Goal: Information Seeking & Learning: Learn about a topic

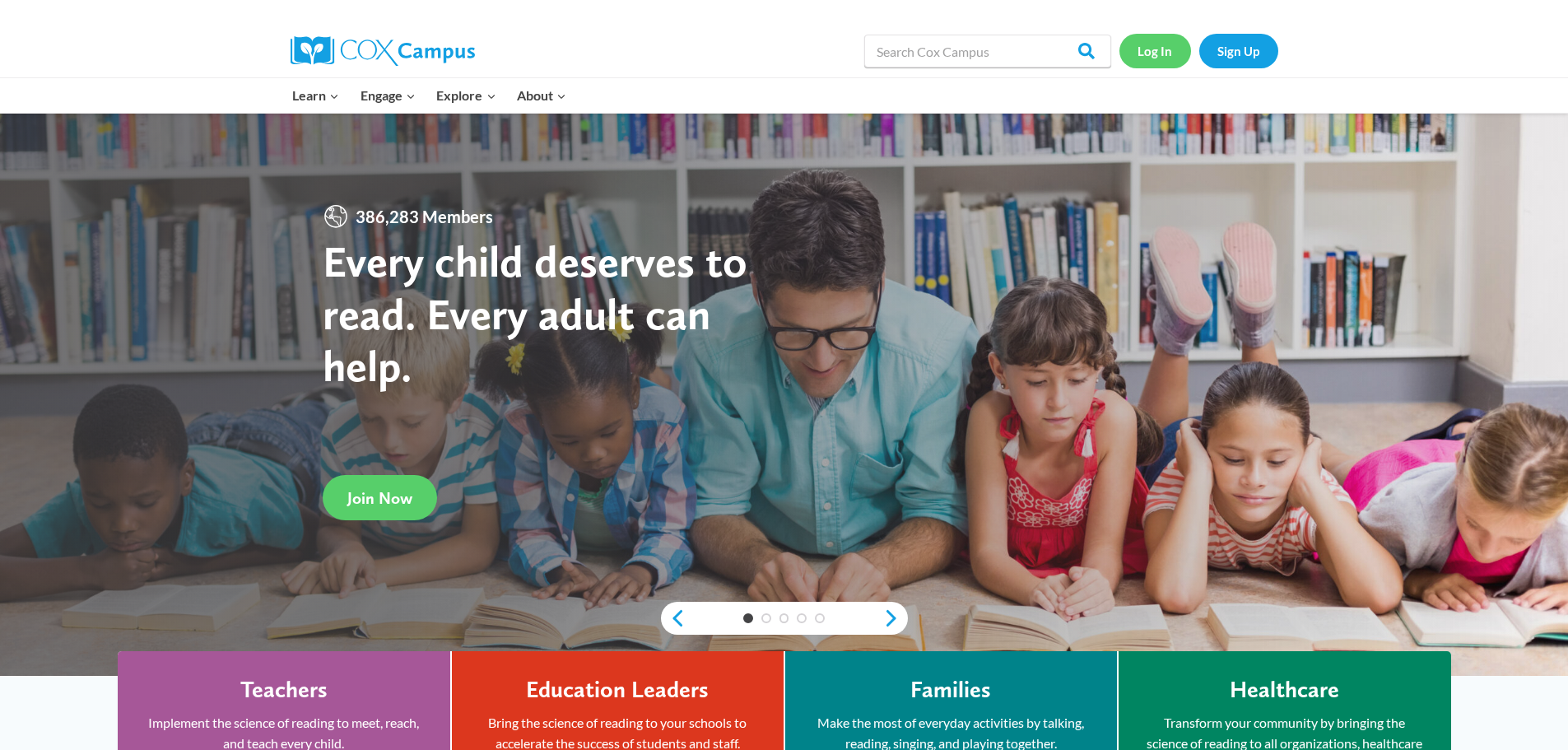
click at [1163, 48] on link "Log In" at bounding box center [1155, 51] width 71 height 34
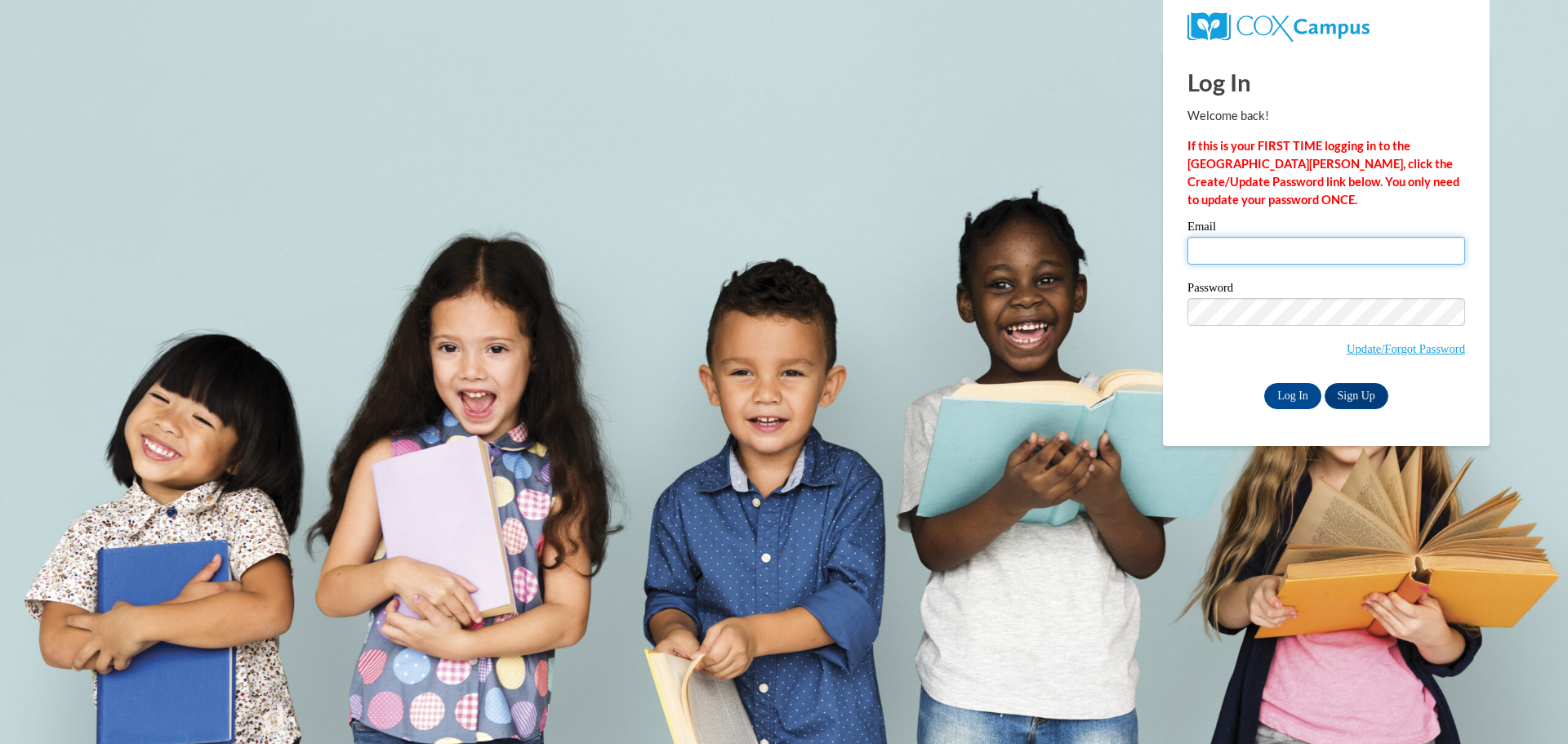
click at [1250, 237] on input "Email" at bounding box center [1326, 250] width 278 height 28
type input "eej0010@auburn.edu"
click at [1304, 397] on input "Log In" at bounding box center [1293, 396] width 57 height 26
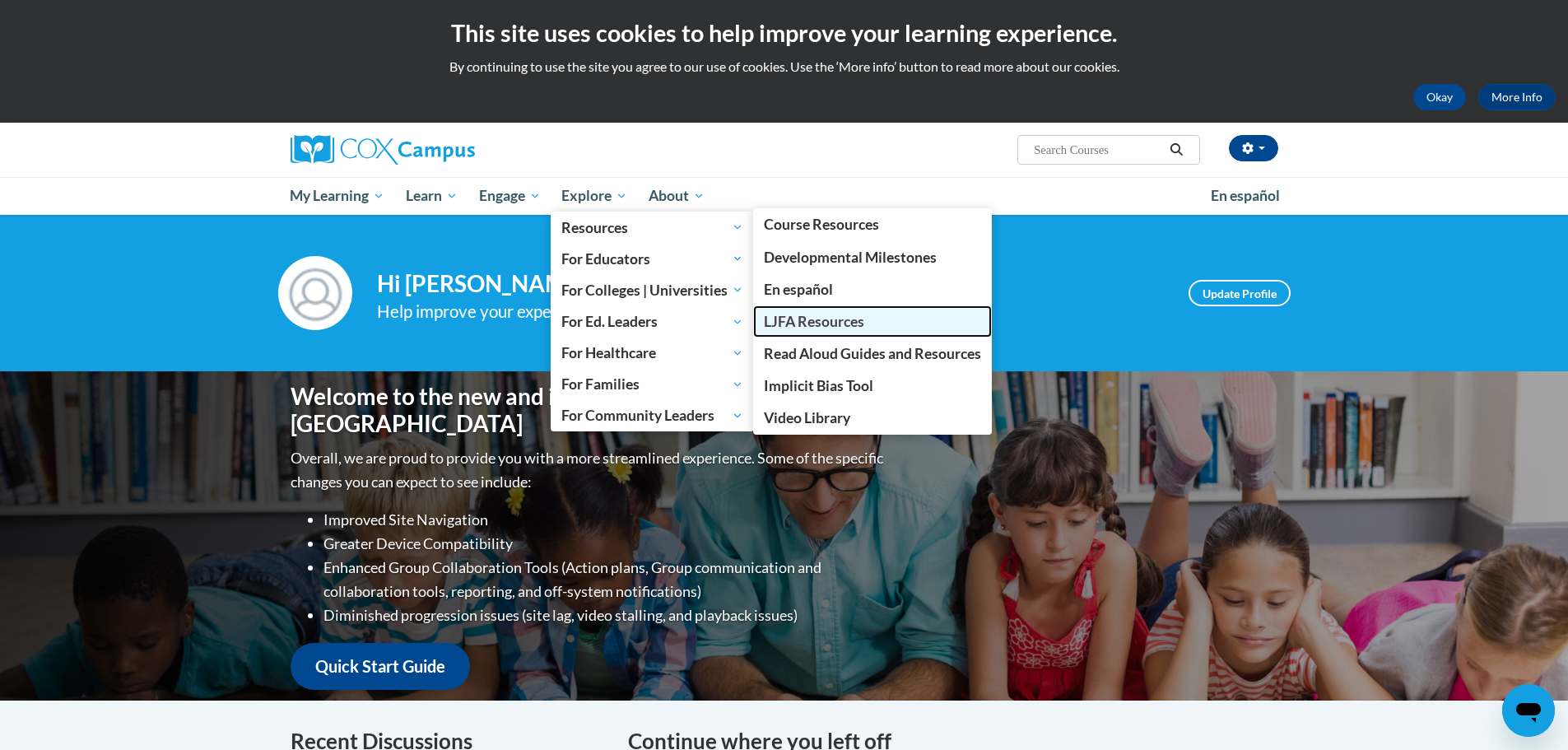
click at [802, 307] on link "LJFA Resources" at bounding box center [872, 322] width 239 height 32
click at [843, 351] on span "Read Aloud Guides and Resources" at bounding box center [873, 353] width 217 height 17
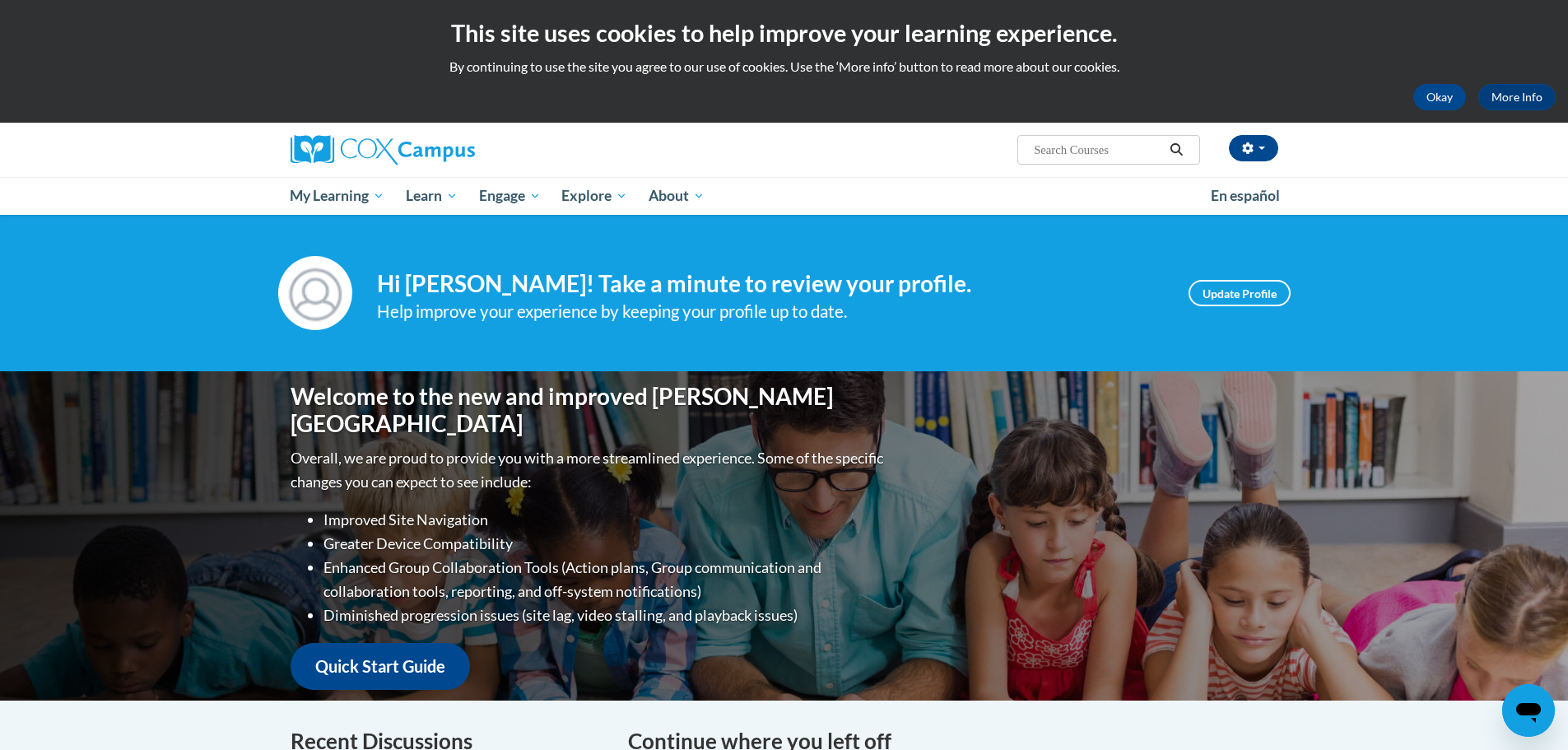
click at [1065, 145] on input "Search..." at bounding box center [1098, 149] width 132 height 20
type input "tips guide"
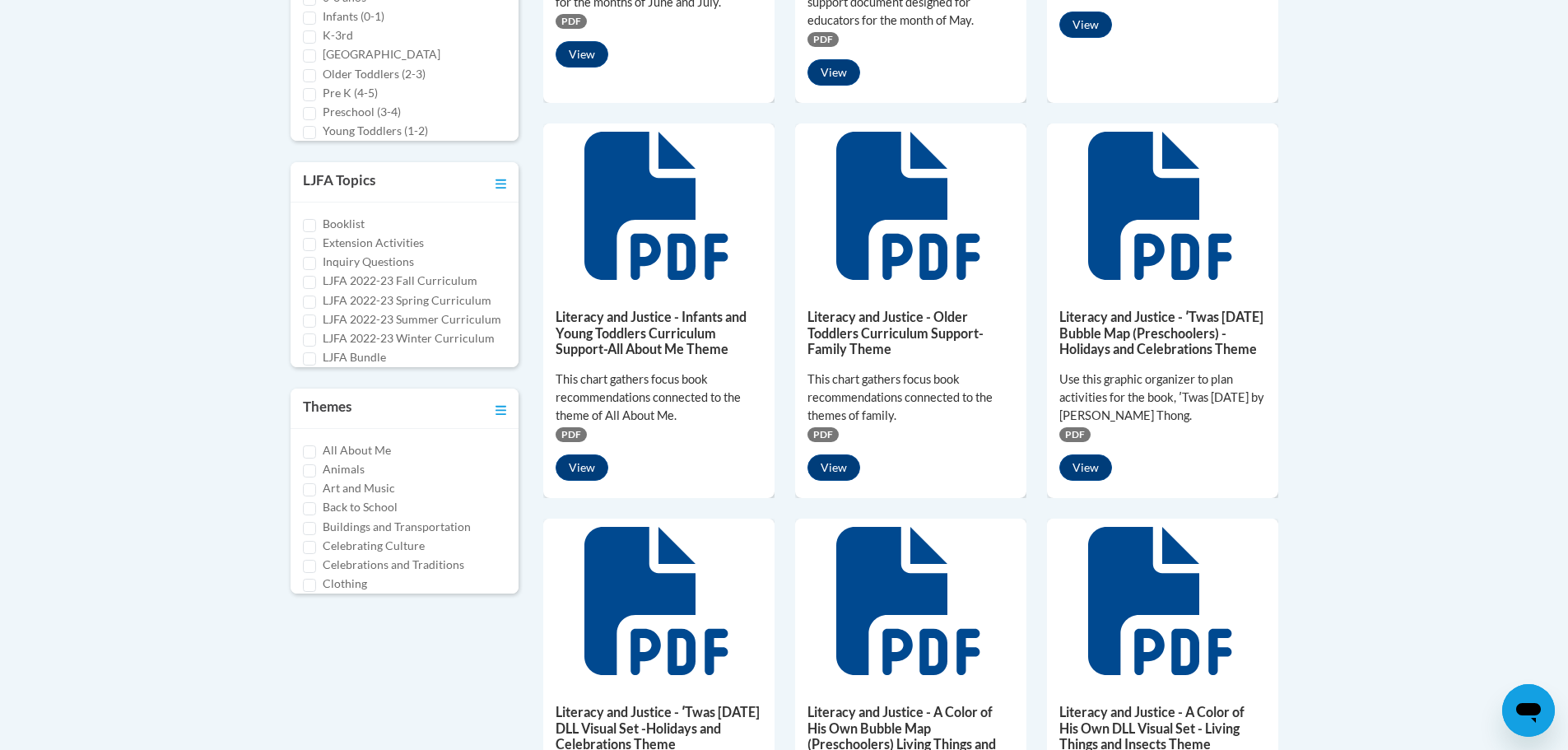
scroll to position [1071, 0]
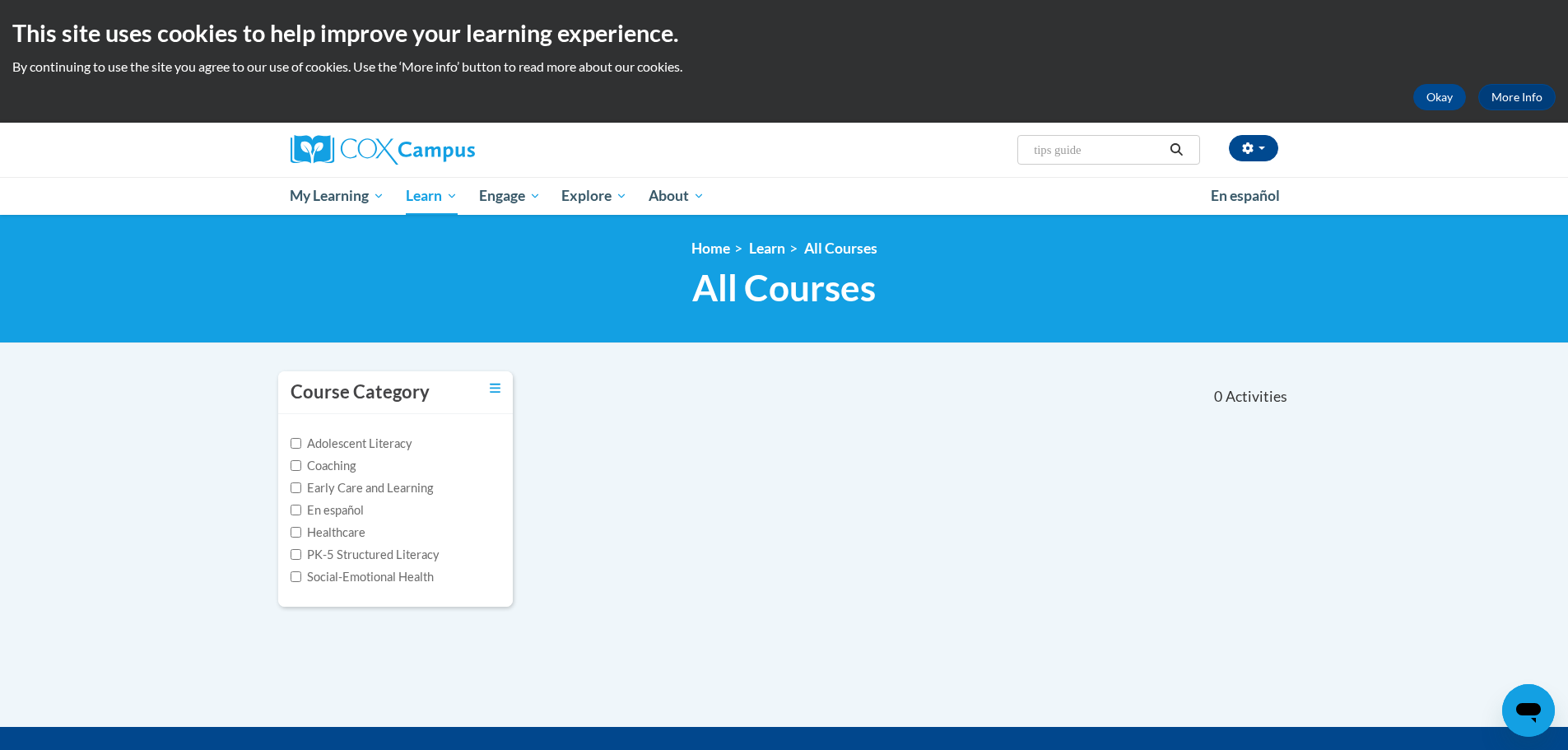
click at [1138, 154] on input "tips guide" at bounding box center [1098, 149] width 132 height 20
drag, startPoint x: 1123, startPoint y: 151, endPoint x: 1010, endPoint y: 144, distance: 113.2
click at [1010, 144] on div "Emma Brannon (Central Daylight Time GMT-0500 ) My Profile Inbox My Transcripts …" at bounding box center [953, 143] width 675 height 42
type input "bubble"
click at [1172, 151] on icon "Search" at bounding box center [1176, 149] width 14 height 13
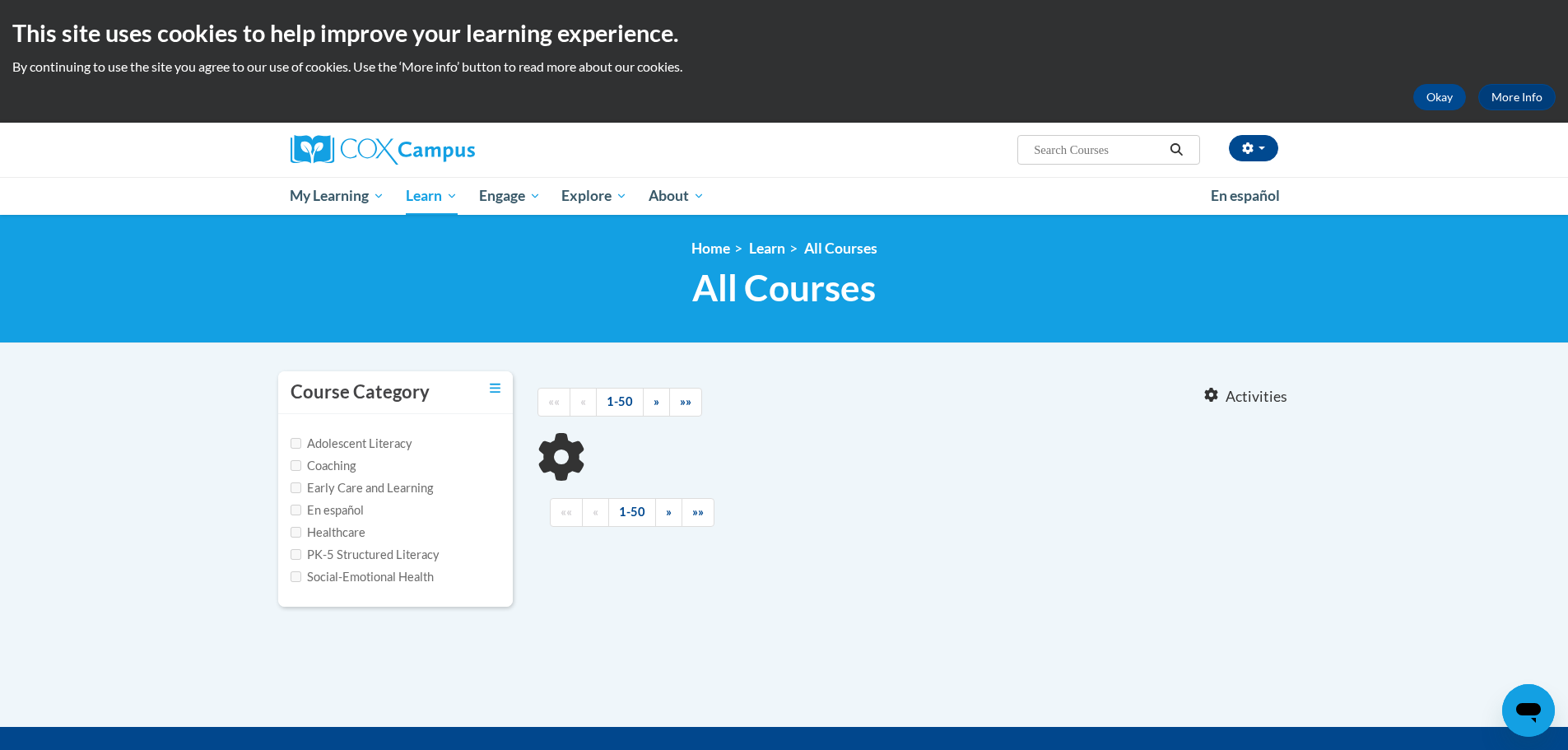
type input "bubble"
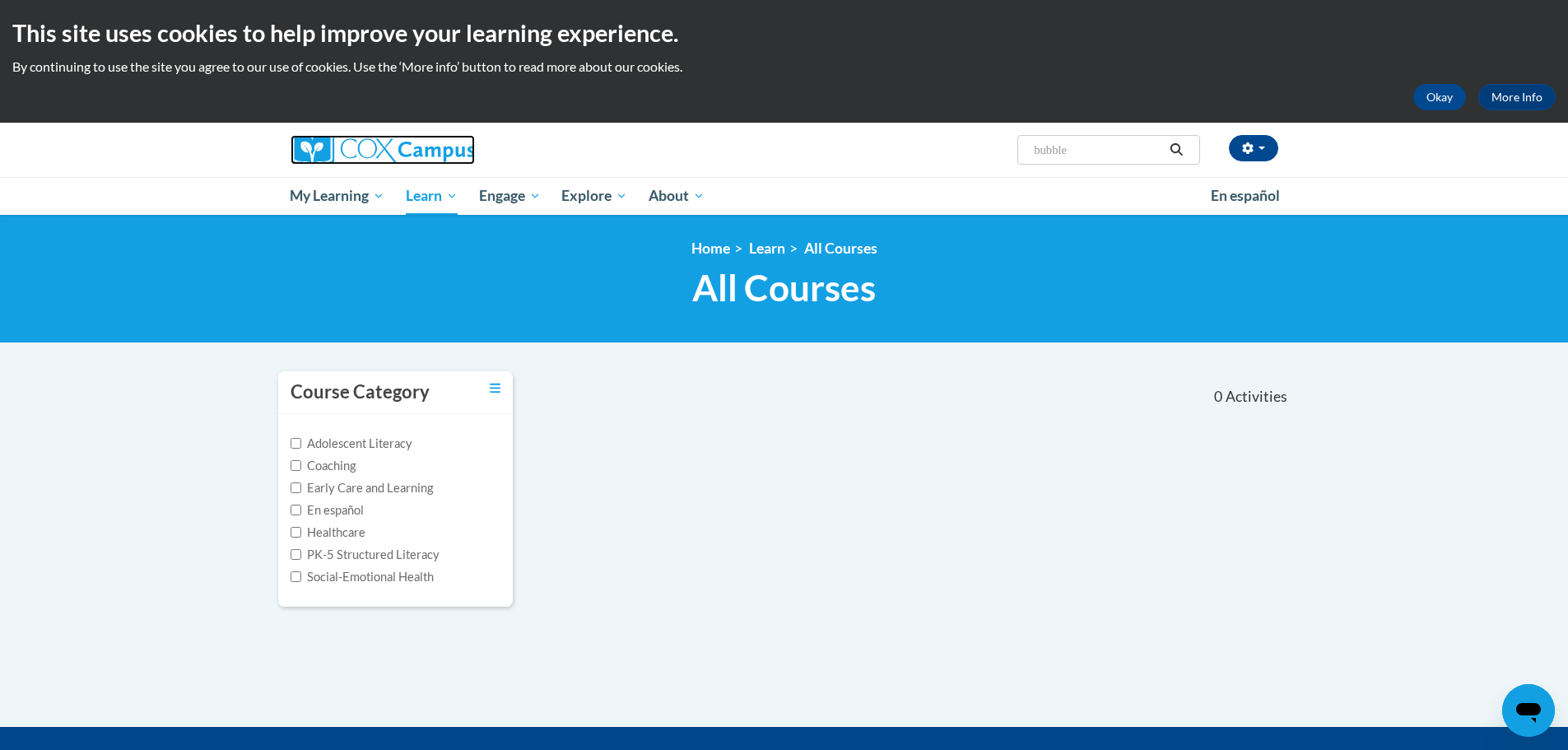
click at [368, 150] on img at bounding box center [382, 149] width 184 height 30
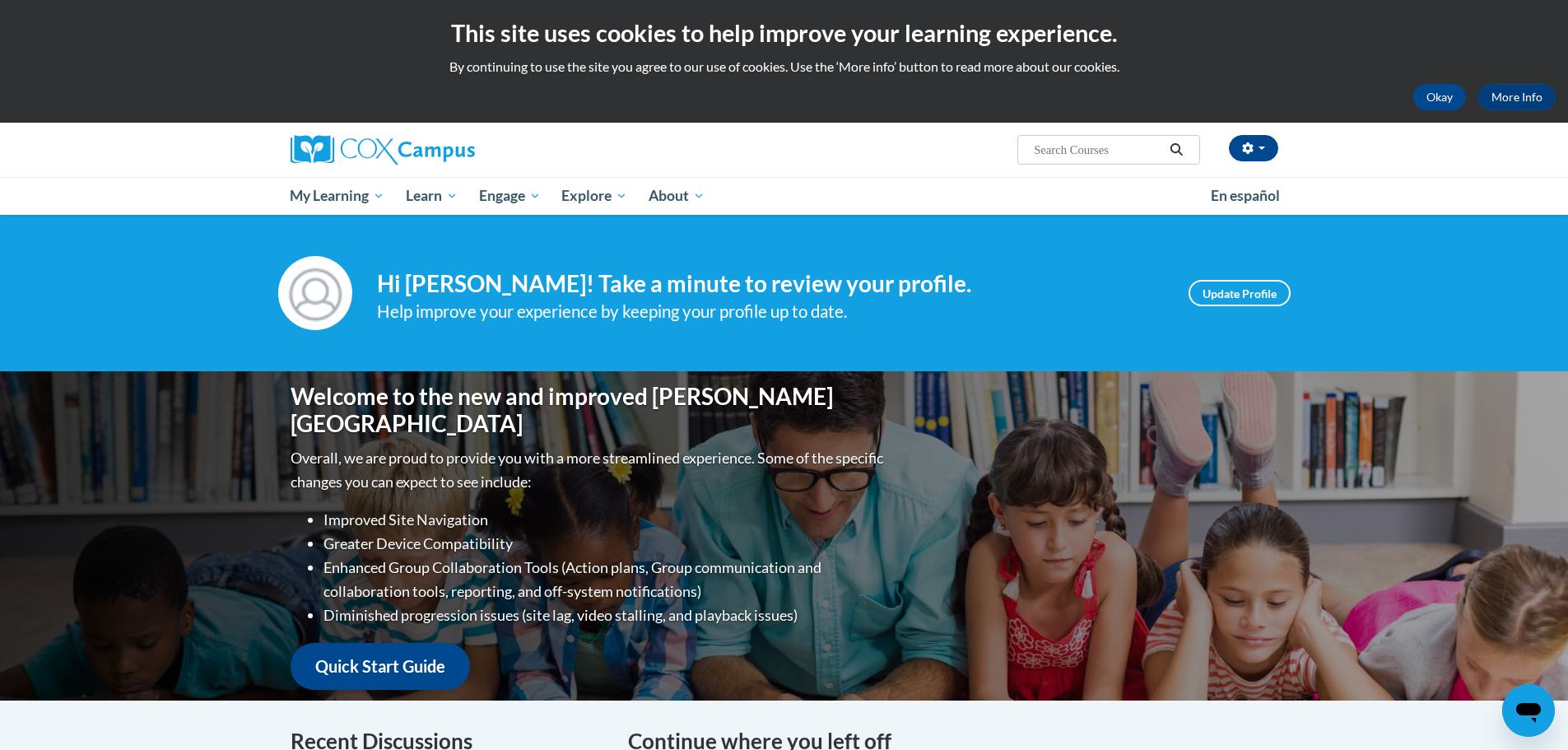
click at [1125, 159] on input "Search..." at bounding box center [1098, 149] width 132 height 20
type input "bubble"
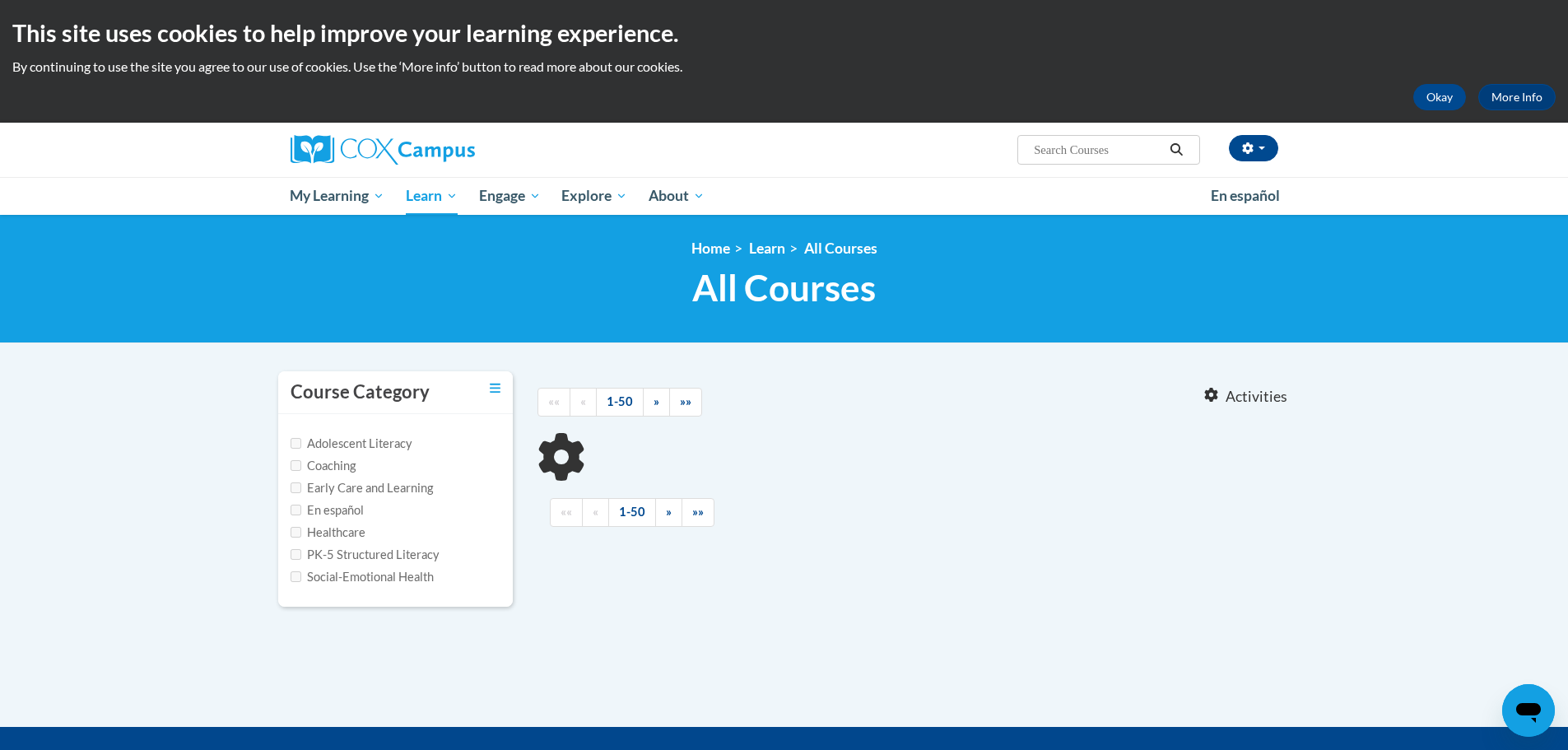
type input "bubble"
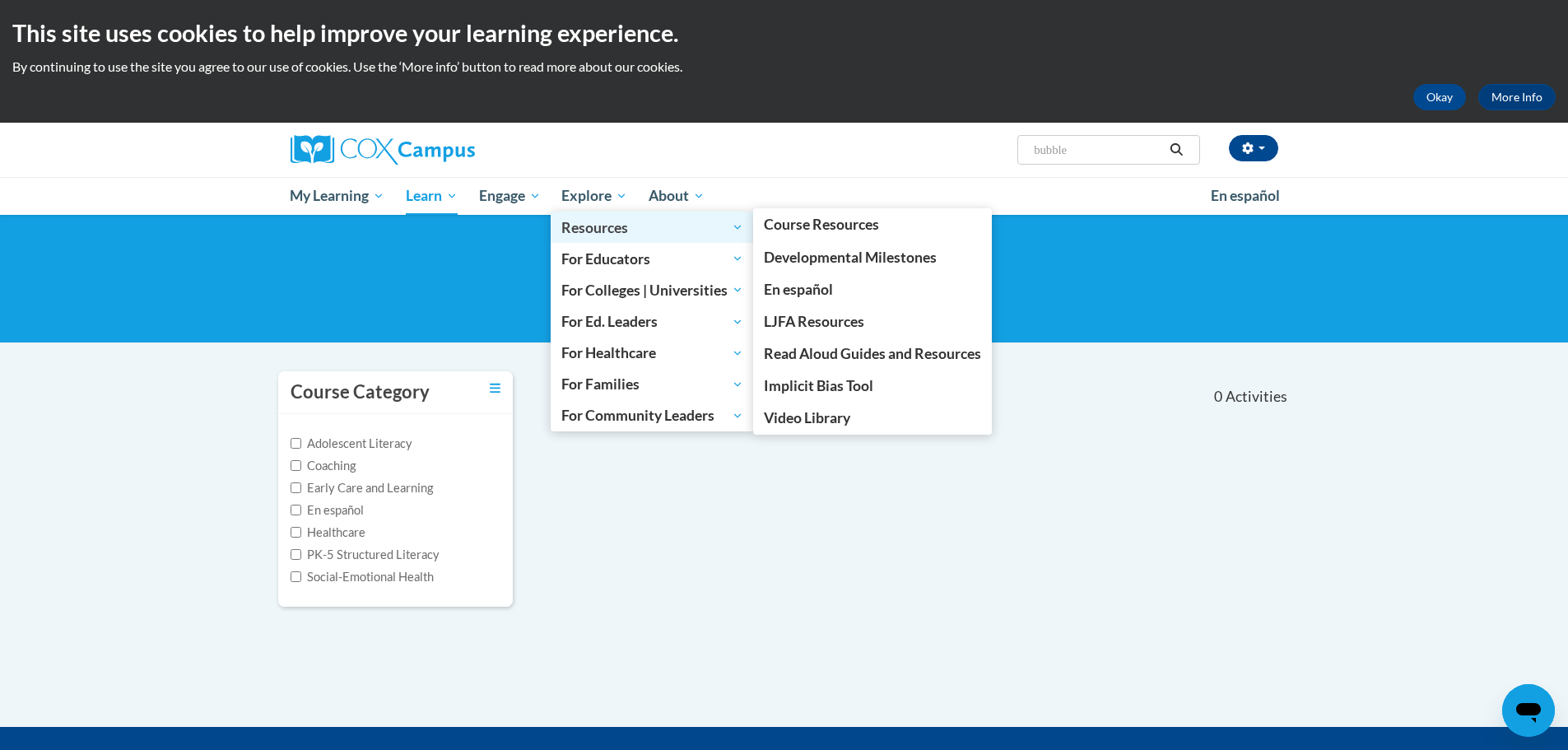
click at [611, 233] on span "Resources" at bounding box center [652, 227] width 182 height 20
click at [632, 229] on span "Resources" at bounding box center [652, 227] width 182 height 20
click at [709, 227] on span "Resources" at bounding box center [652, 227] width 182 height 20
click at [736, 227] on span "Resources" at bounding box center [652, 227] width 182 height 20
click at [742, 227] on span "Resources" at bounding box center [652, 227] width 182 height 20
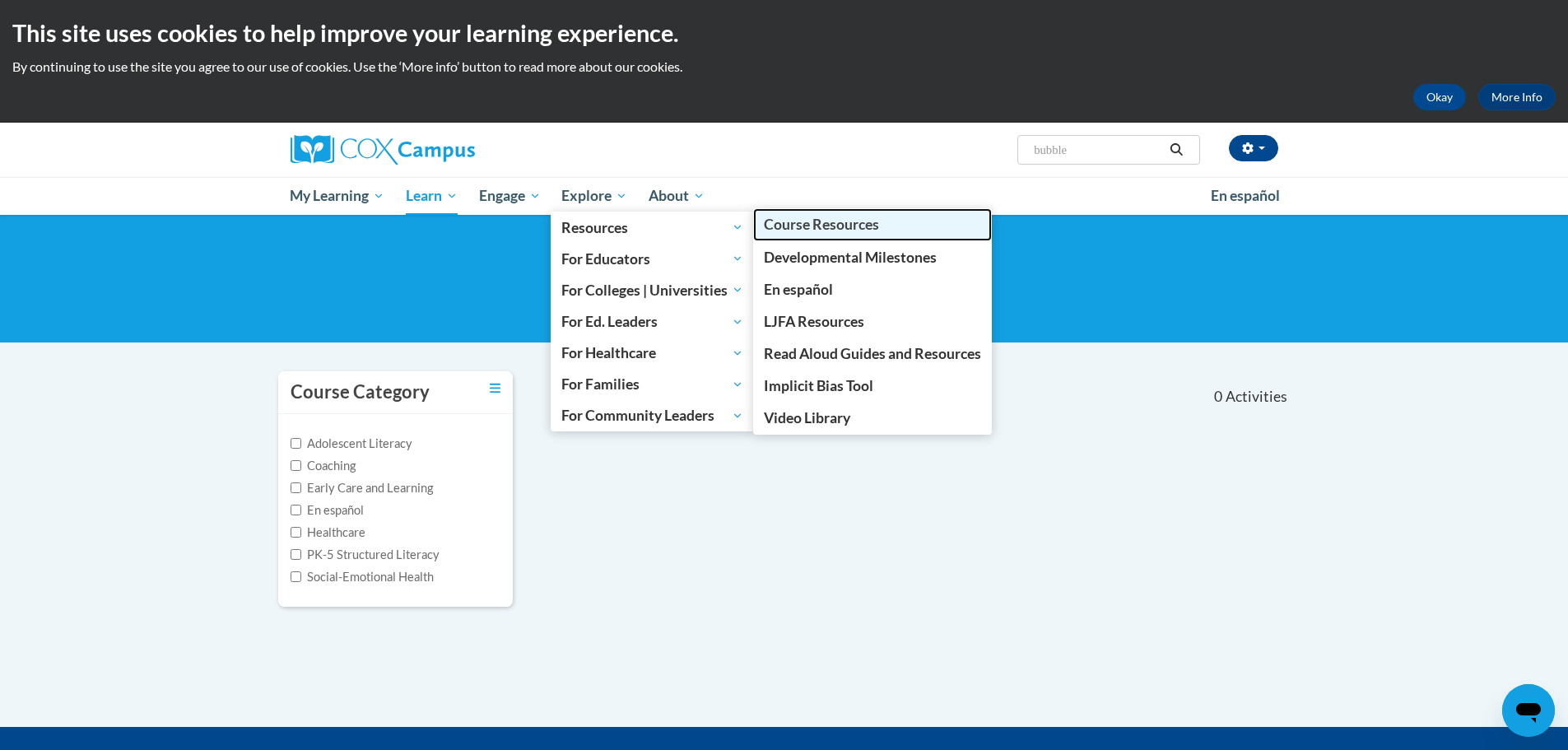
click at [880, 223] on span "Course Resources" at bounding box center [822, 224] width 115 height 17
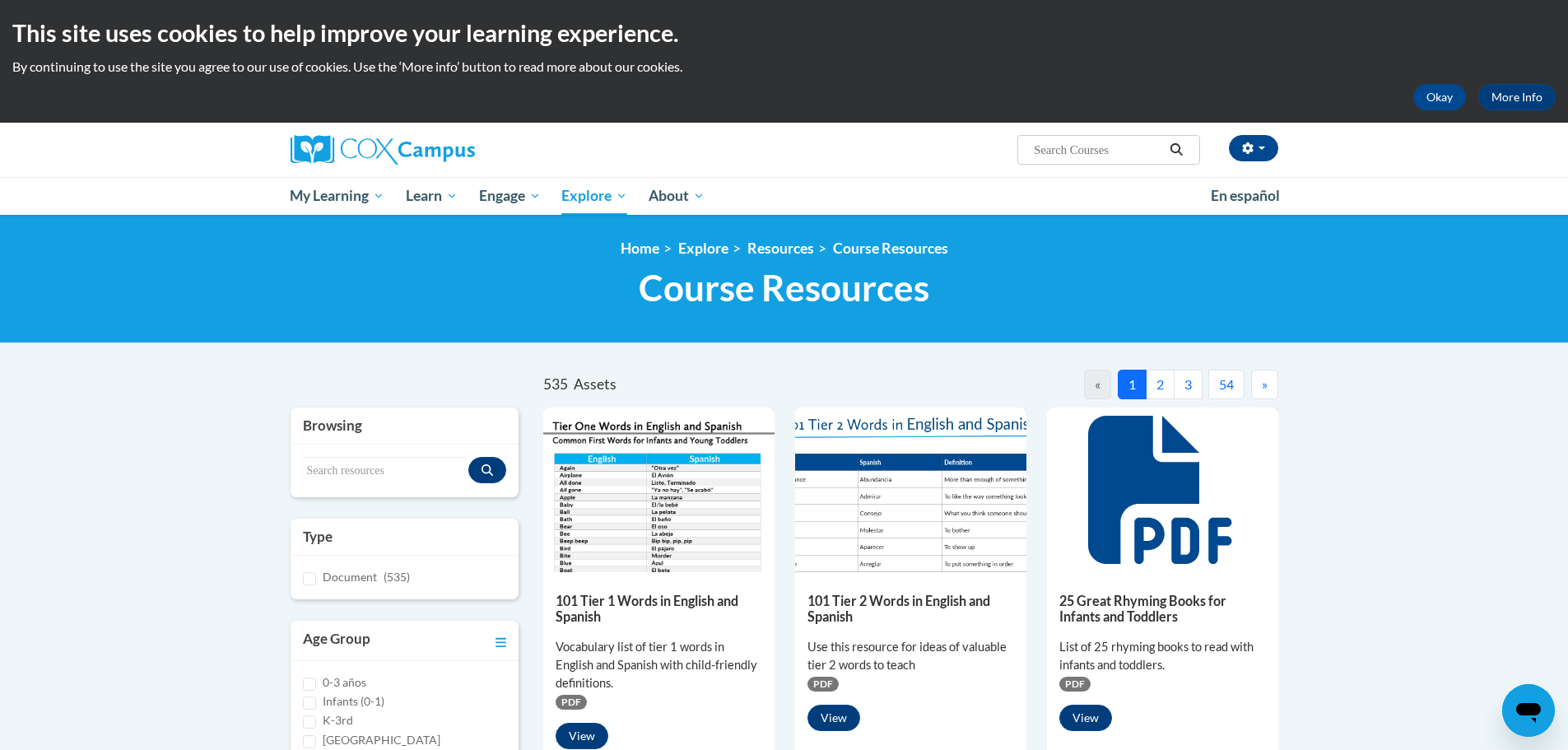
click at [1103, 159] on input "Search..." at bounding box center [1098, 149] width 132 height 20
type input "bubble"
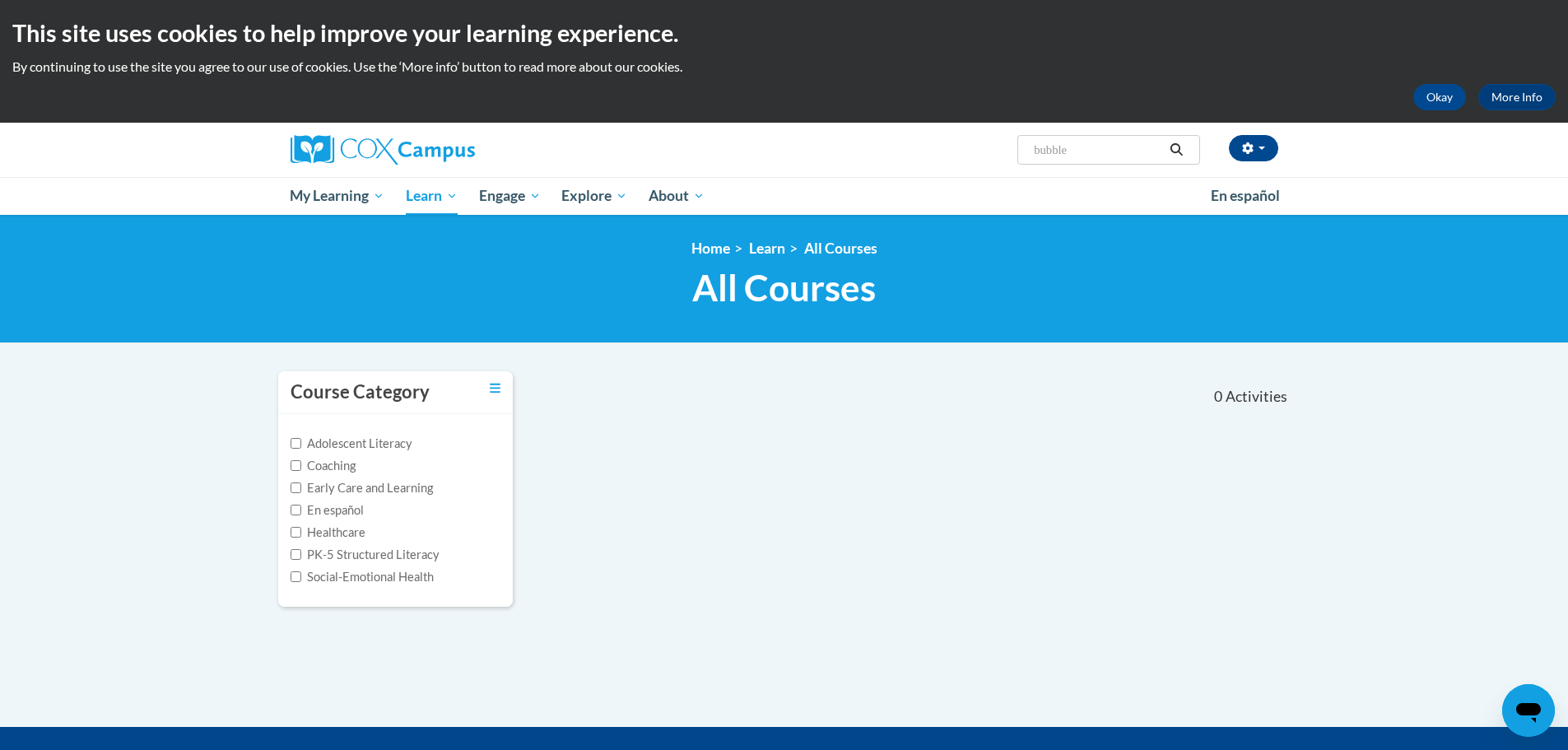
click at [1079, 149] on input "bubble" at bounding box center [1098, 149] width 132 height 20
drag, startPoint x: 1087, startPoint y: 150, endPoint x: 1017, endPoint y: 147, distance: 70.1
click at [1017, 147] on span "Search Search... bubble" at bounding box center [1108, 149] width 182 height 30
type input "map"
click at [1177, 149] on icon "Search" at bounding box center [1176, 149] width 14 height 13
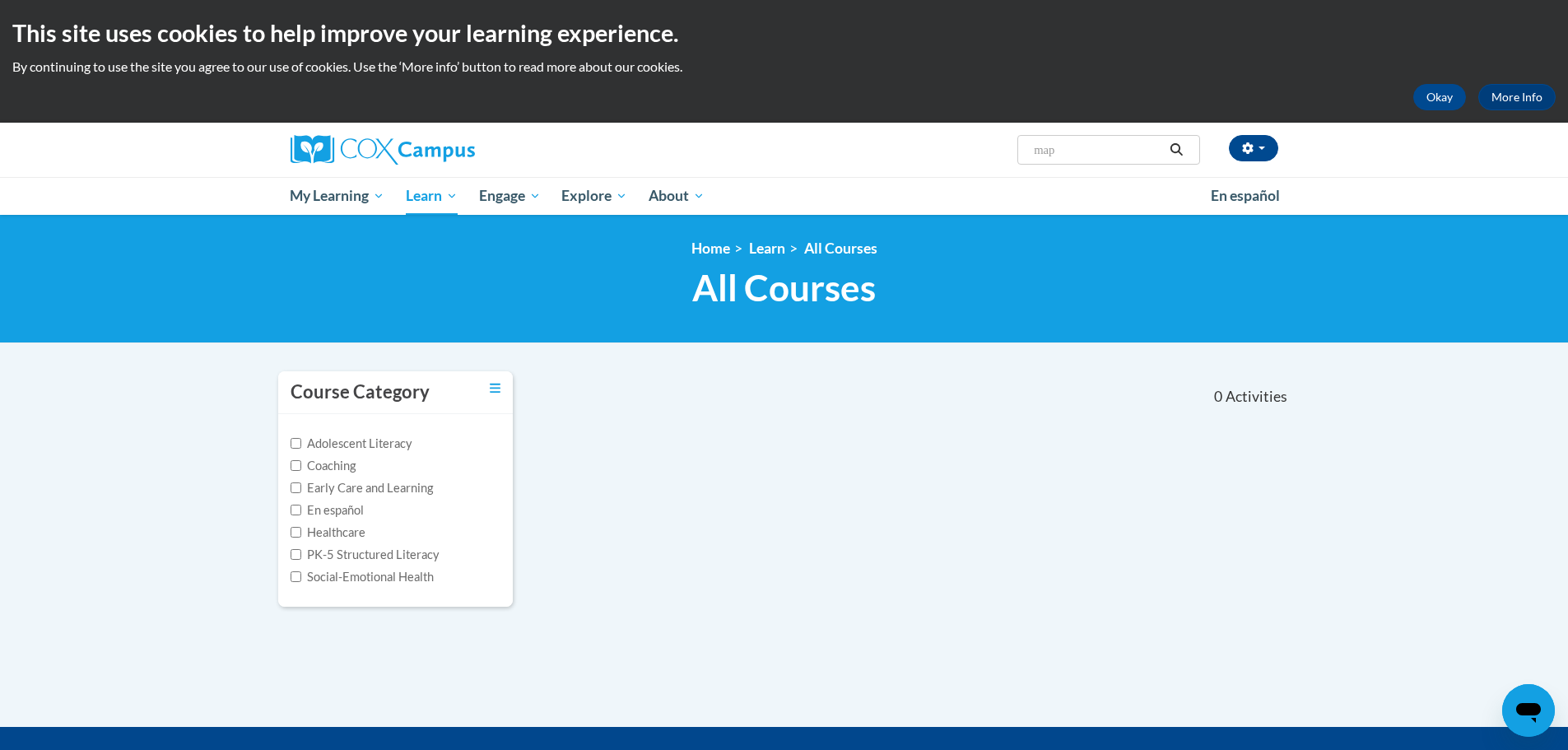
click at [1140, 149] on input "map" at bounding box center [1098, 149] width 132 height 20
click at [969, 149] on div "Emma Brannon (Central Daylight Time GMT-0500 ) My Profile Inbox My Transcripts …" at bounding box center [953, 143] width 675 height 42
type input "tips"
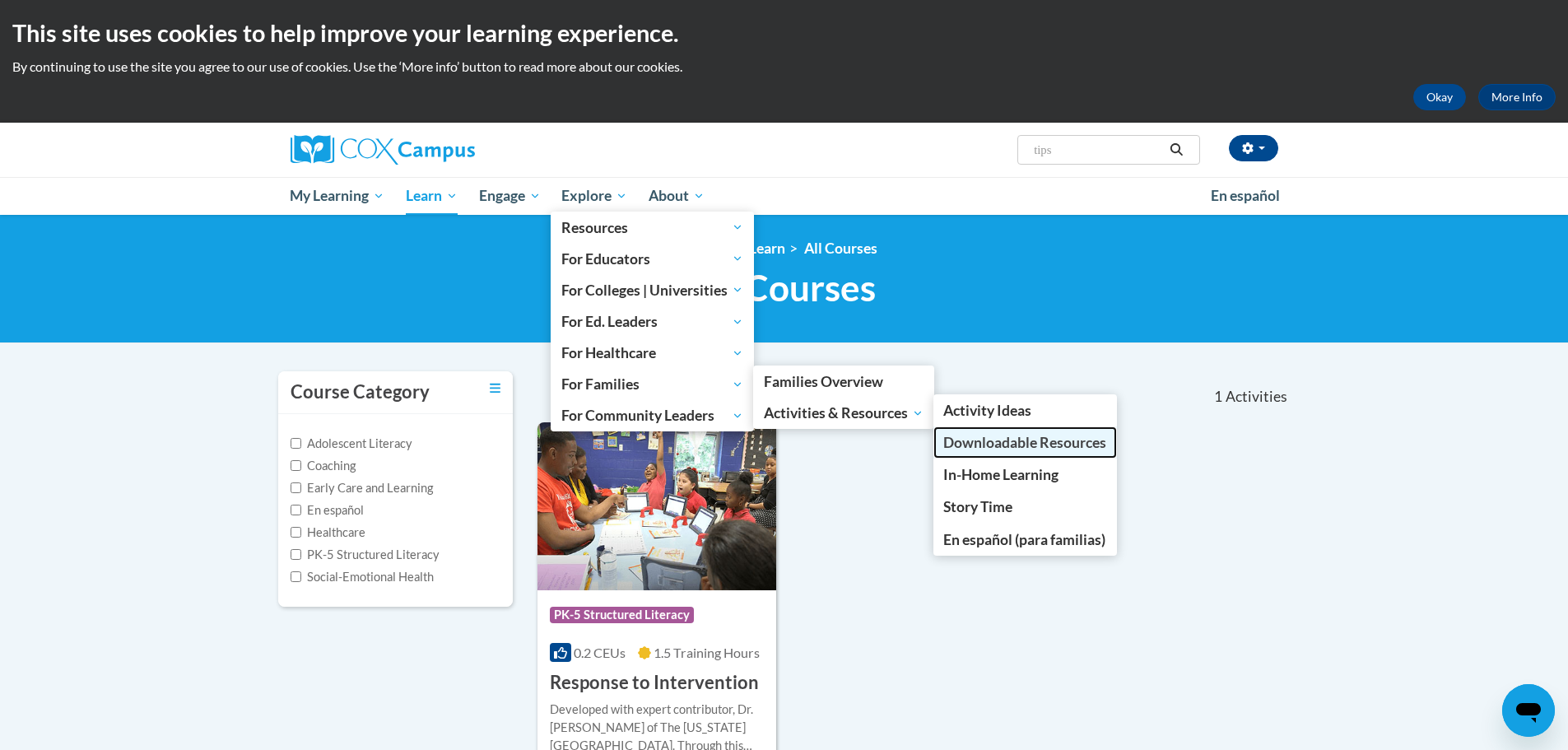
click at [1057, 442] on span "Downloadable Resources" at bounding box center [1025, 443] width 163 height 17
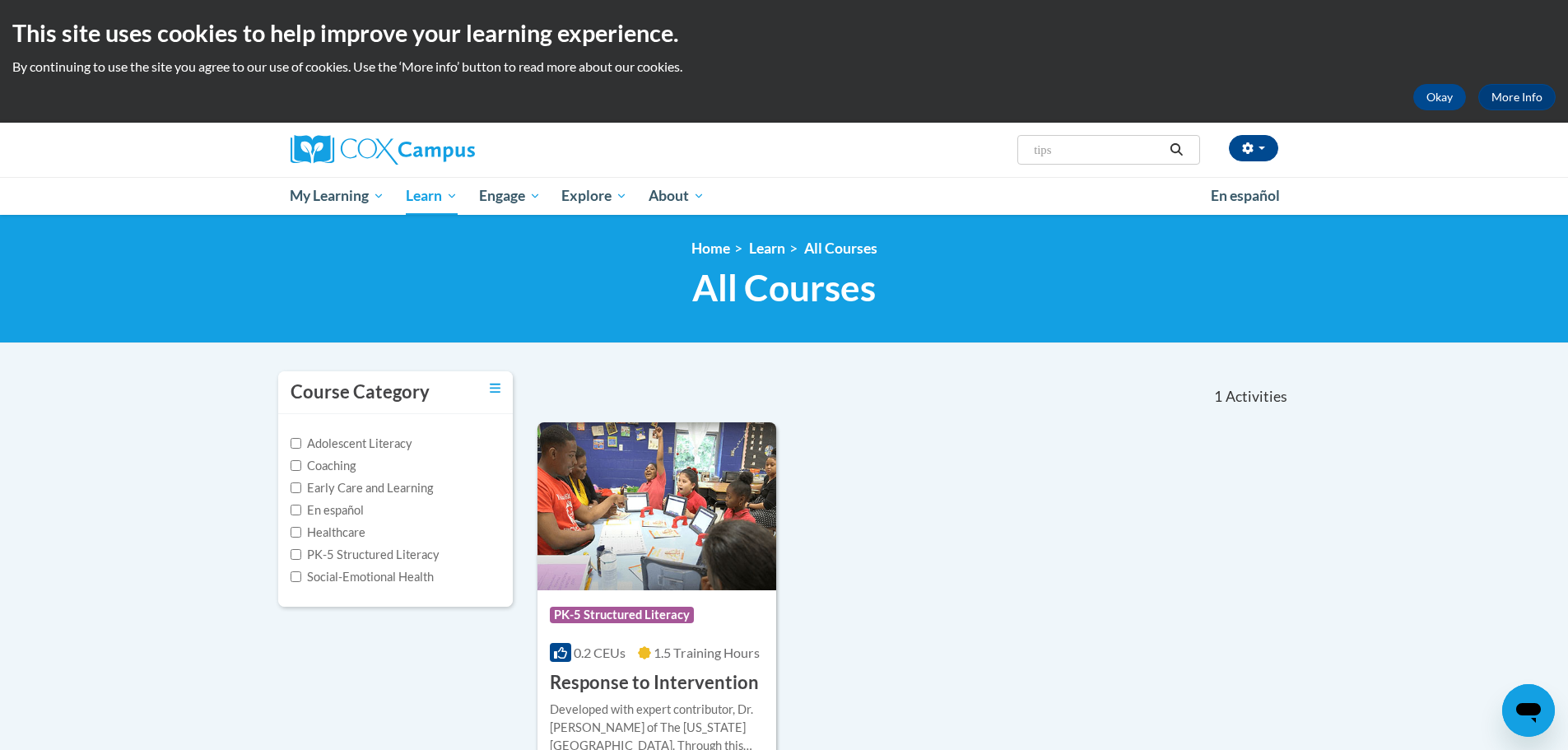
click at [1098, 153] on input "tips" at bounding box center [1098, 149] width 132 height 20
drag, startPoint x: 1016, startPoint y: 149, endPoint x: 1007, endPoint y: 149, distance: 9.0
click at [1007, 149] on div "Emma Brannon (Central Daylight Time GMT-0500 ) My Profile Inbox My Transcripts …" at bounding box center [953, 143] width 675 height 42
type input "upsy"
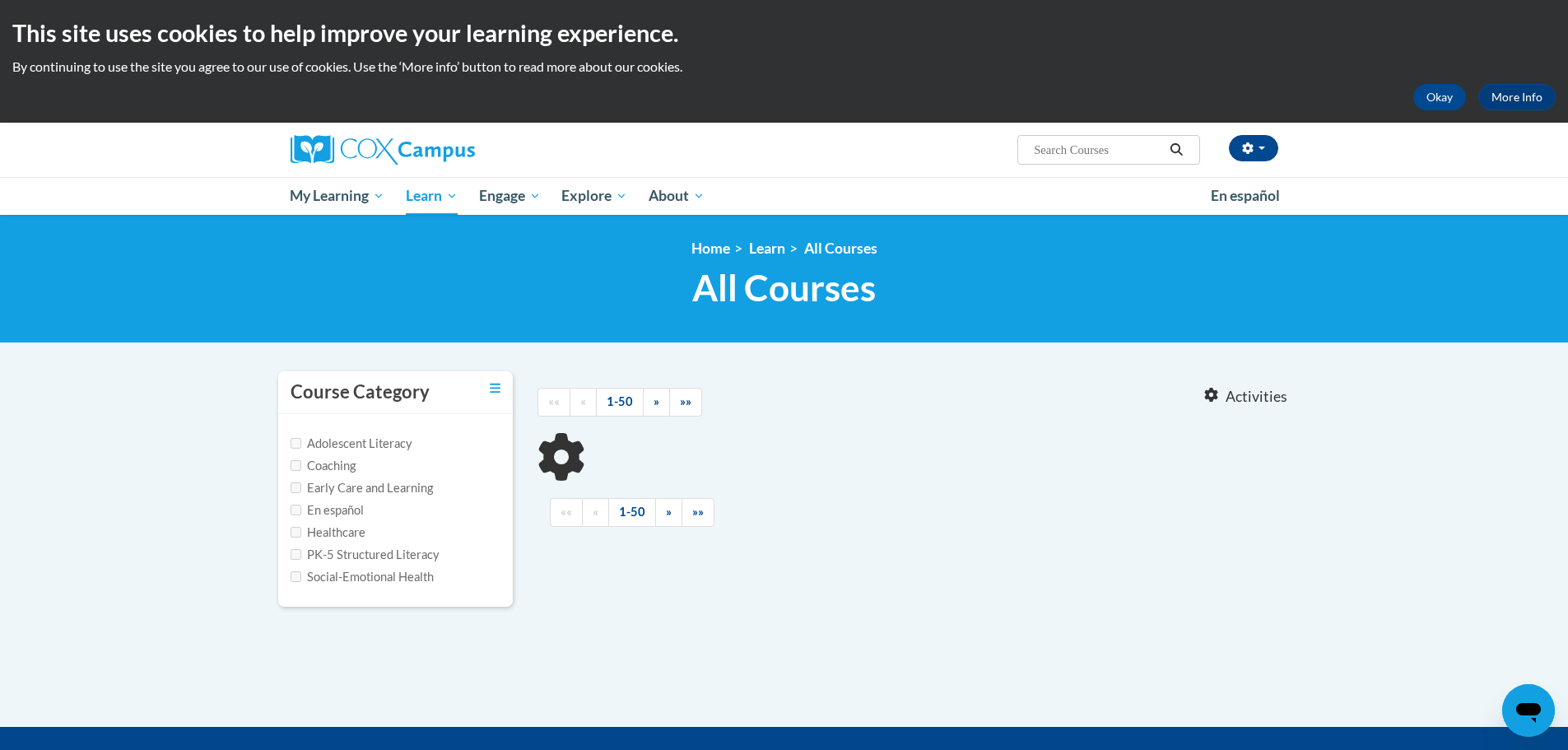
type input "upsy"
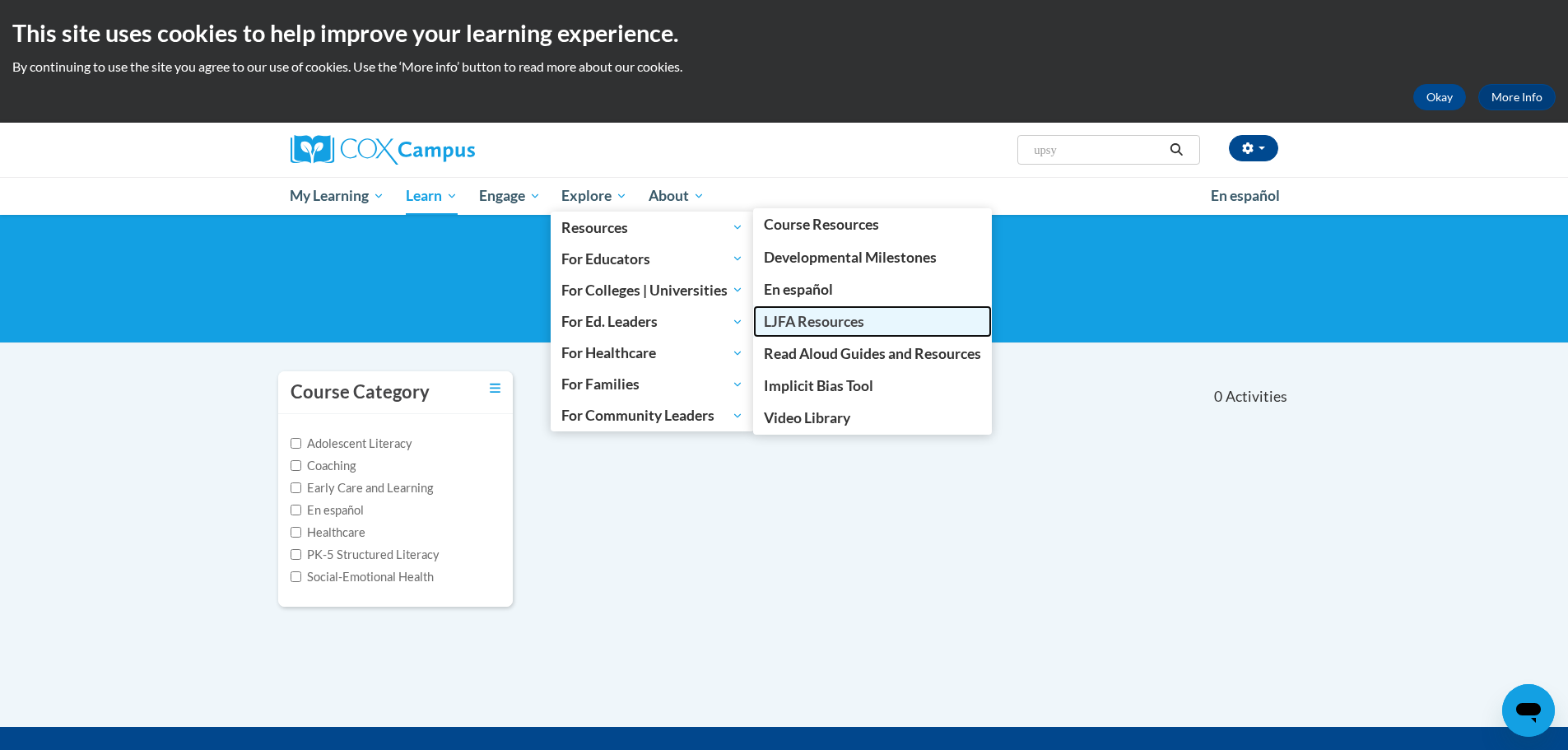
click at [875, 328] on link "LJFA Resources" at bounding box center [872, 322] width 239 height 32
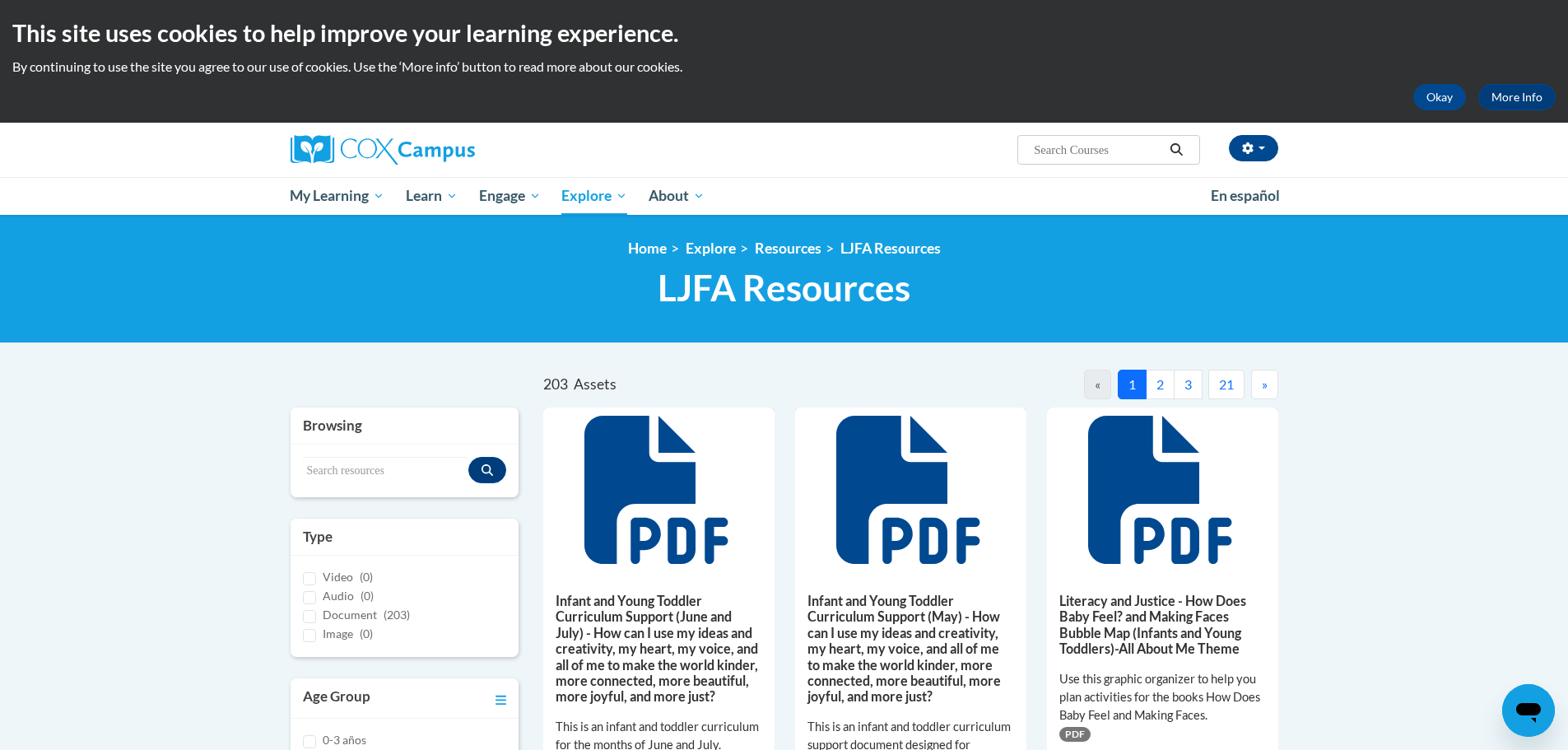
click at [1099, 143] on input "Search..." at bounding box center [1098, 149] width 132 height 20
type input "upsy"
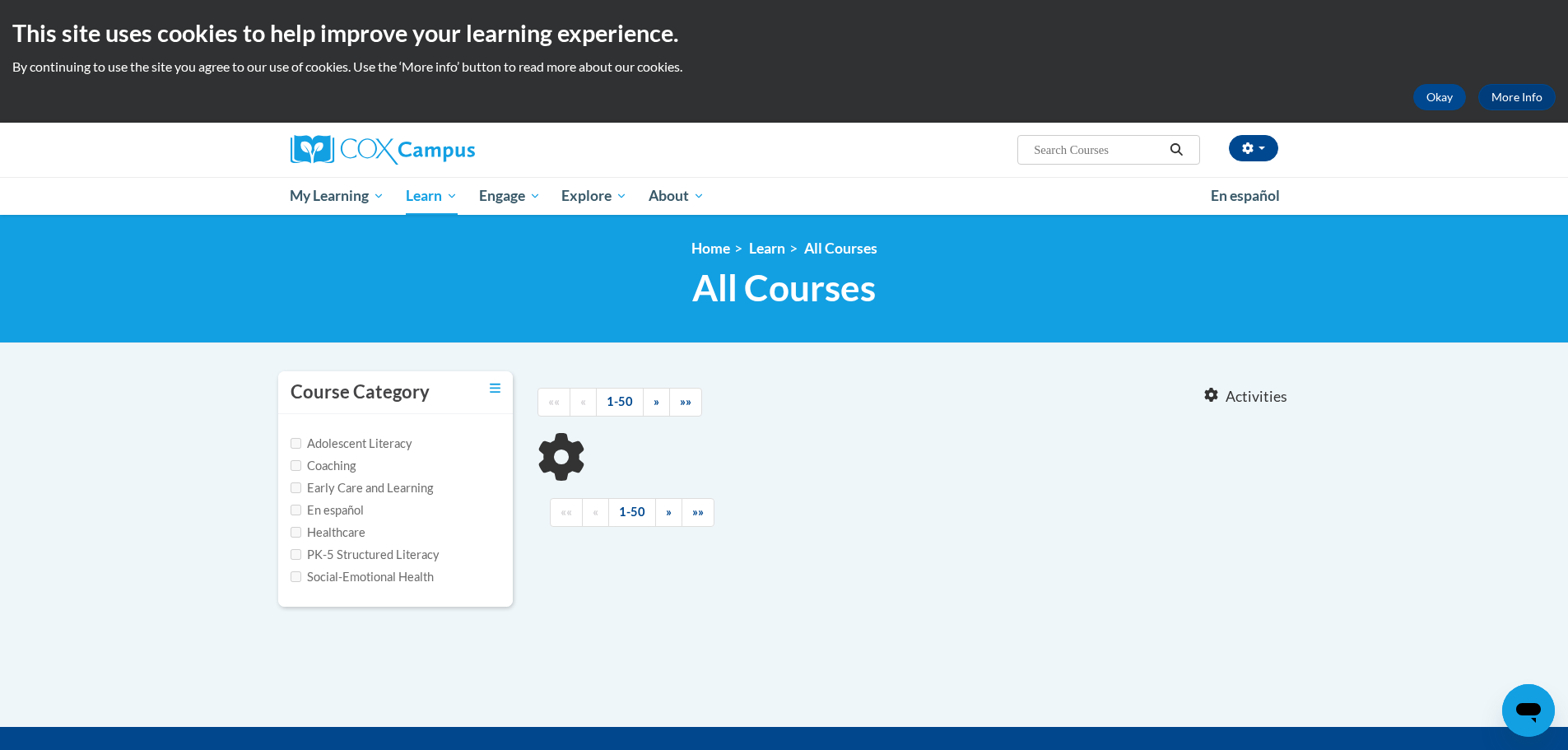
type input "upsy"
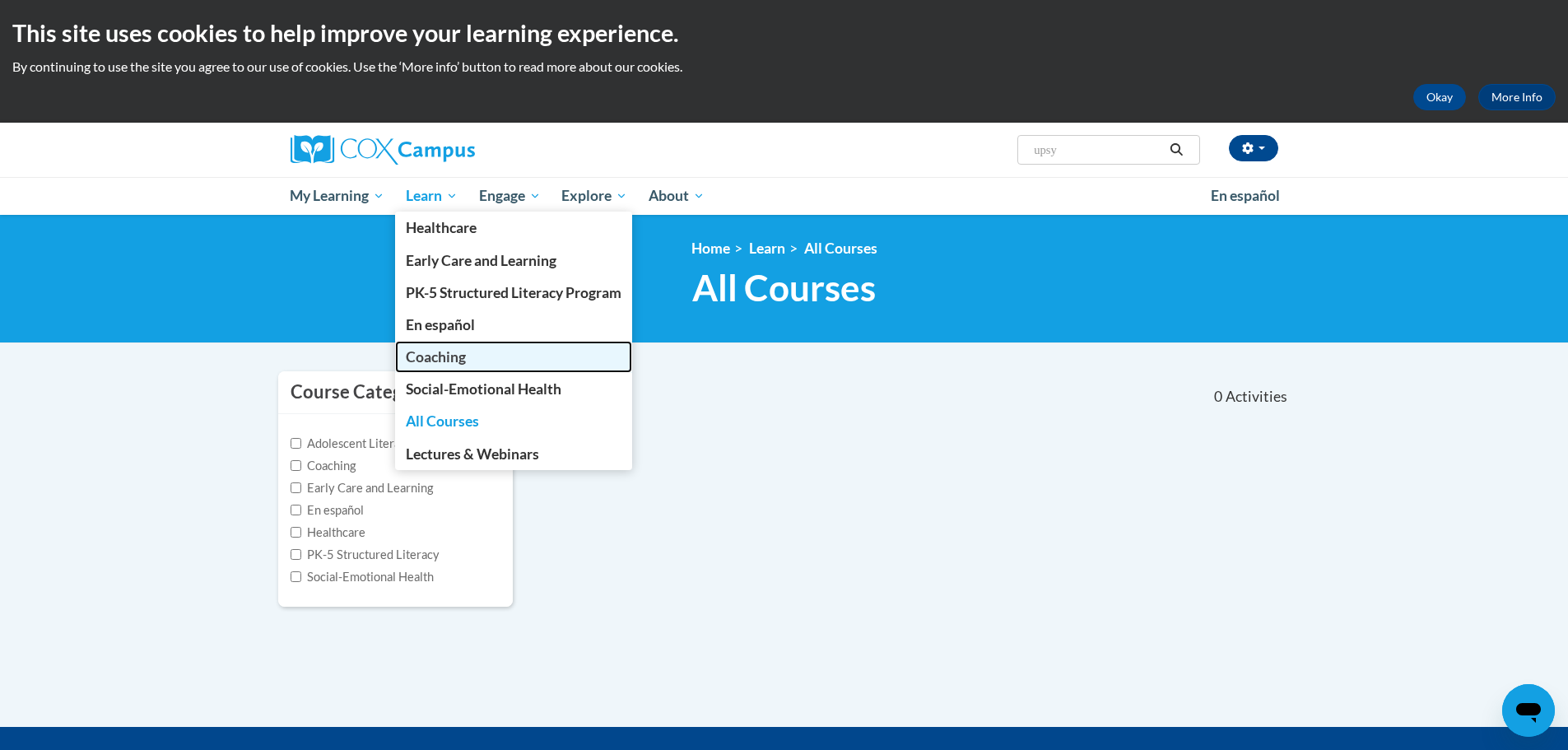
click at [438, 355] on span "Coaching" at bounding box center [436, 357] width 60 height 17
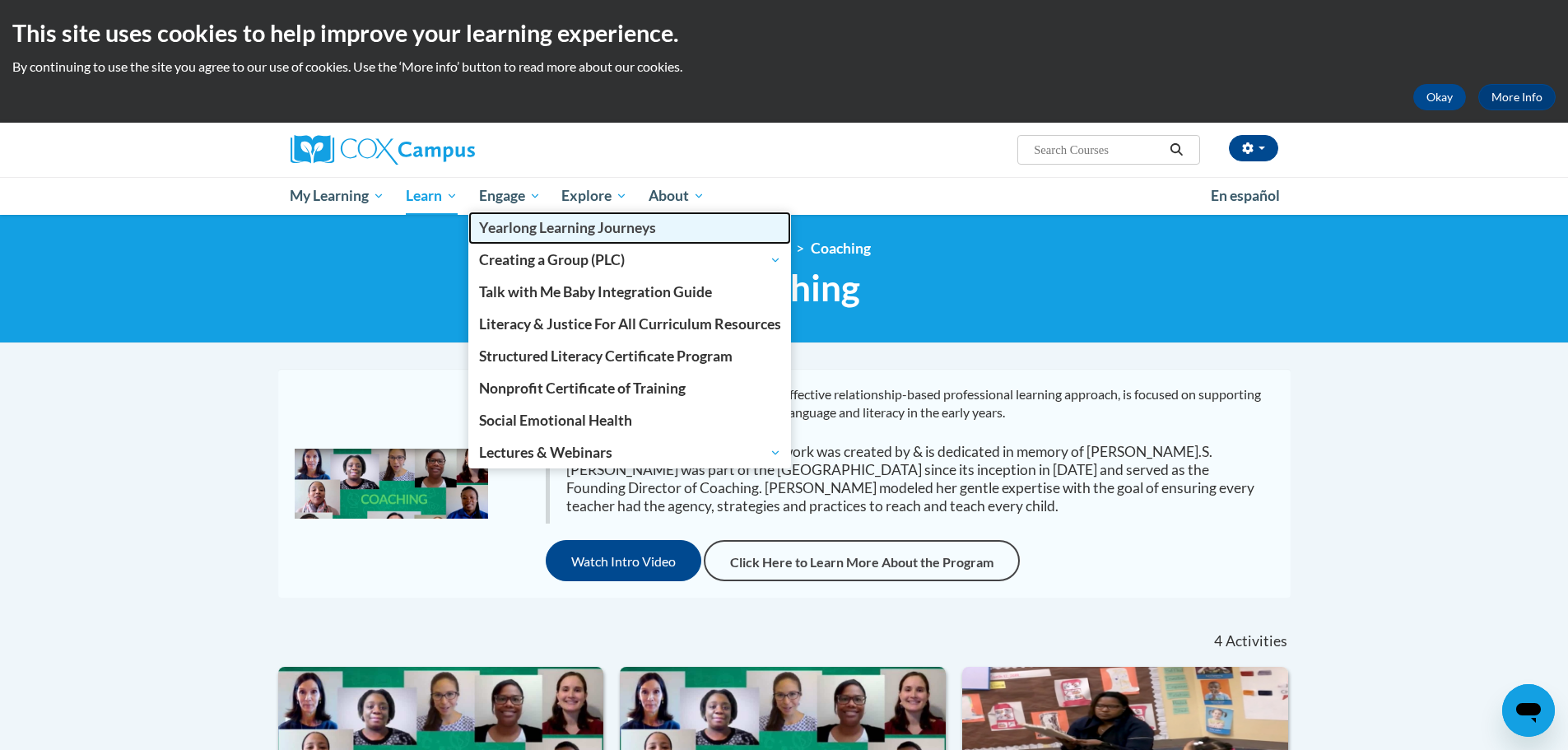
click at [537, 234] on span "Yearlong Learning Journeys" at bounding box center [567, 228] width 177 height 17
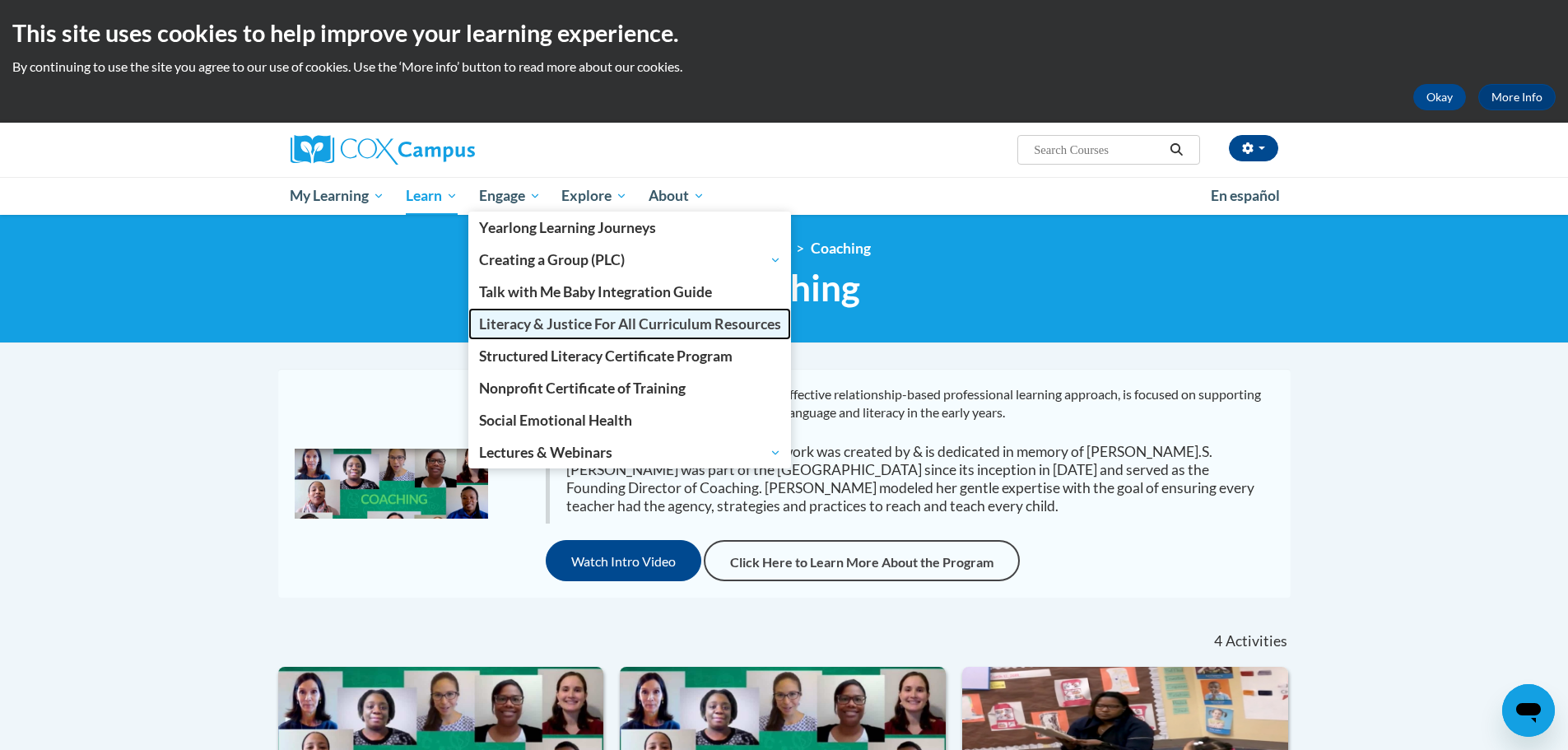
click at [554, 322] on span "Literacy & Justice For All Curriculum Resources" at bounding box center [630, 324] width 302 height 17
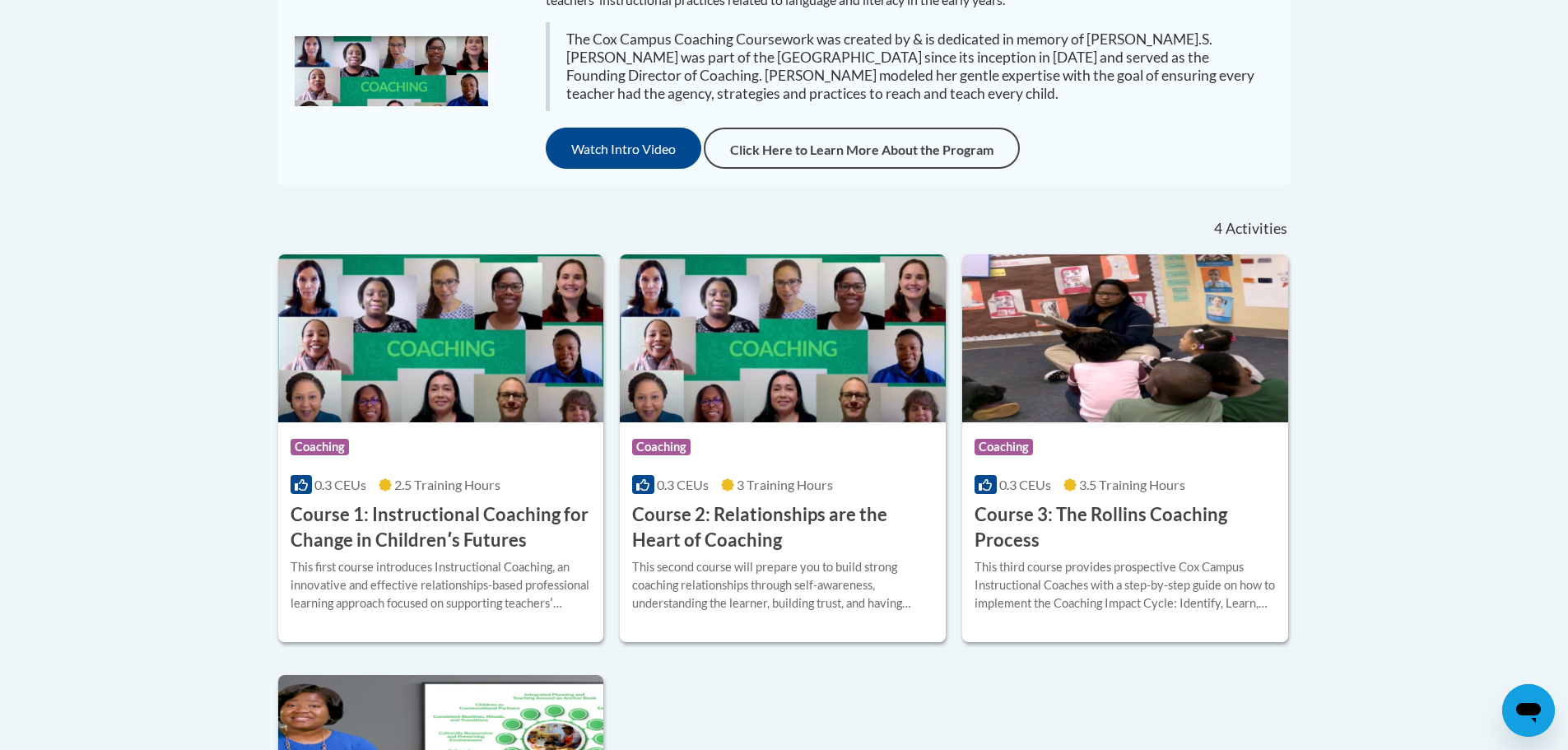
scroll to position [165, 0]
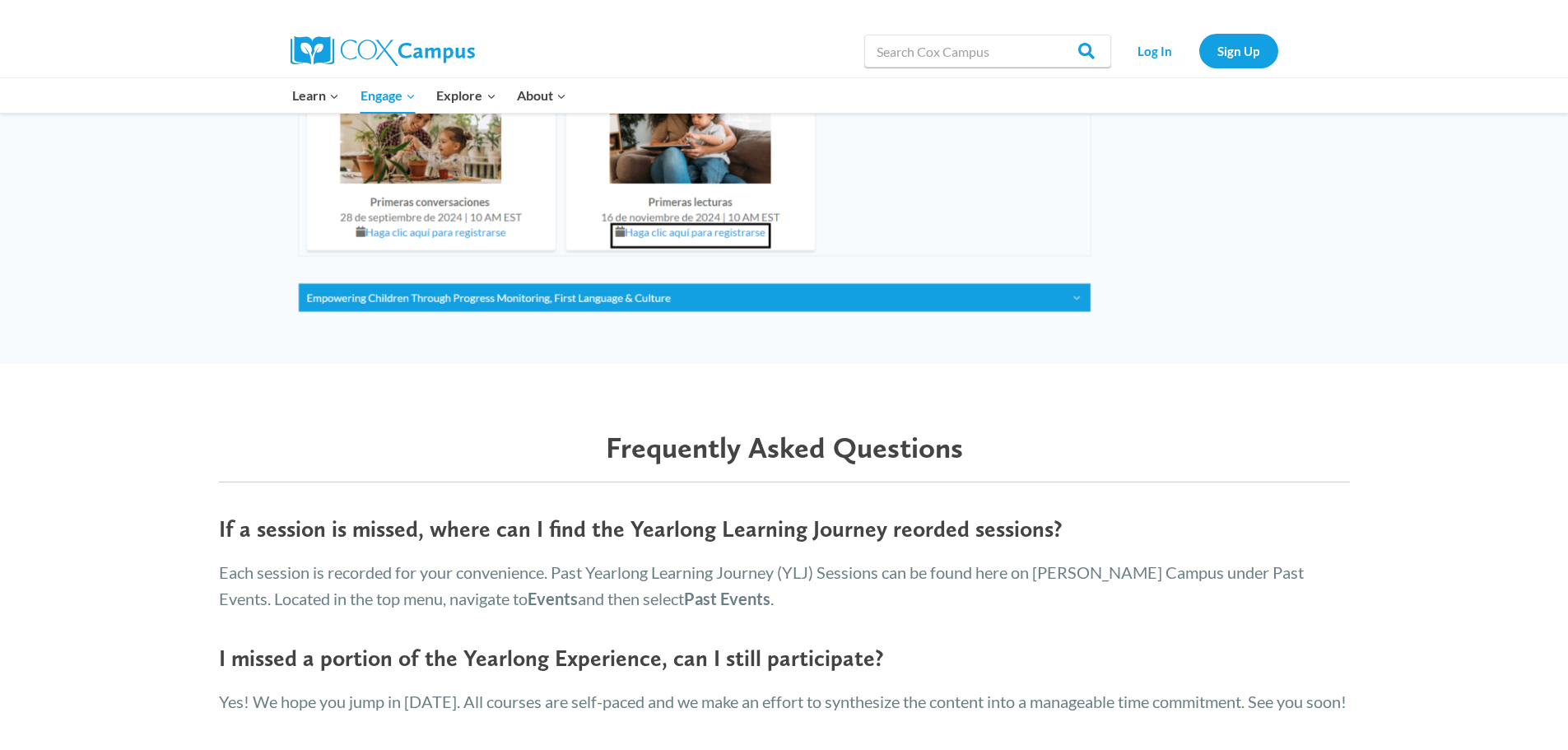
scroll to position [2553, 0]
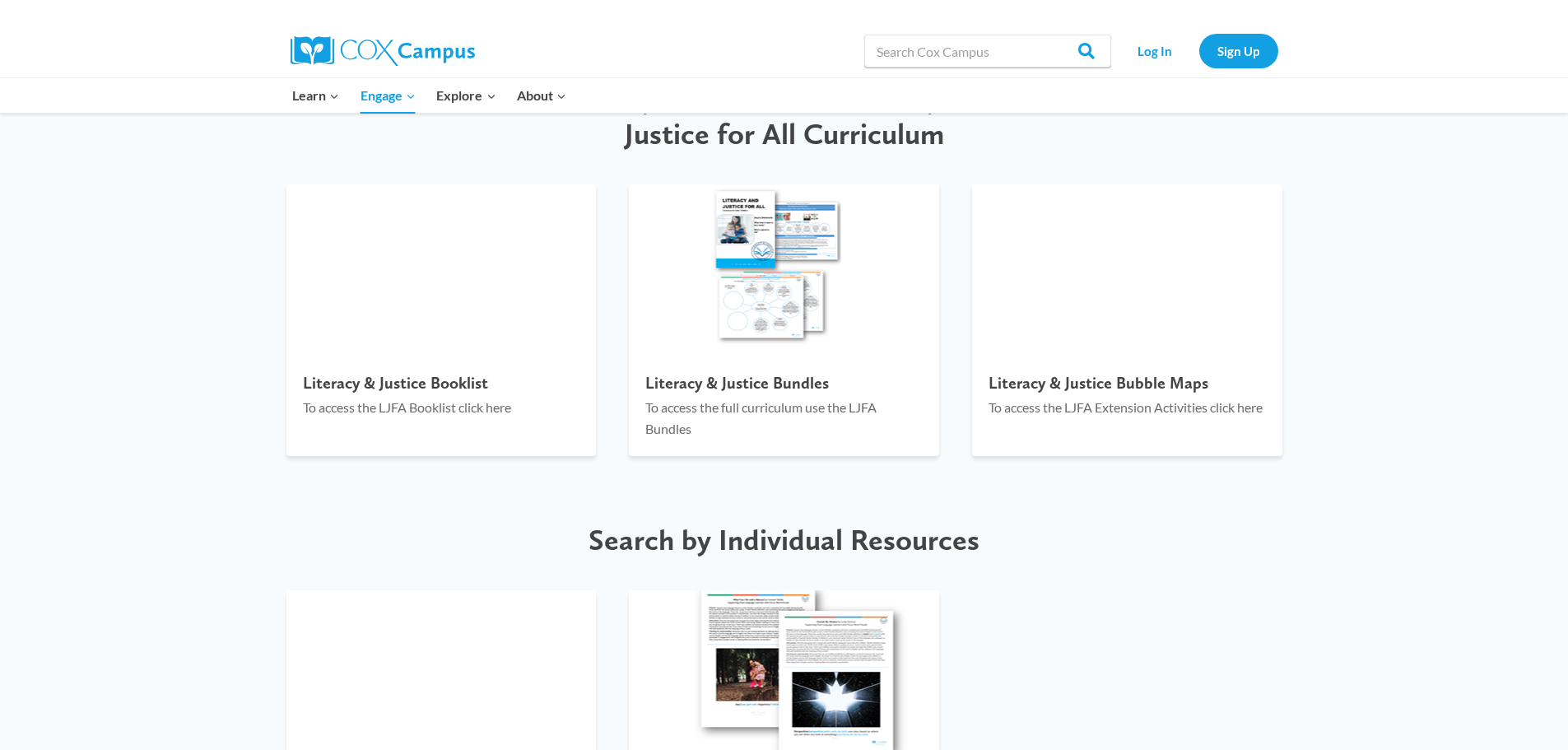
scroll to position [1977, 0]
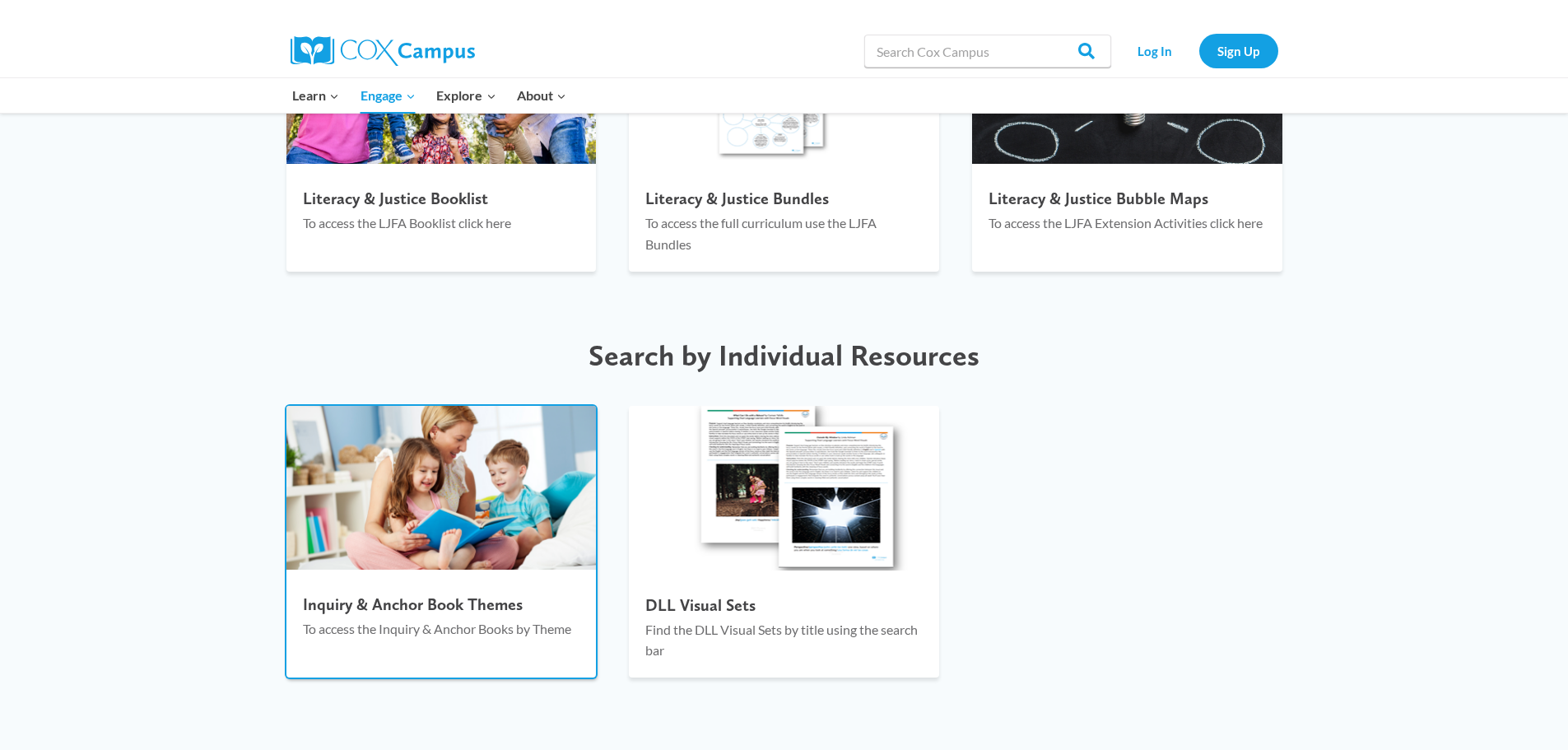
click at [390, 517] on img at bounding box center [441, 488] width 311 height 165
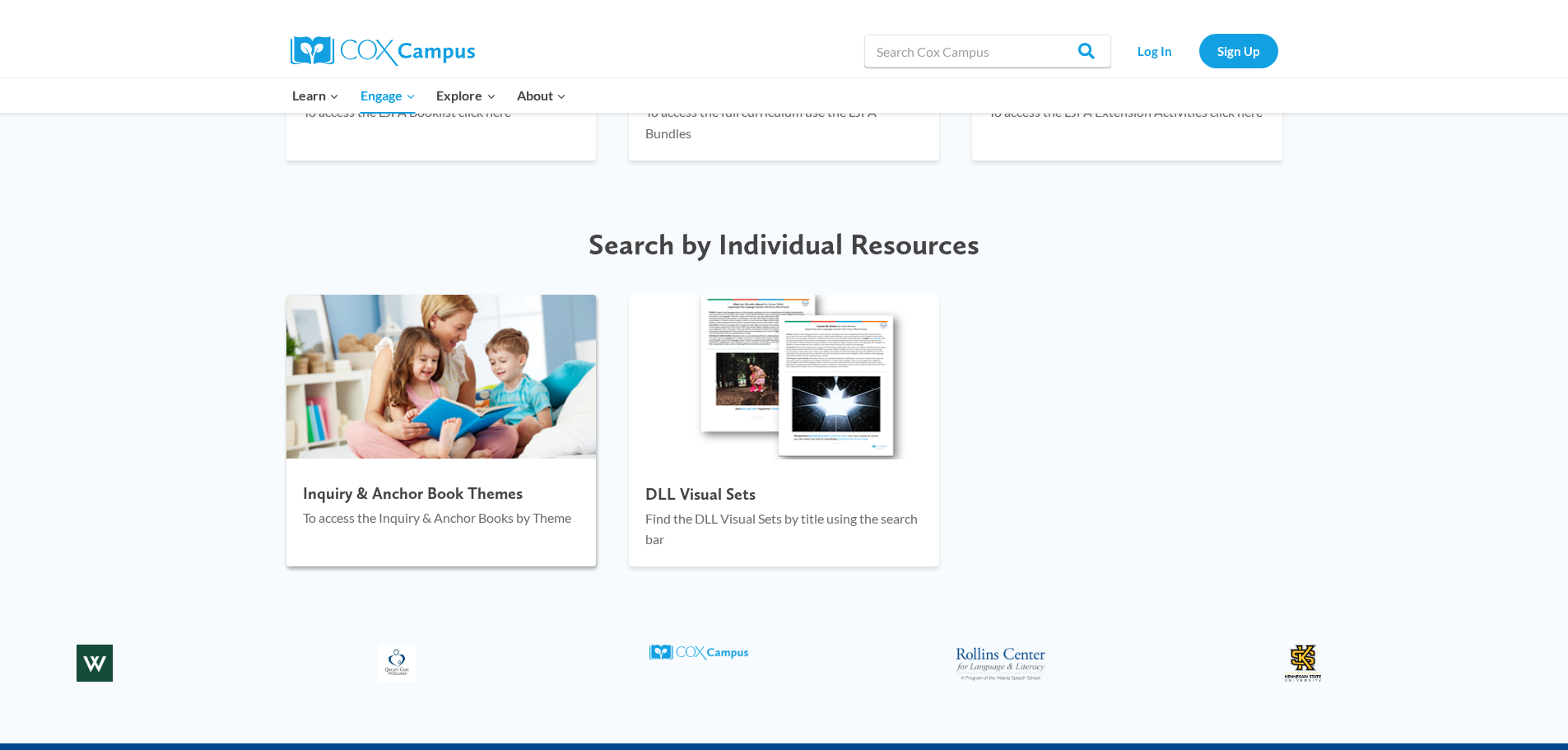
scroll to position [2059, 0]
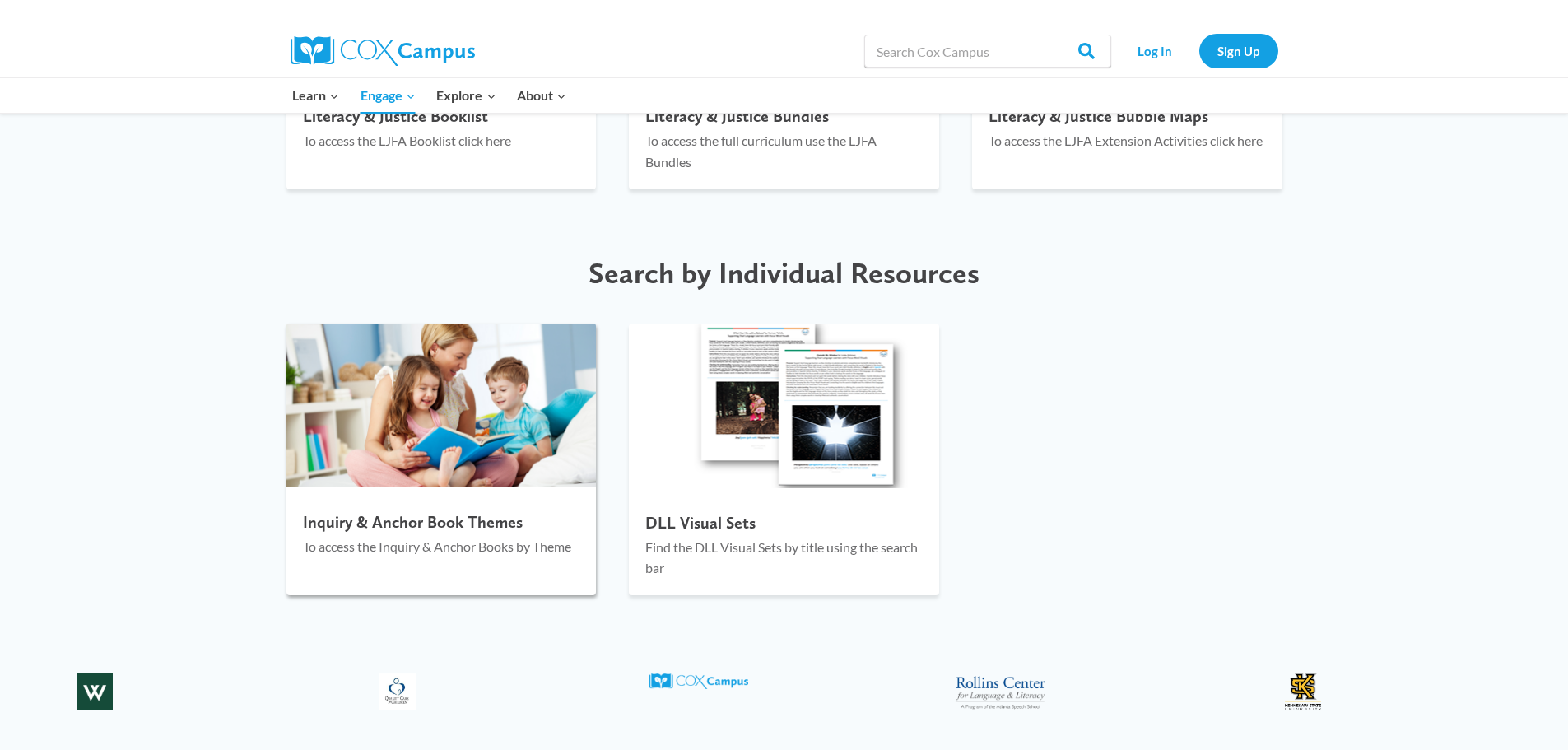
drag, startPoint x: 609, startPoint y: 406, endPoint x: 539, endPoint y: 410, distance: 70.1
click at [607, 406] on div "Inquiry & Anchor Book Themes To access the Inquiry & Anchor Books by Theme" at bounding box center [441, 460] width 343 height 305
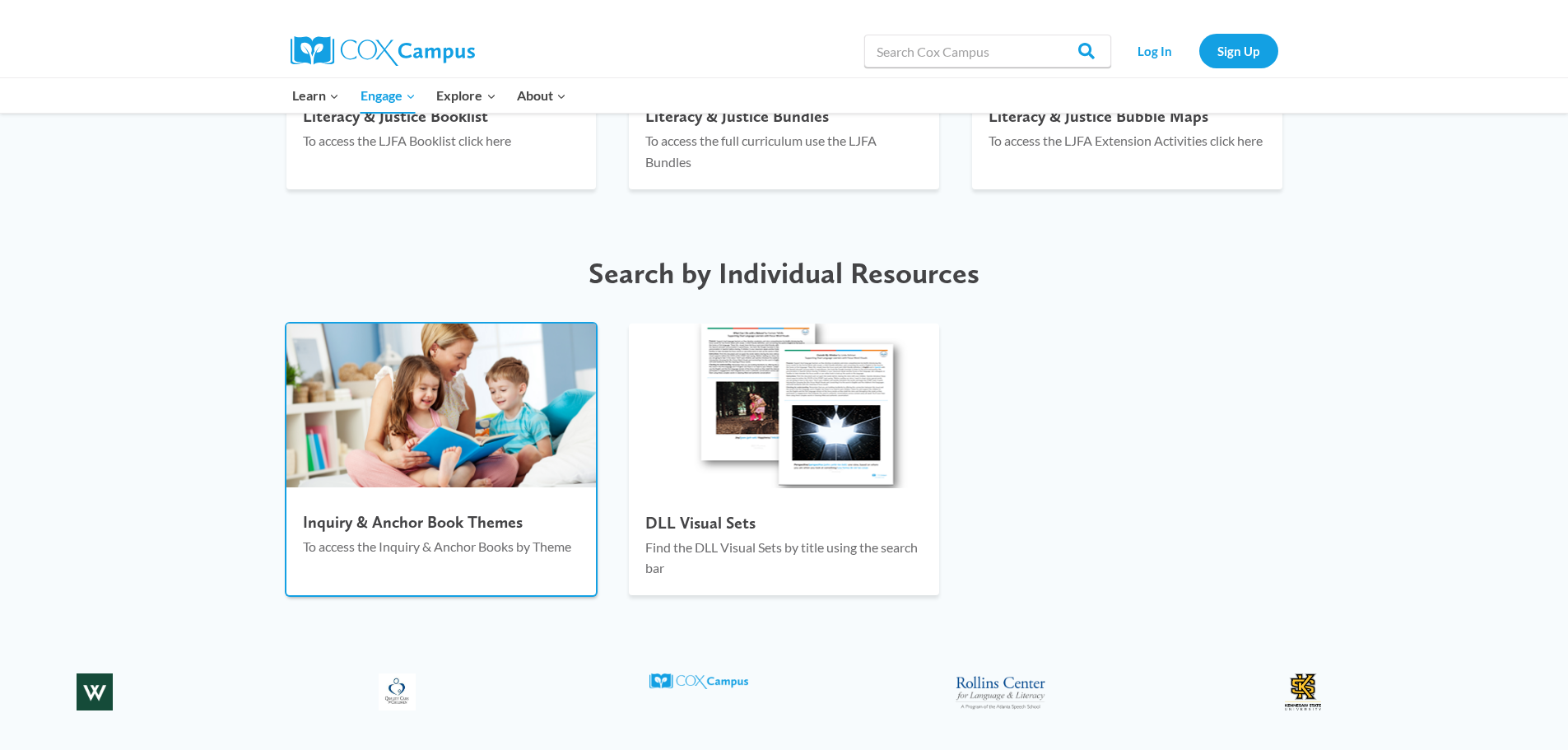
click at [538, 409] on img at bounding box center [441, 406] width 311 height 165
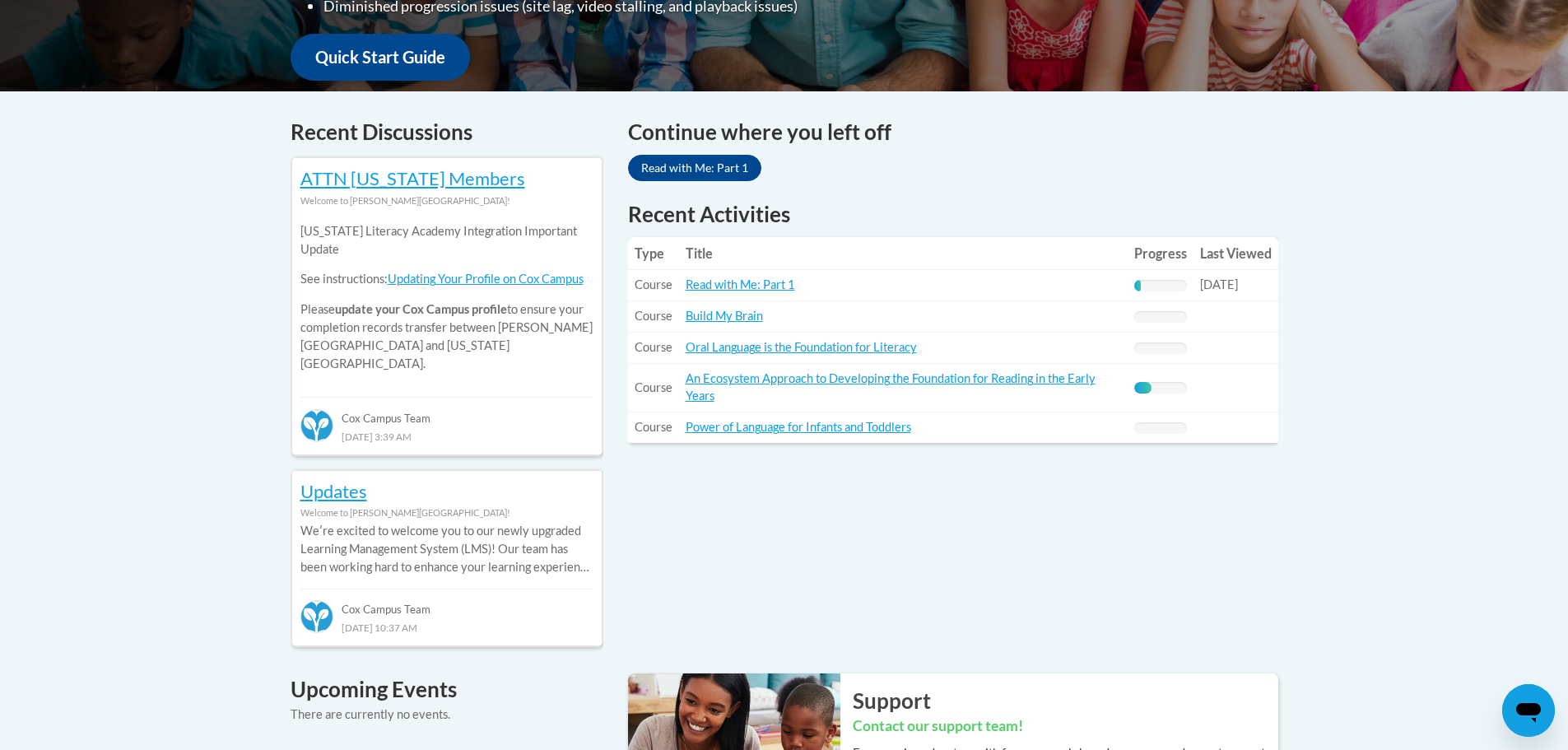
scroll to position [543, 0]
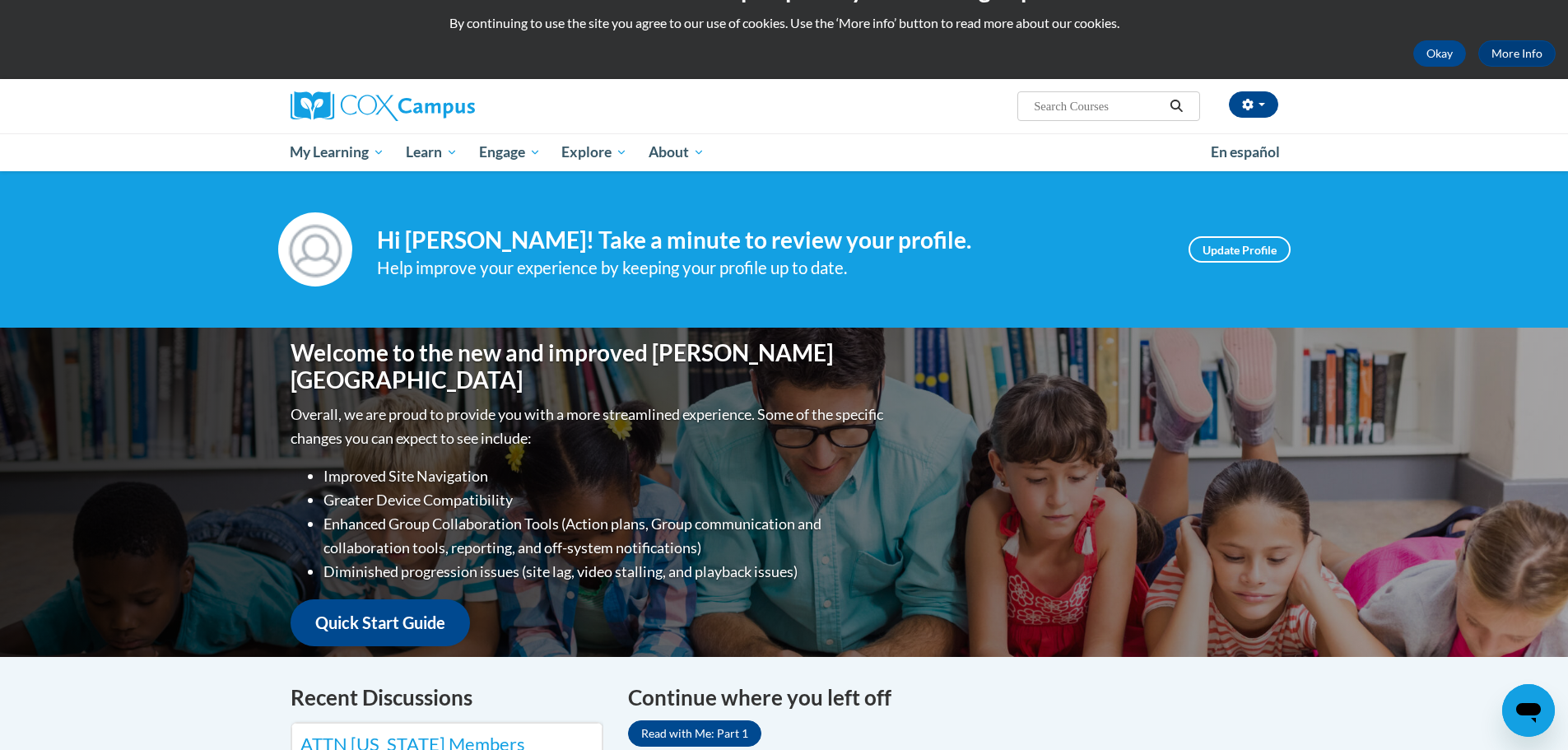
scroll to position [165, 0]
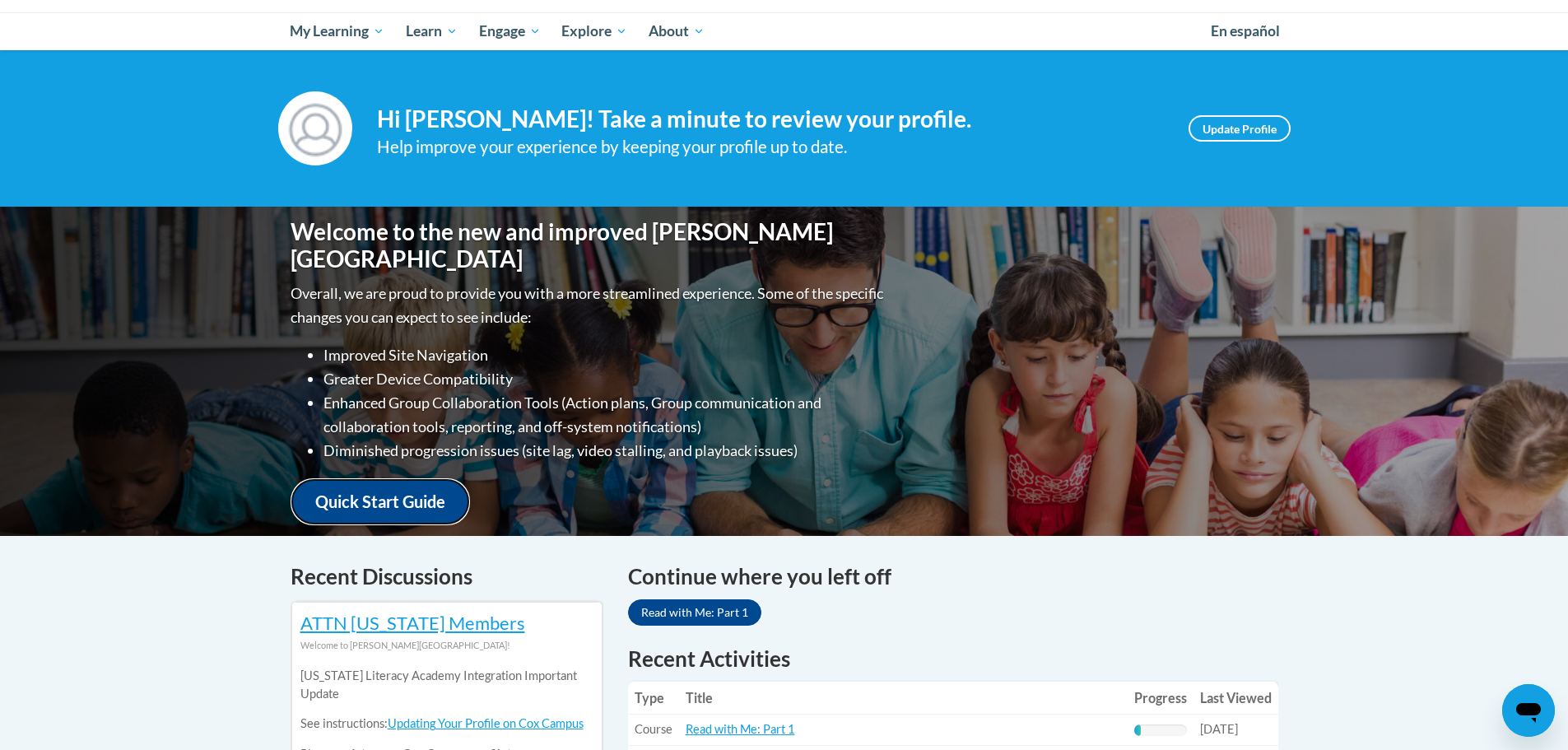
click at [425, 489] on link "Quick Start Guide" at bounding box center [379, 501] width 179 height 47
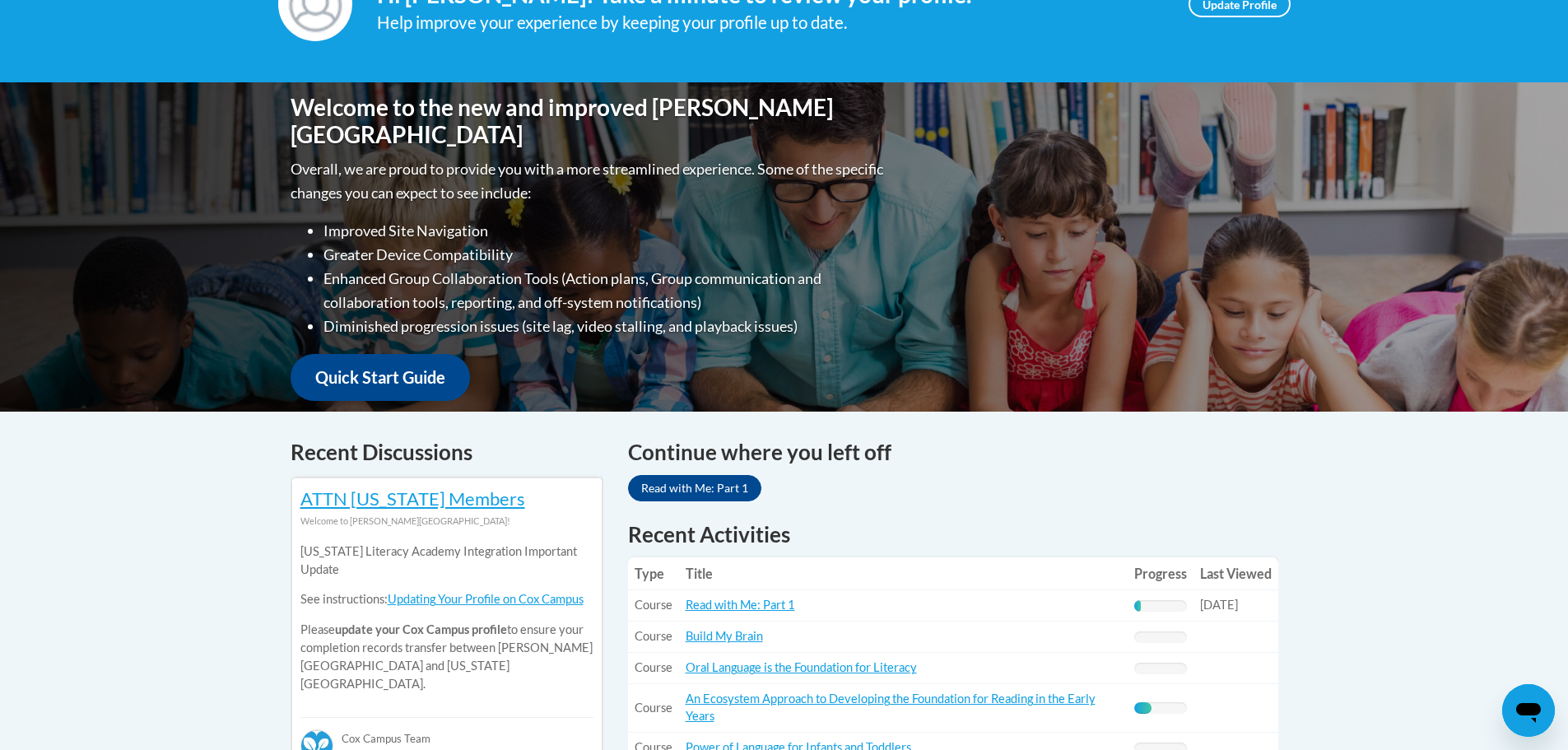
scroll to position [48, 0]
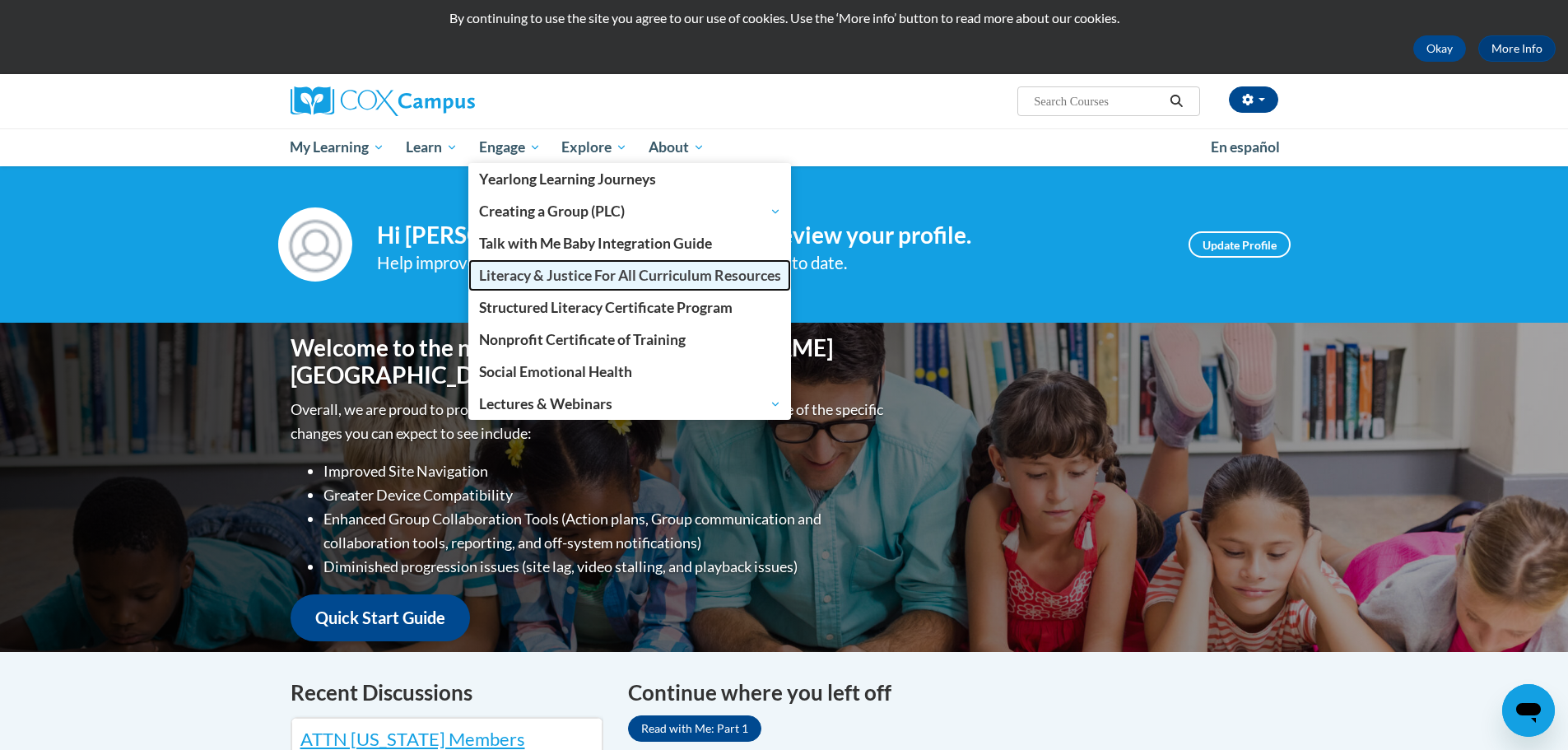
click at [566, 279] on span "Literacy & Justice For All Curriculum Resources" at bounding box center [630, 275] width 302 height 17
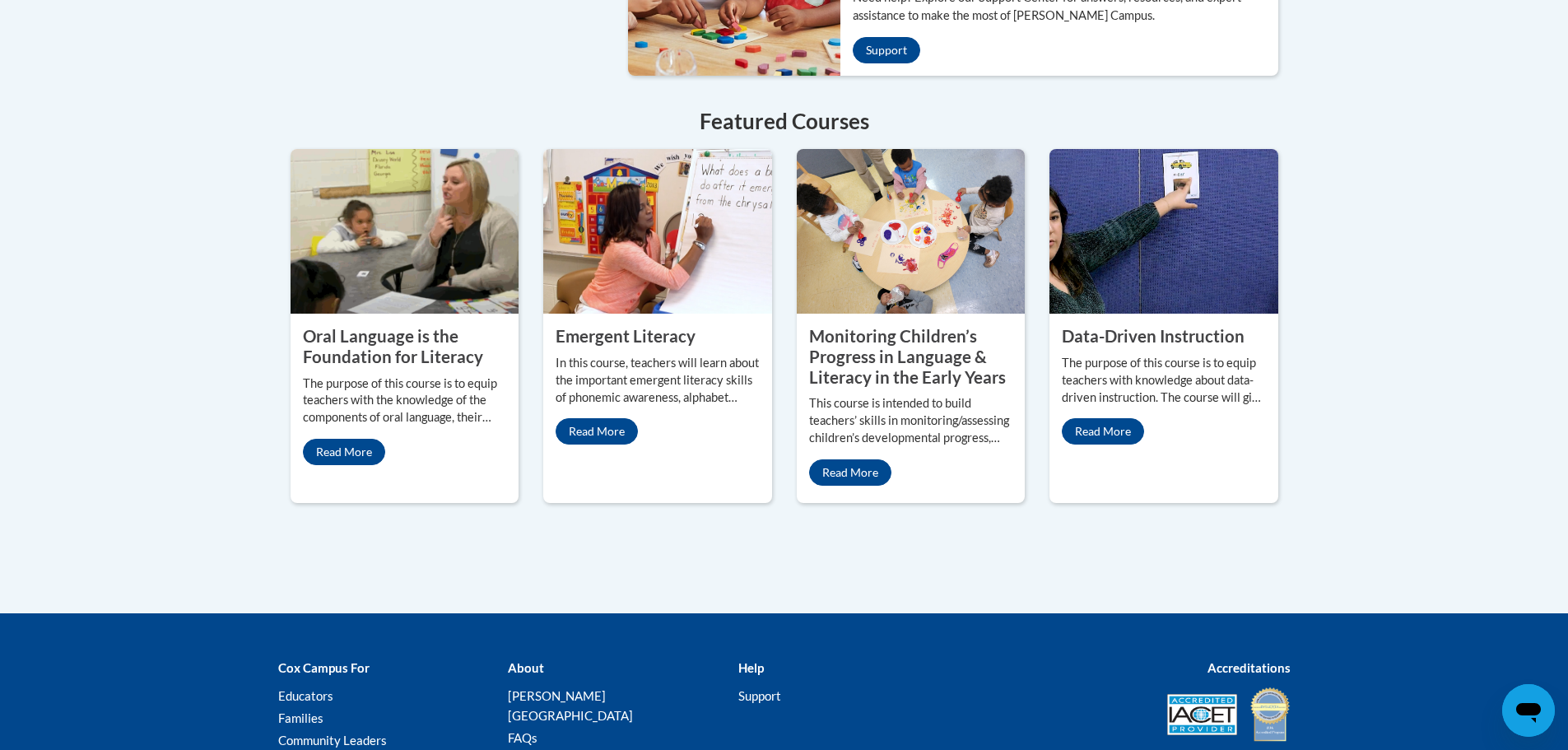
scroll to position [1531, 0]
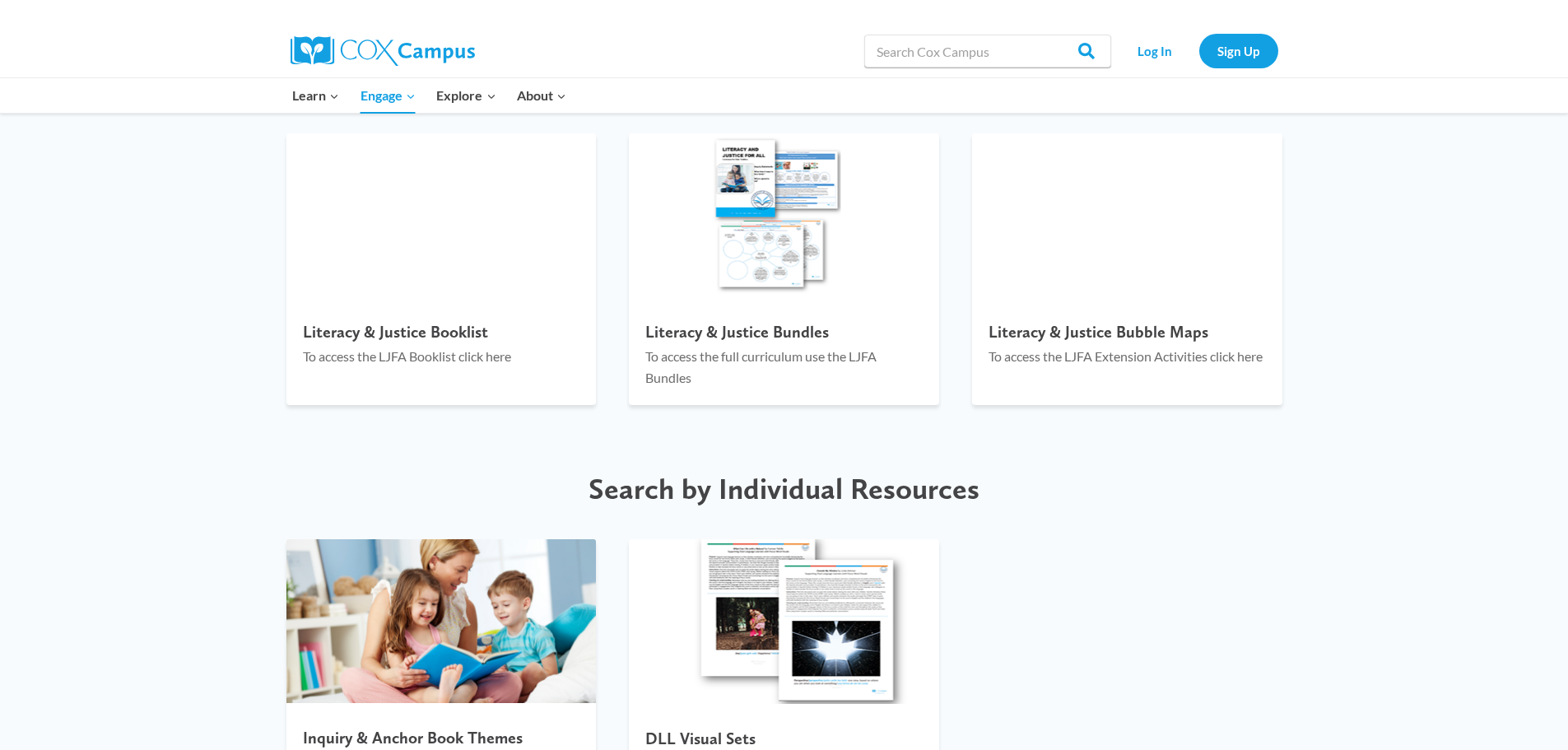
scroll to position [2059, 0]
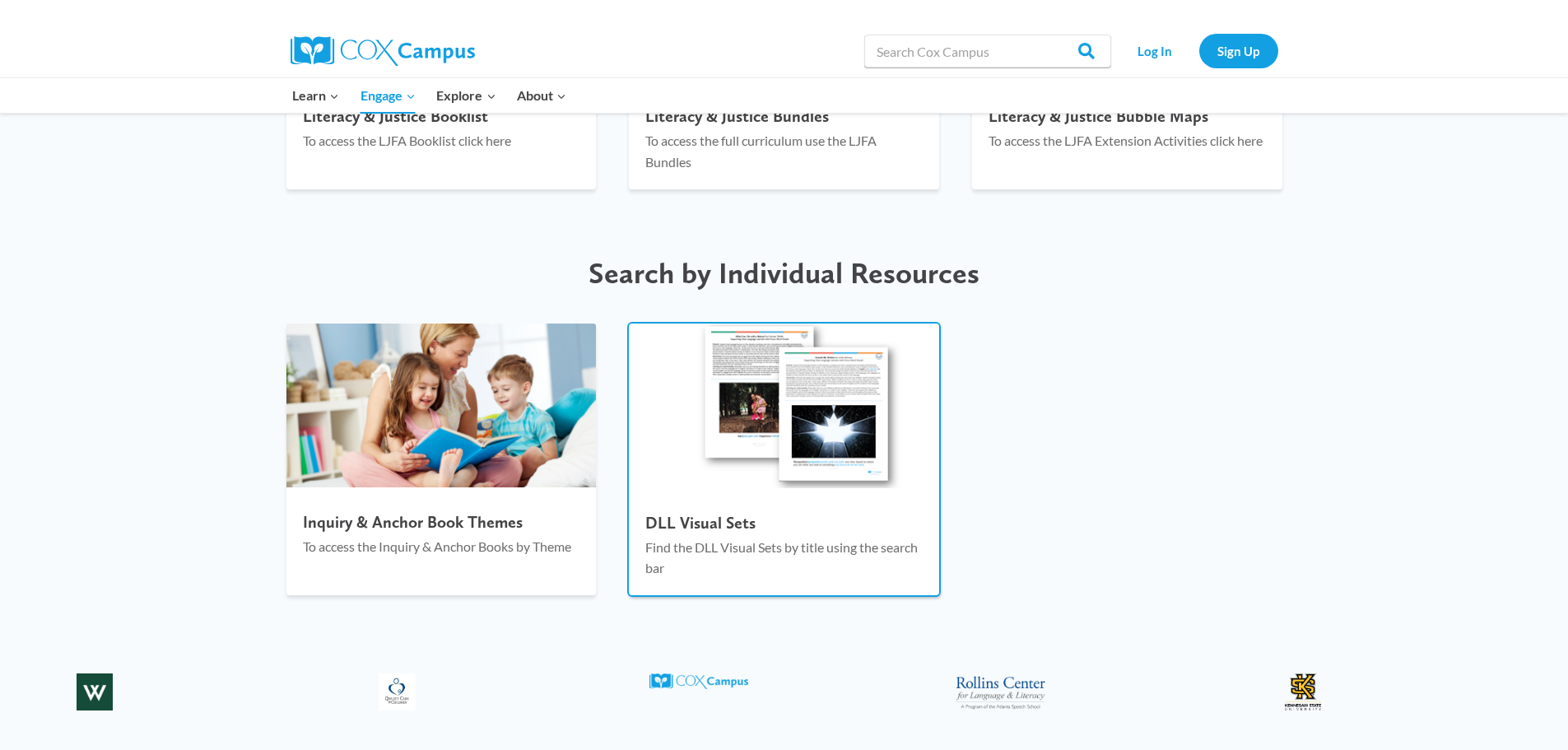
click at [773, 417] on img at bounding box center [784, 406] width 311 height 165
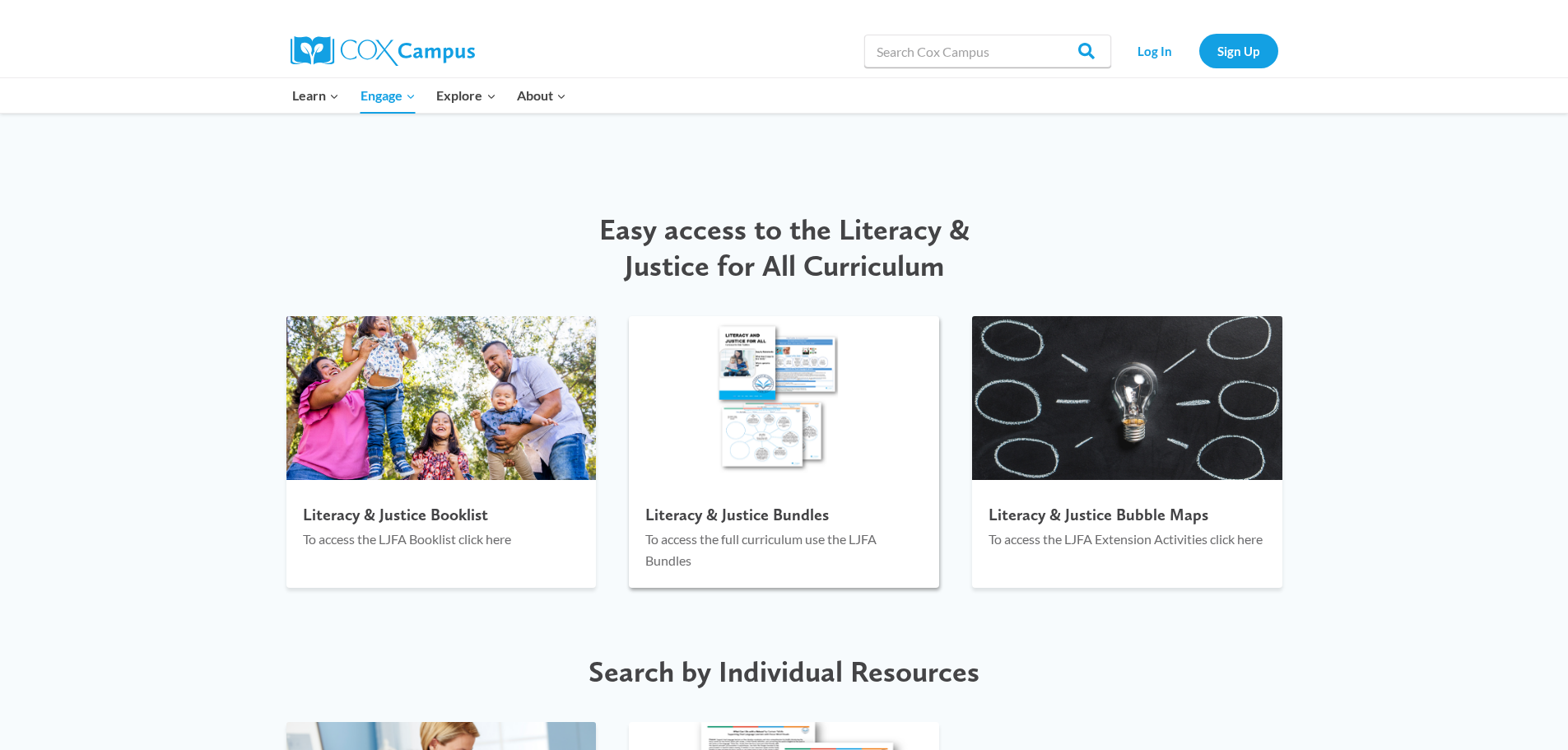
scroll to position [1565, 0]
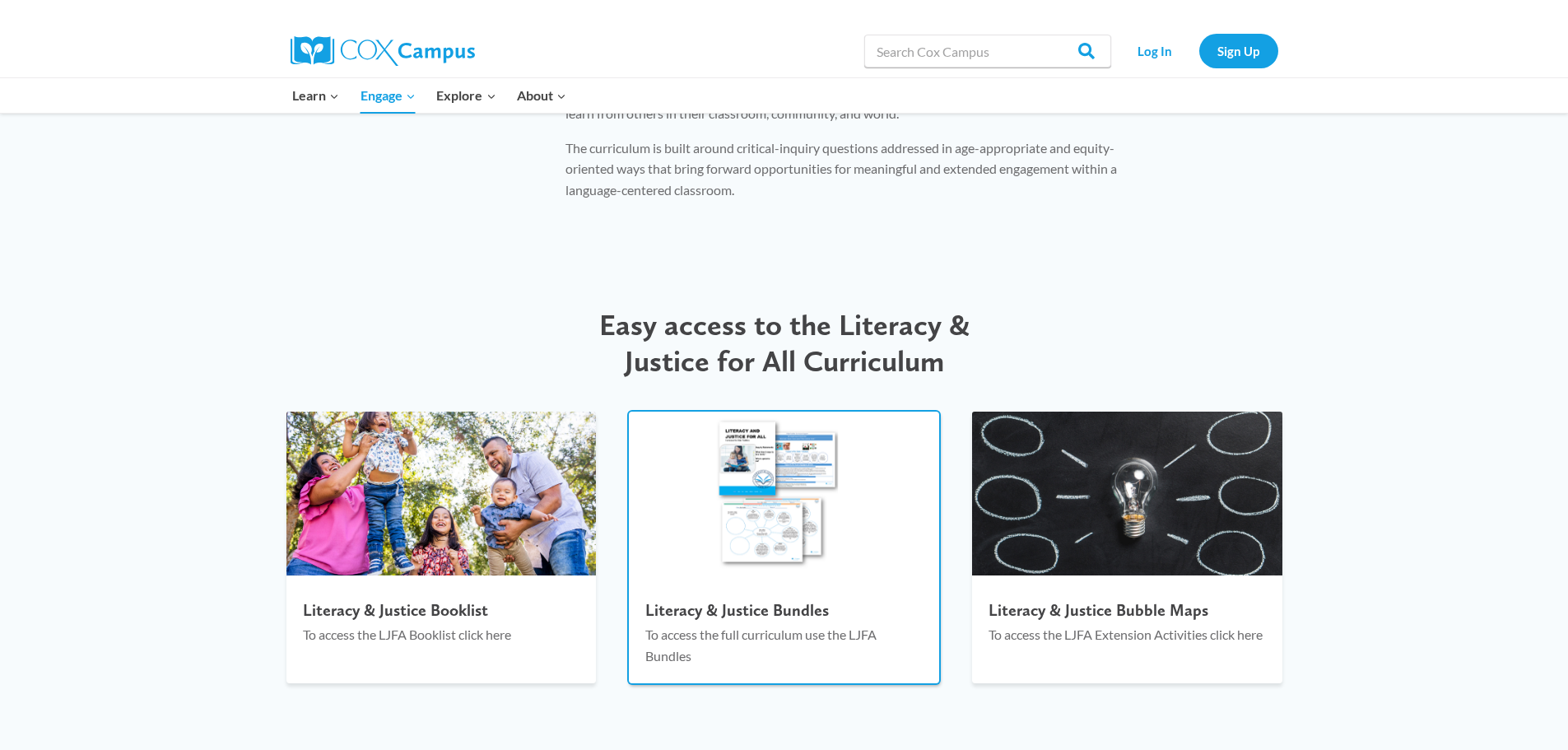
click at [745, 624] on p "To access the full curriculum use the LJFA Bundles" at bounding box center [784, 645] width 278 height 42
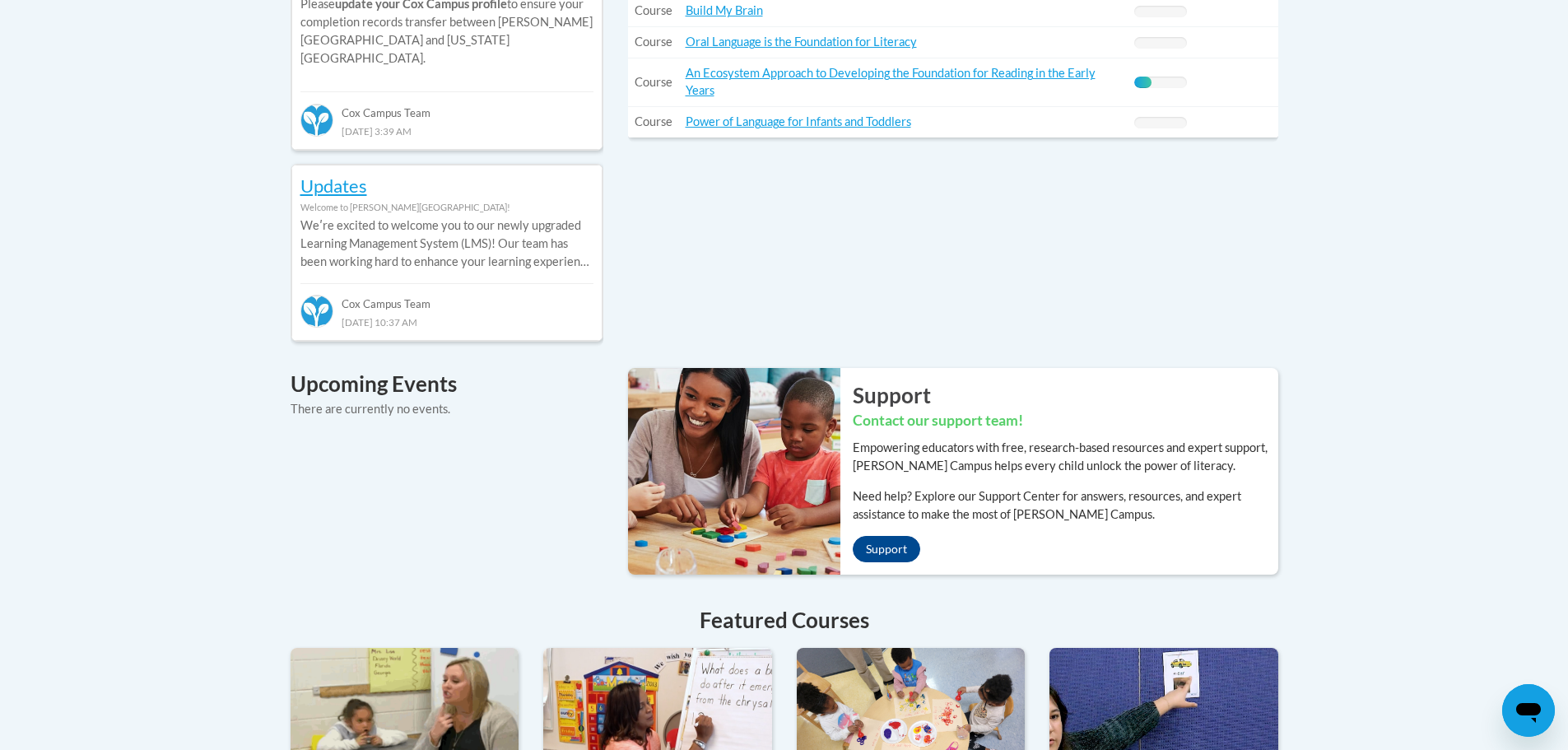
scroll to position [906, 0]
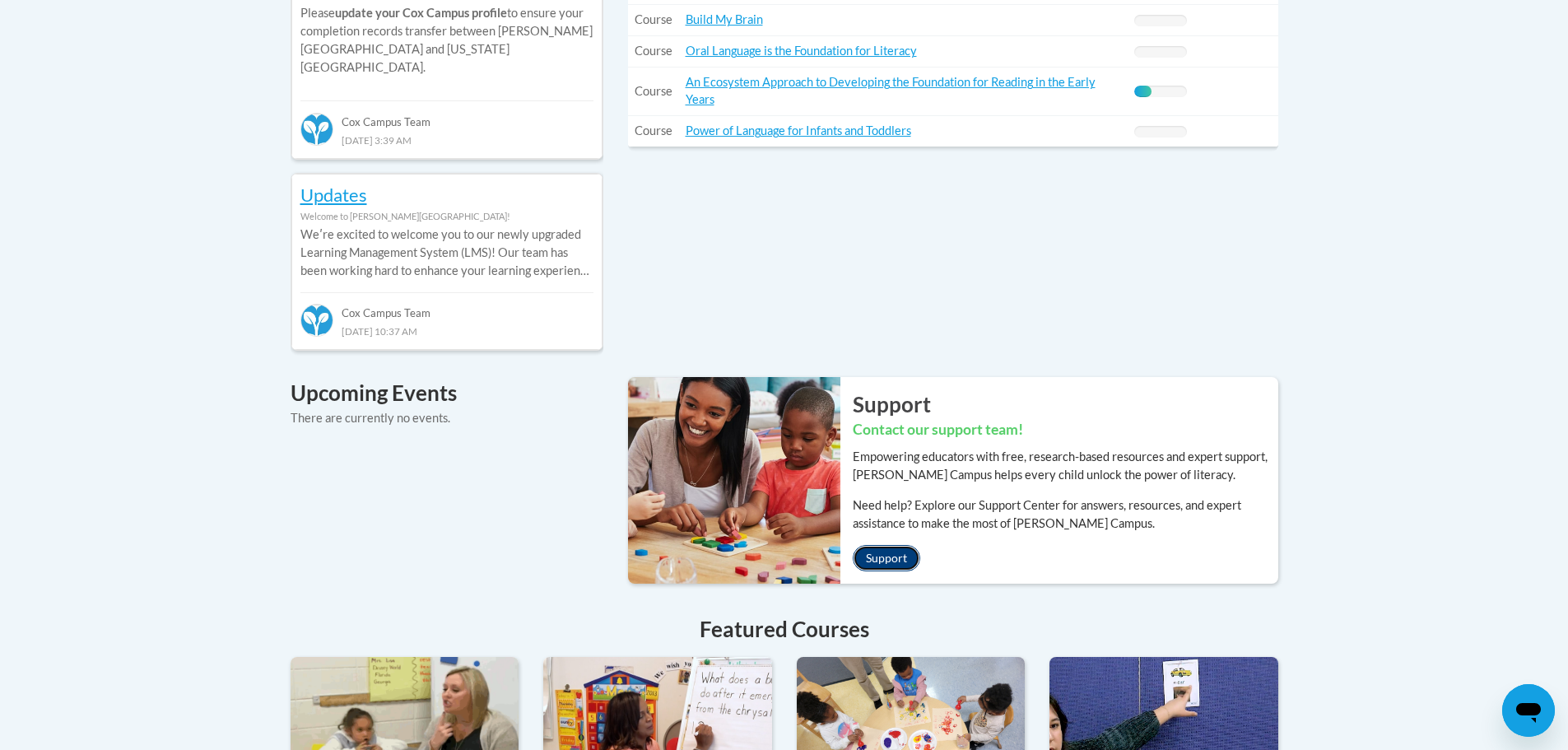
click at [899, 545] on link "Support" at bounding box center [887, 558] width 68 height 26
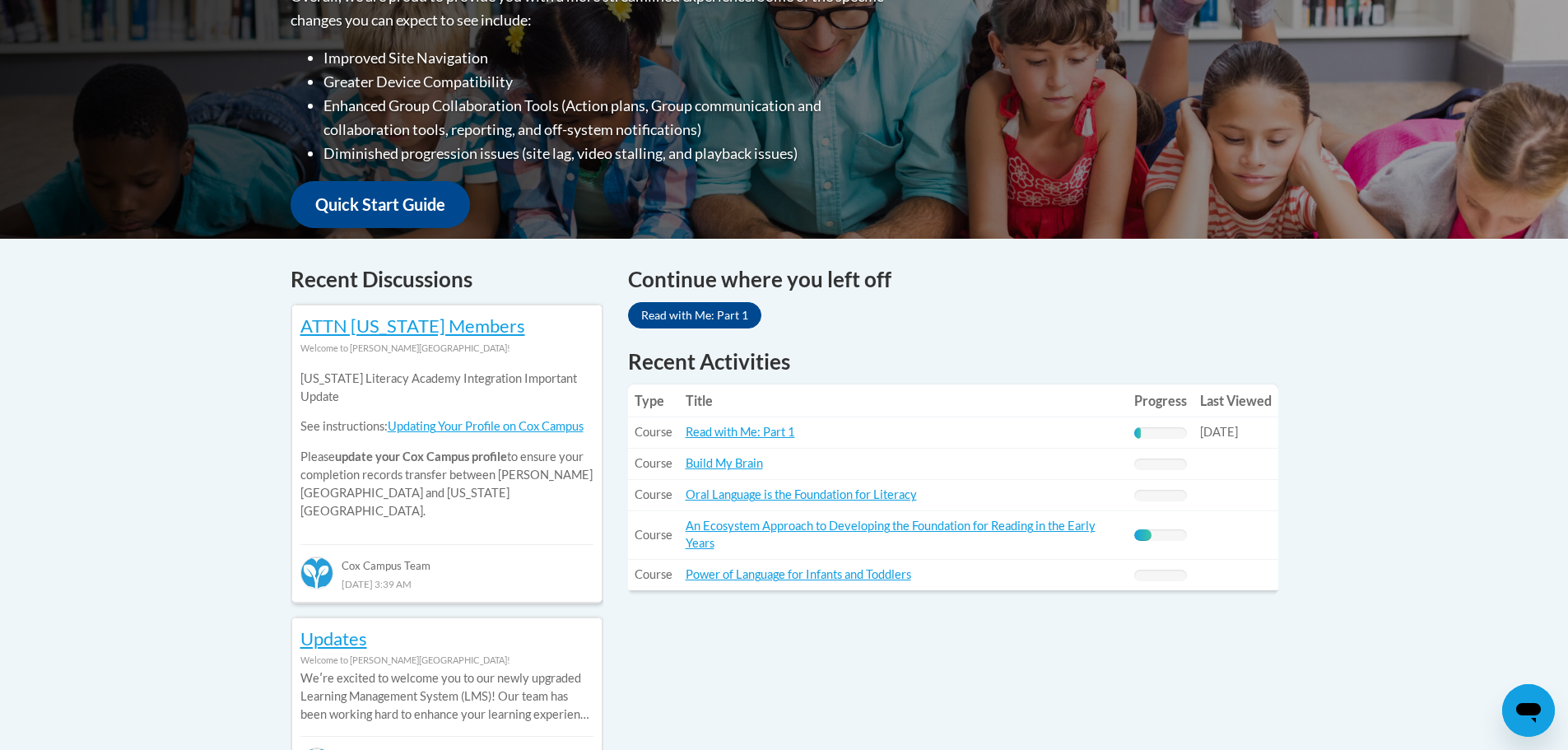
scroll to position [296, 0]
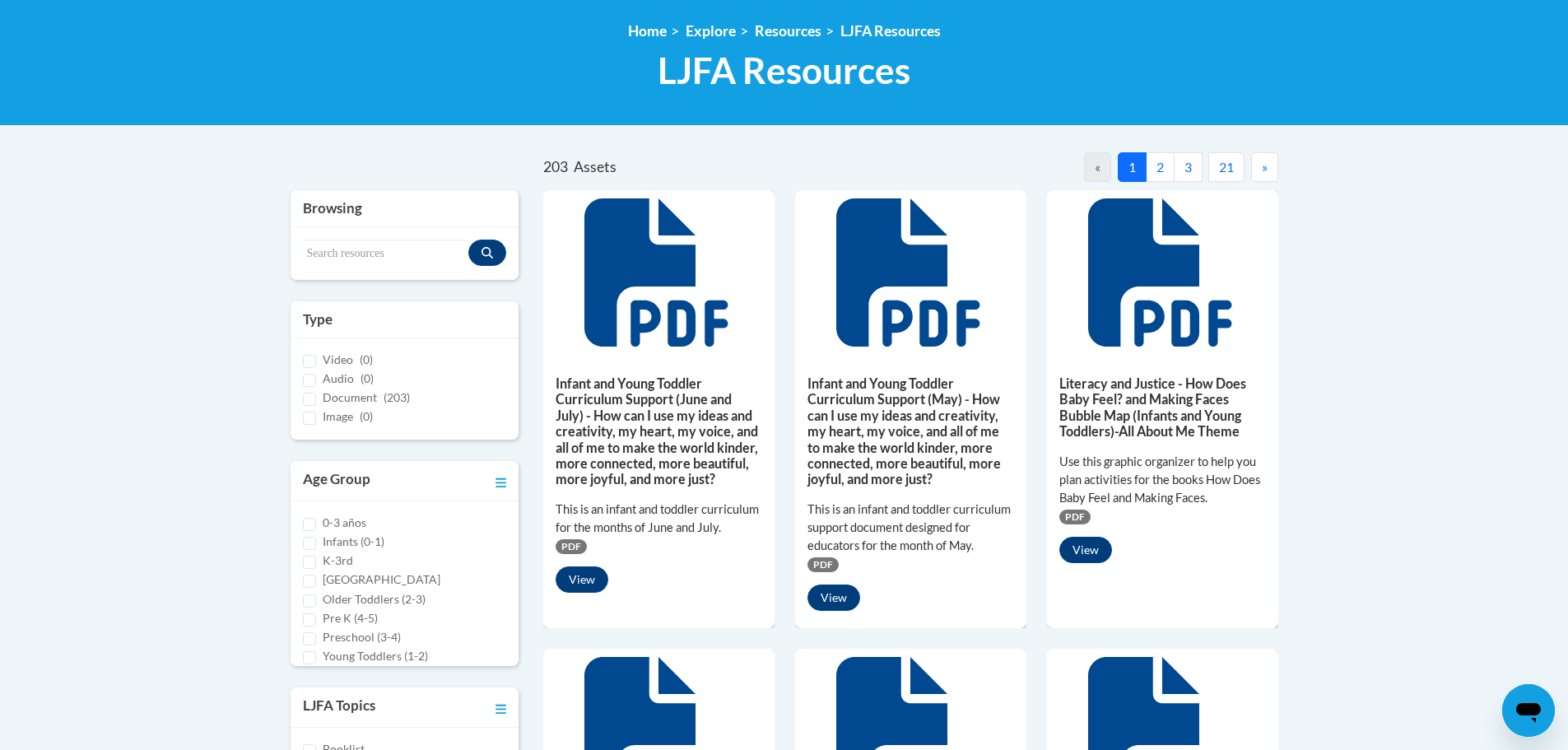
scroll to position [165, 0]
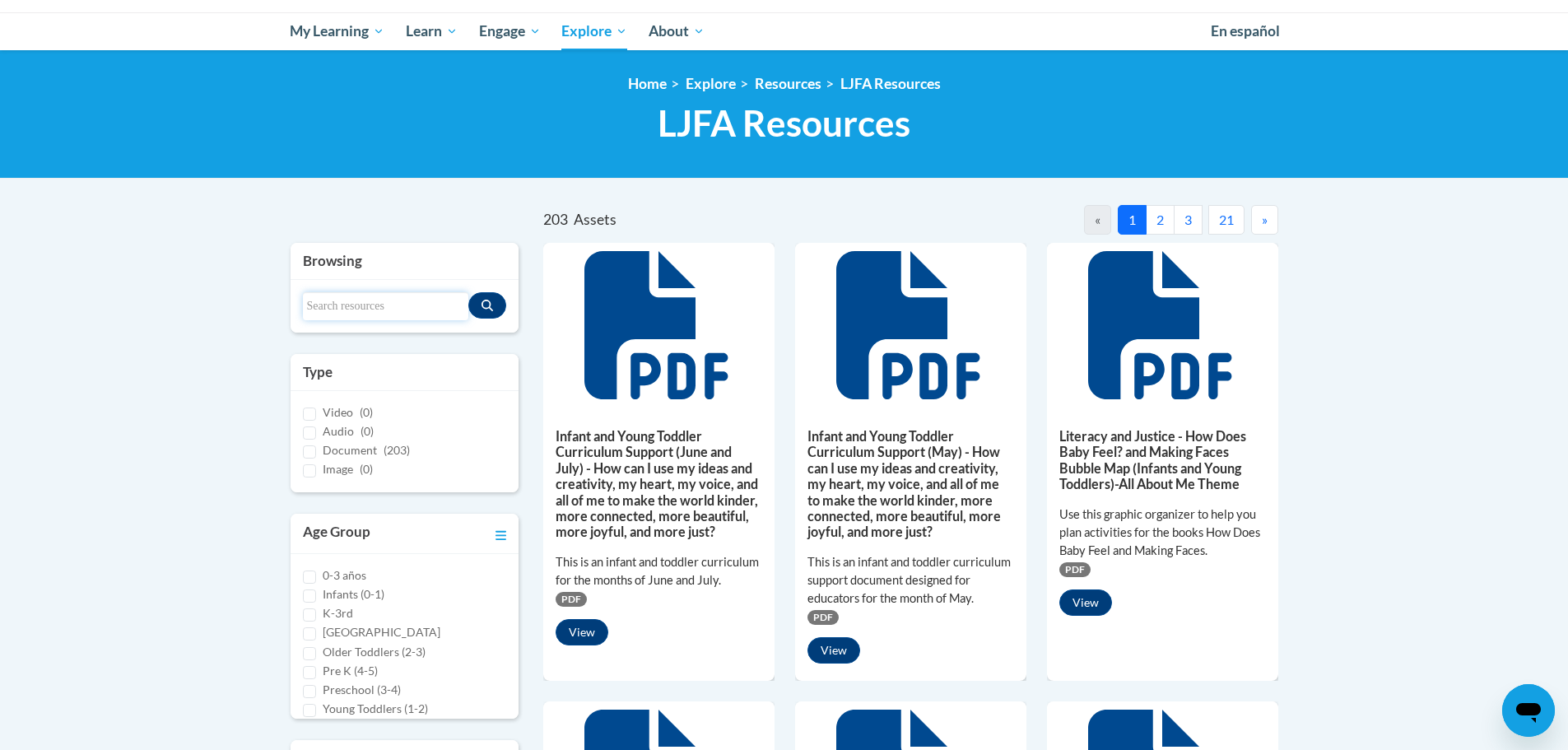
click at [385, 305] on input "Search resources" at bounding box center [386, 306] width 166 height 28
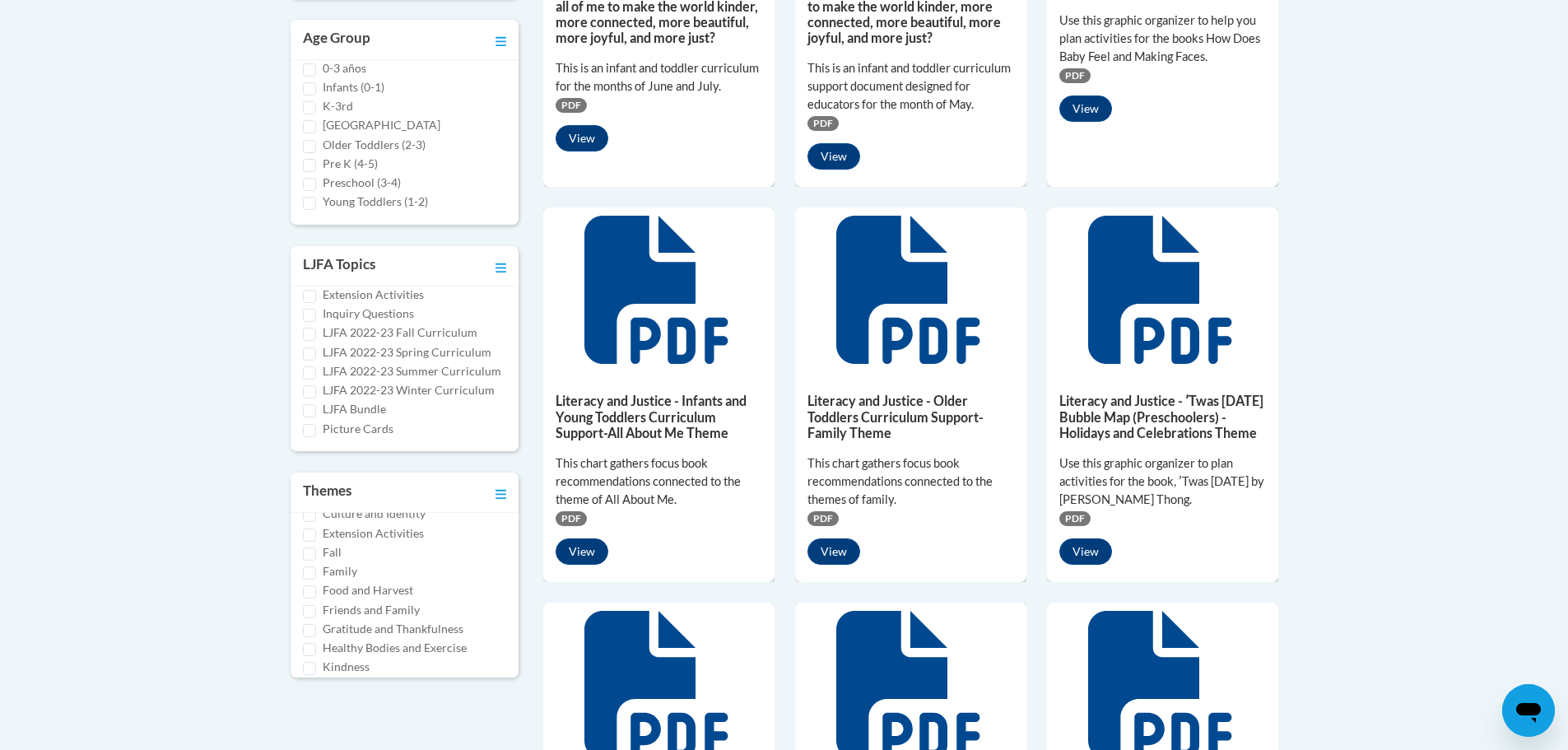
scroll to position [247, 0]
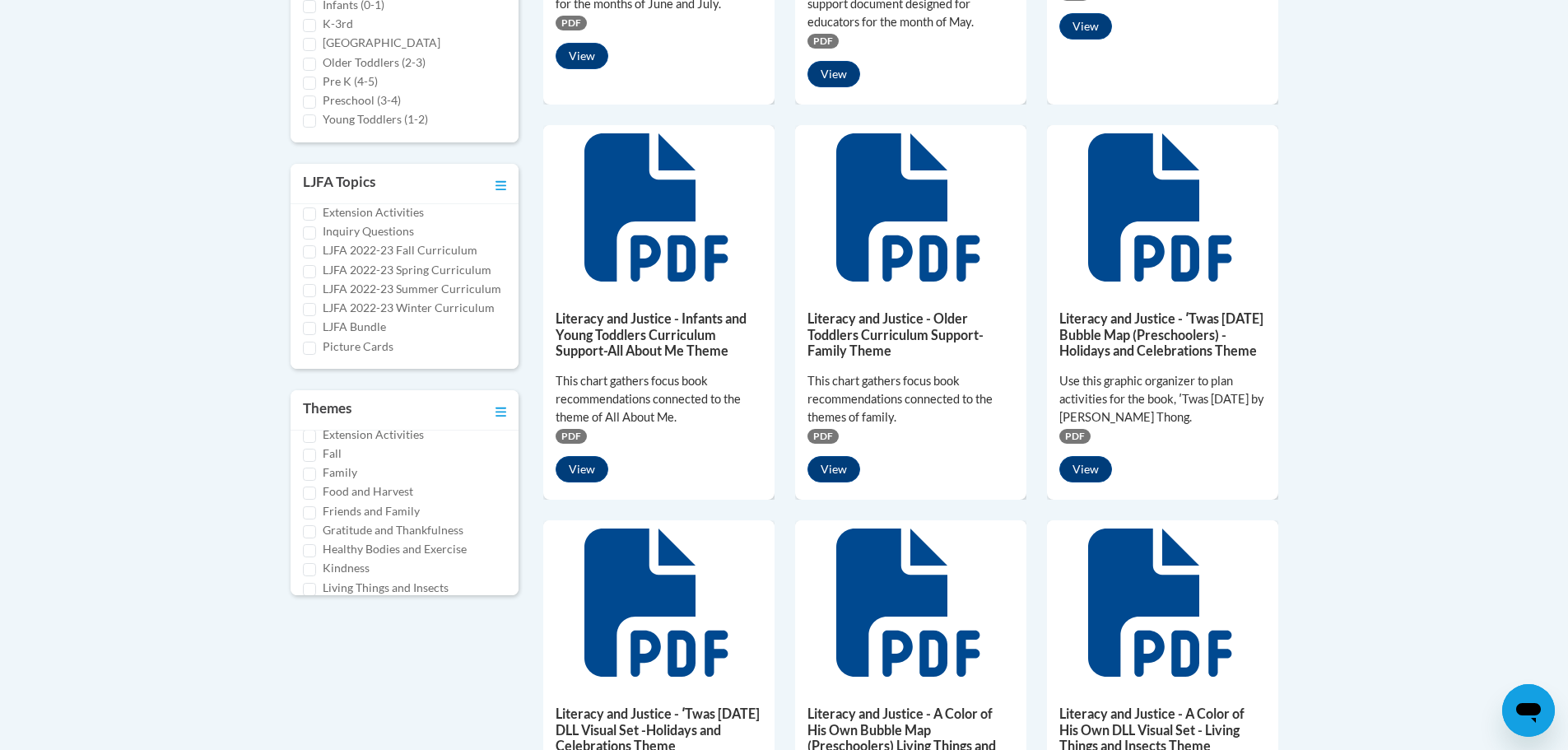
type input "fall"
click at [309, 457] on input "Fall" at bounding box center [310, 455] width 14 height 14
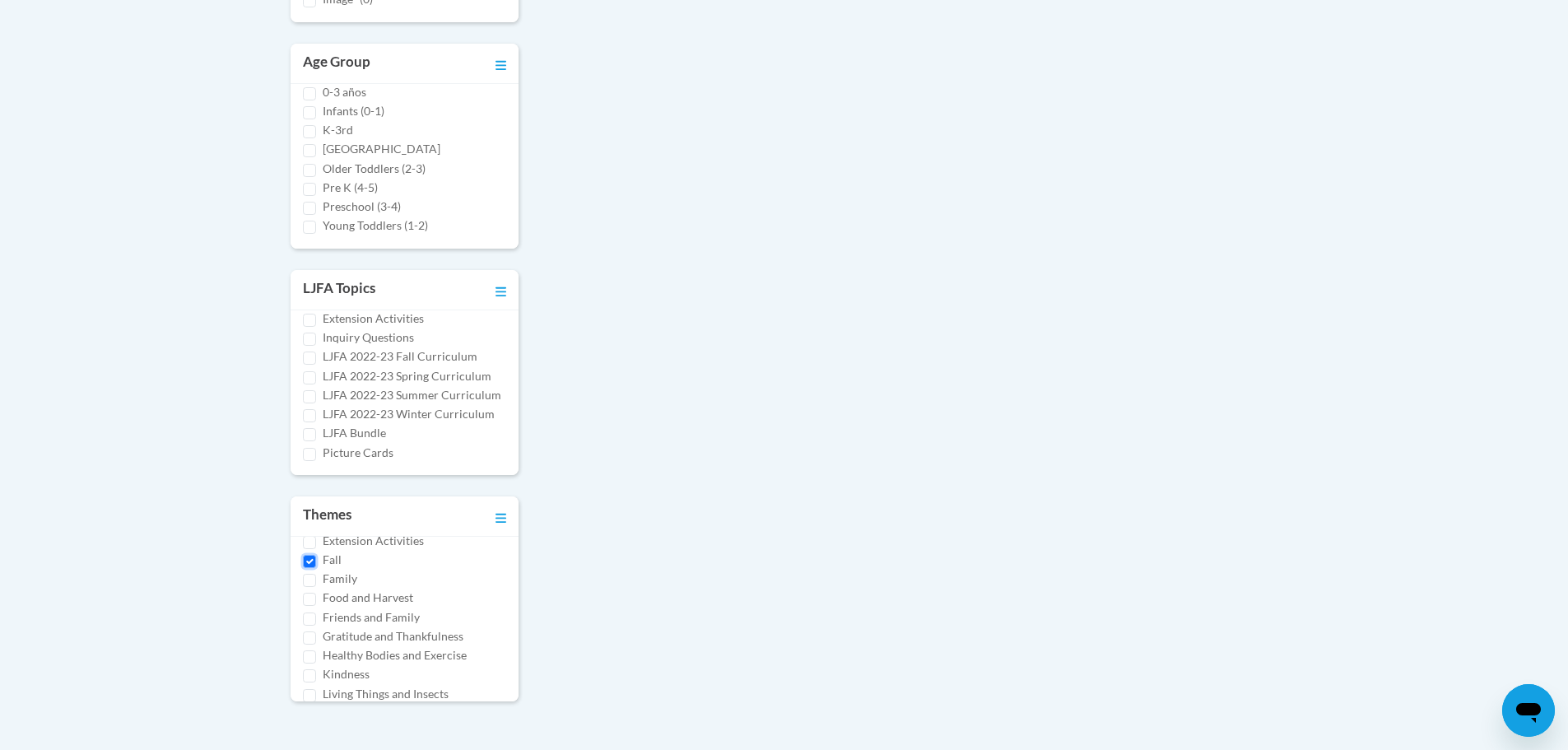
scroll to position [730, 0]
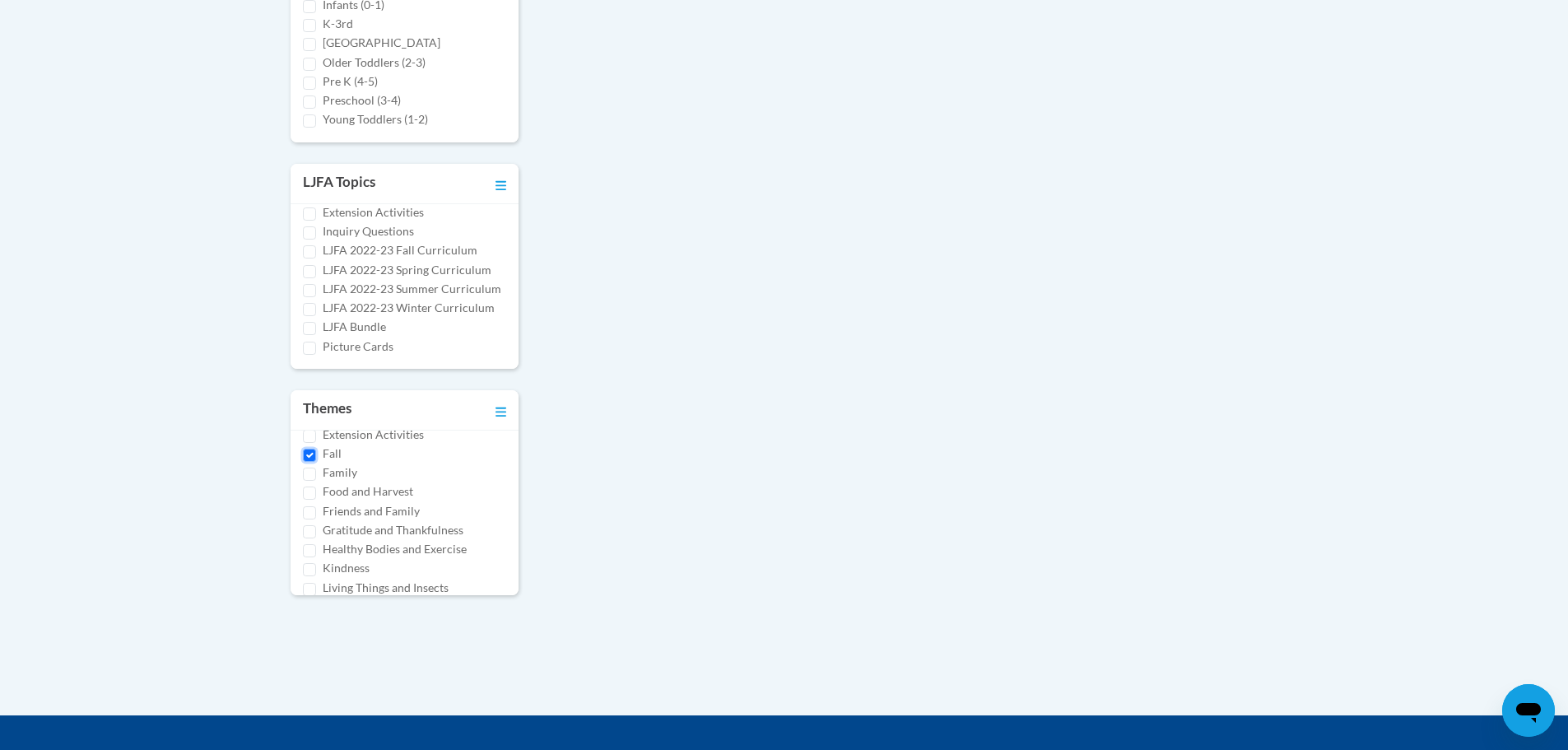
click at [311, 454] on input "Fall" at bounding box center [310, 455] width 14 height 14
checkbox input "false"
click at [312, 492] on input "Food and Harvest" at bounding box center [310, 493] width 14 height 14
click at [312, 488] on input "Food and Harvest" at bounding box center [310, 493] width 14 height 14
checkbox input "false"
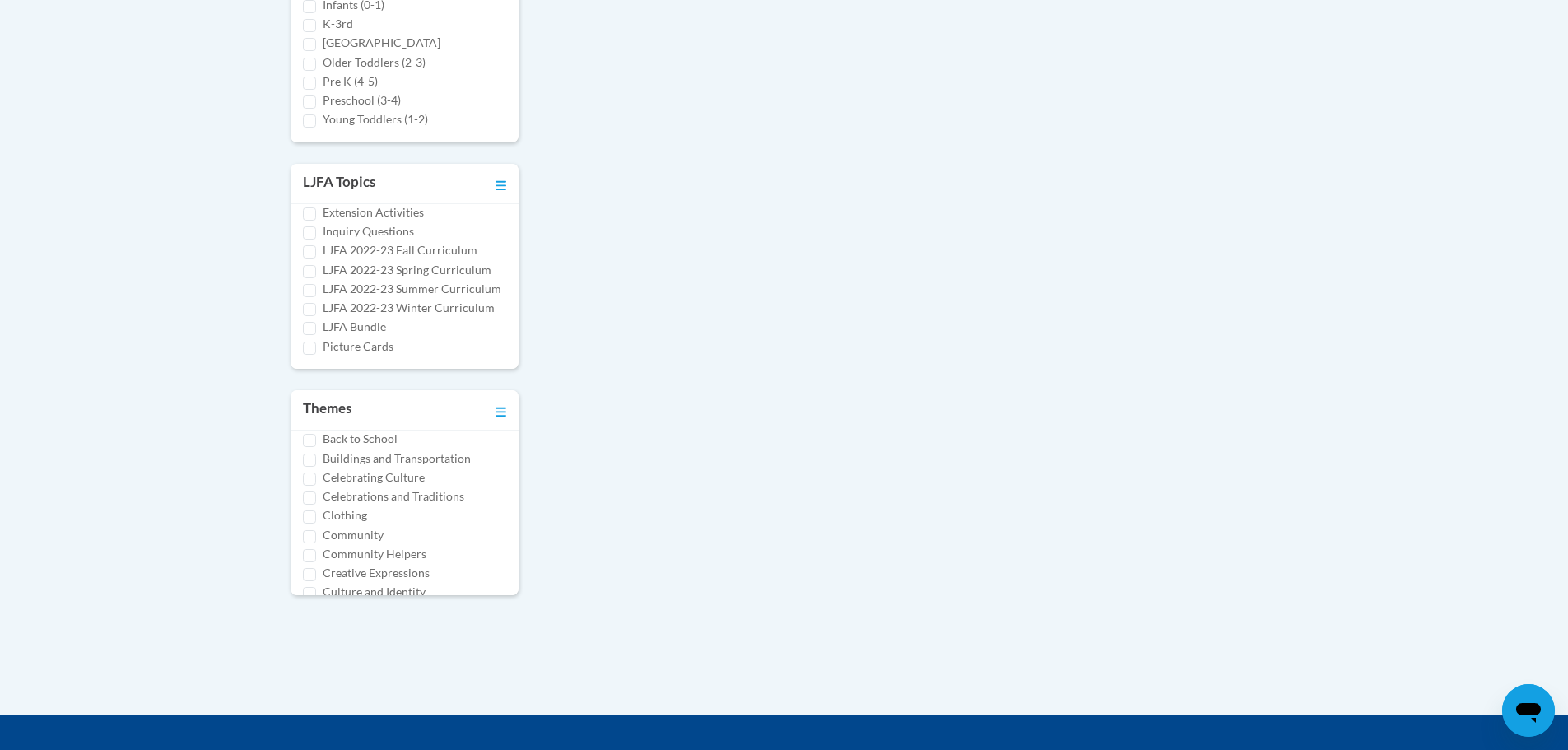
scroll to position [0, 0]
click at [311, 450] on input "All About Me" at bounding box center [310, 454] width 14 height 14
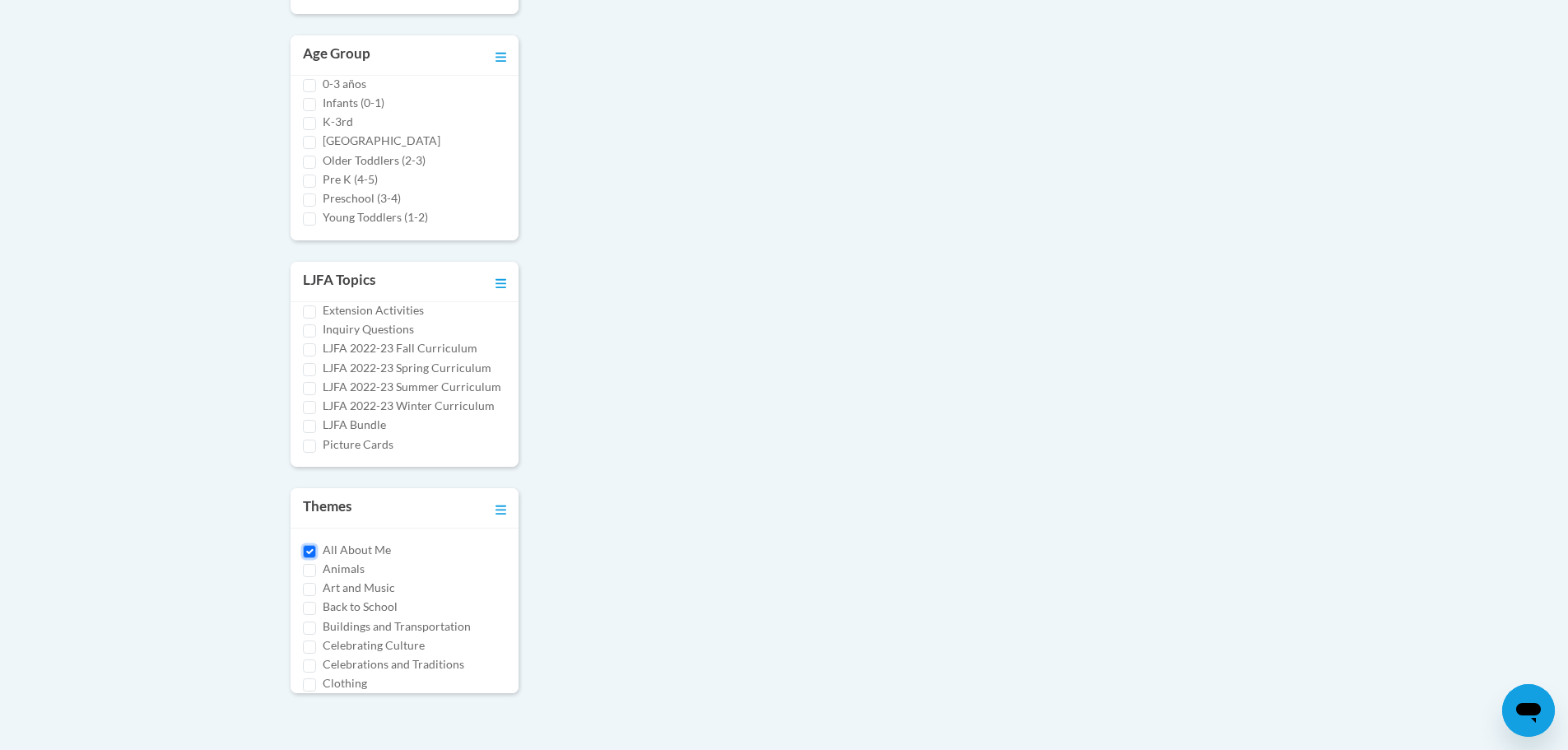
scroll to position [730, 0]
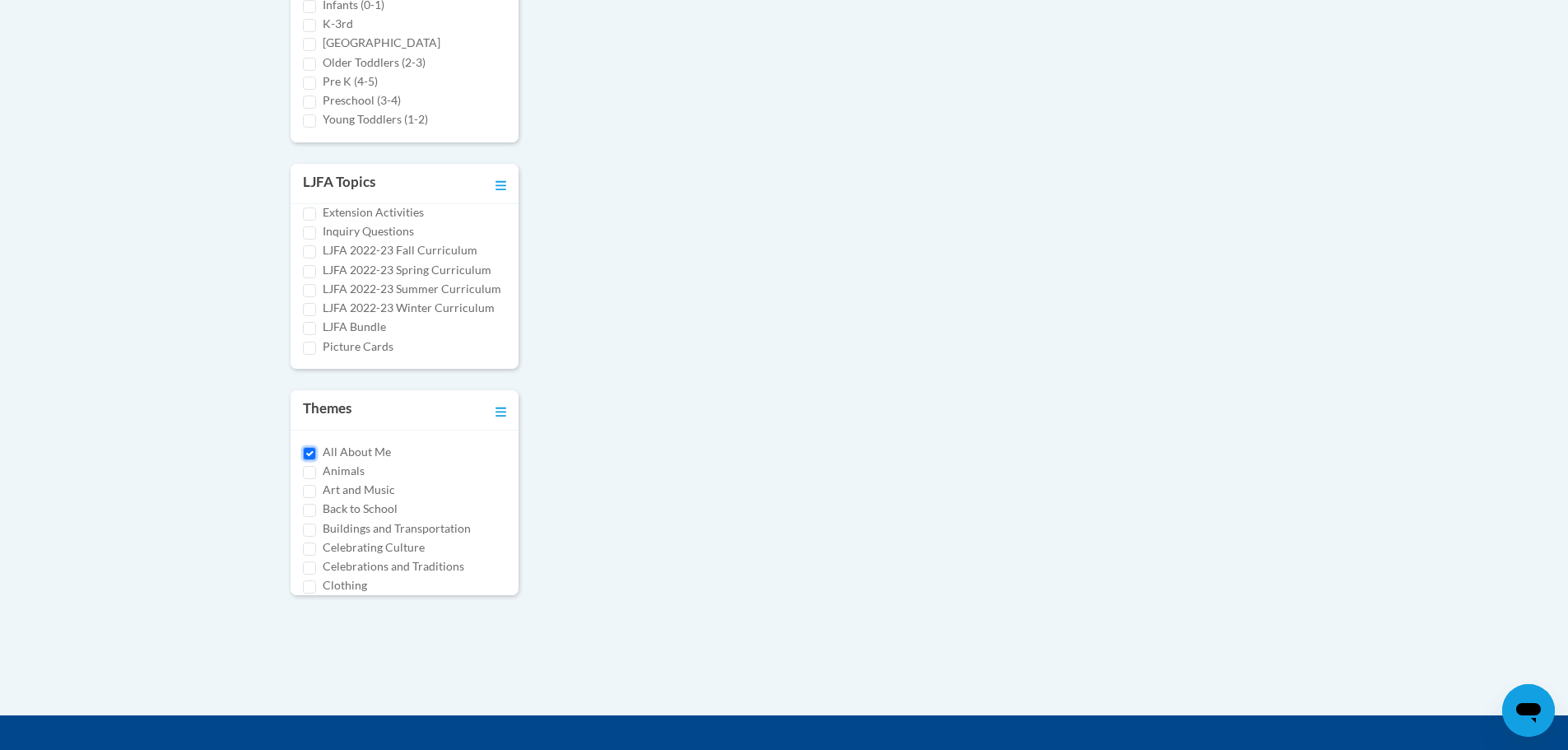
click at [312, 452] on input "All About Me" at bounding box center [310, 454] width 14 height 14
checkbox input "false"
click at [308, 8] on input "Infants (0-1)" at bounding box center [310, 7] width 14 height 14
checkbox input "true"
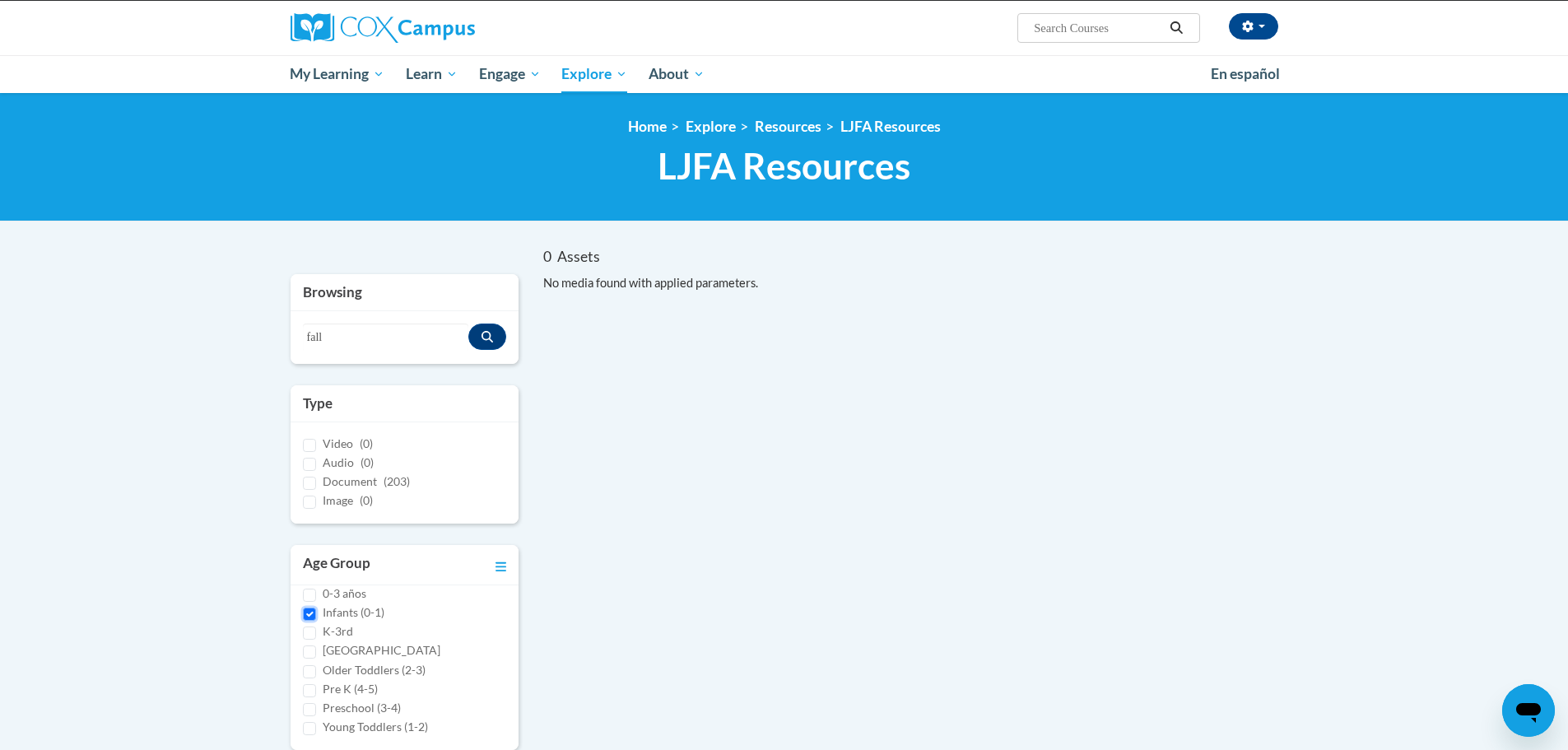
scroll to position [70, 0]
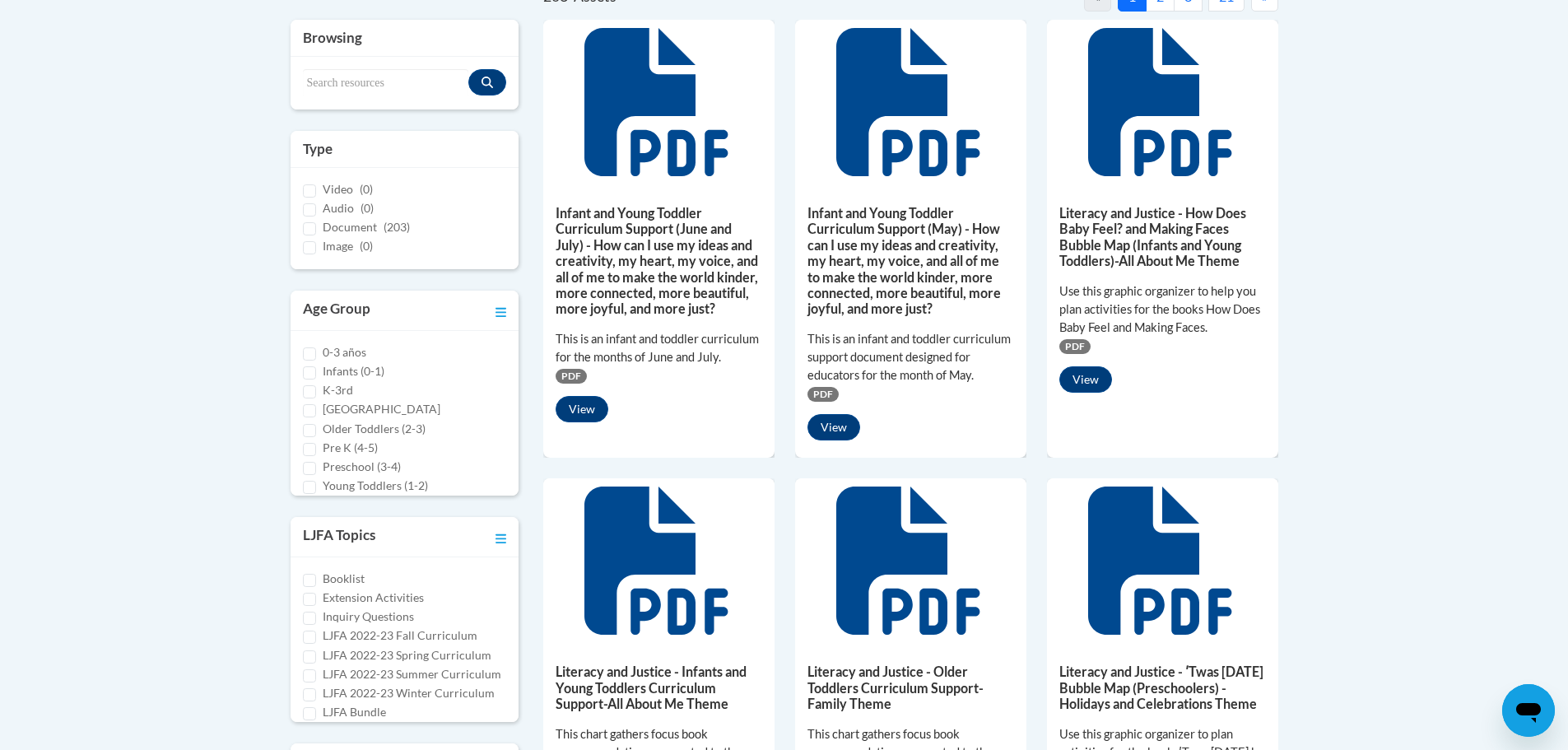
scroll to position [317, 0]
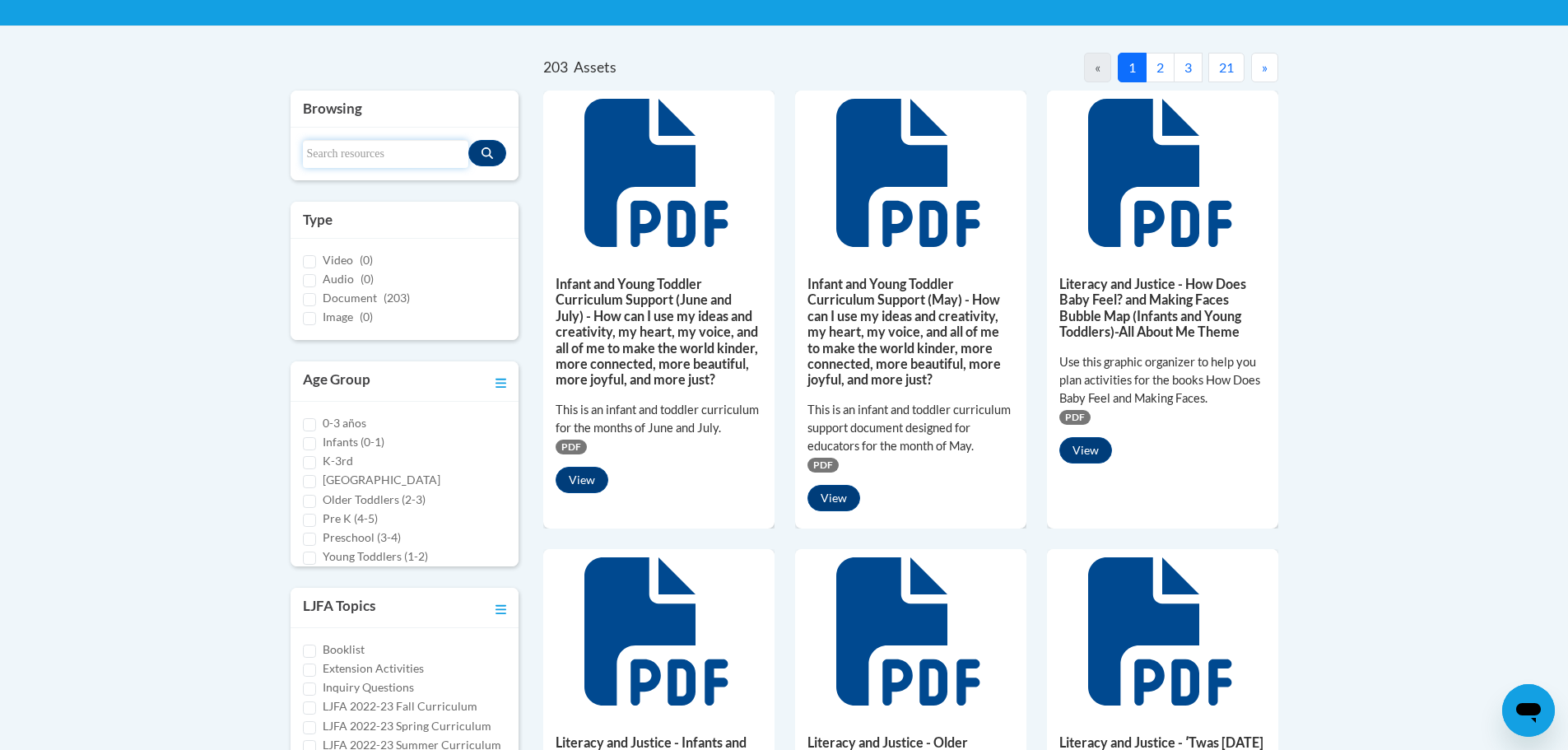
click at [340, 157] on input "Search resources" at bounding box center [386, 154] width 166 height 28
click at [475, 149] on button "Search resources" at bounding box center [487, 153] width 38 height 26
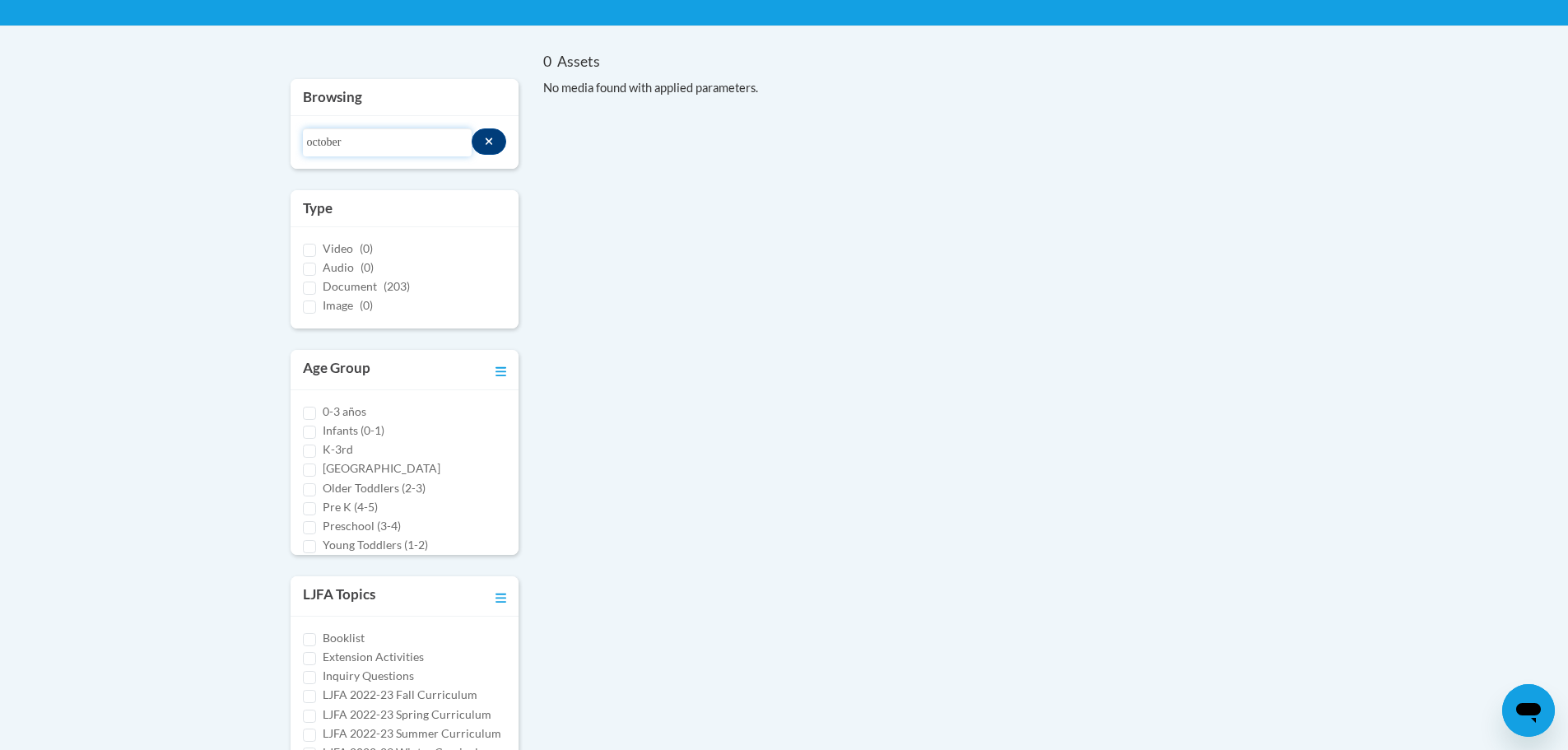
drag, startPoint x: 416, startPoint y: 149, endPoint x: 234, endPoint y: 136, distance: 182.5
click at [234, 136] on body "This site uses cookies to help improve your learning experience. By continuing …" at bounding box center [784, 541] width 1568 height 1717
type input "fall"
click at [485, 138] on icon "Search resources" at bounding box center [489, 142] width 9 height 12
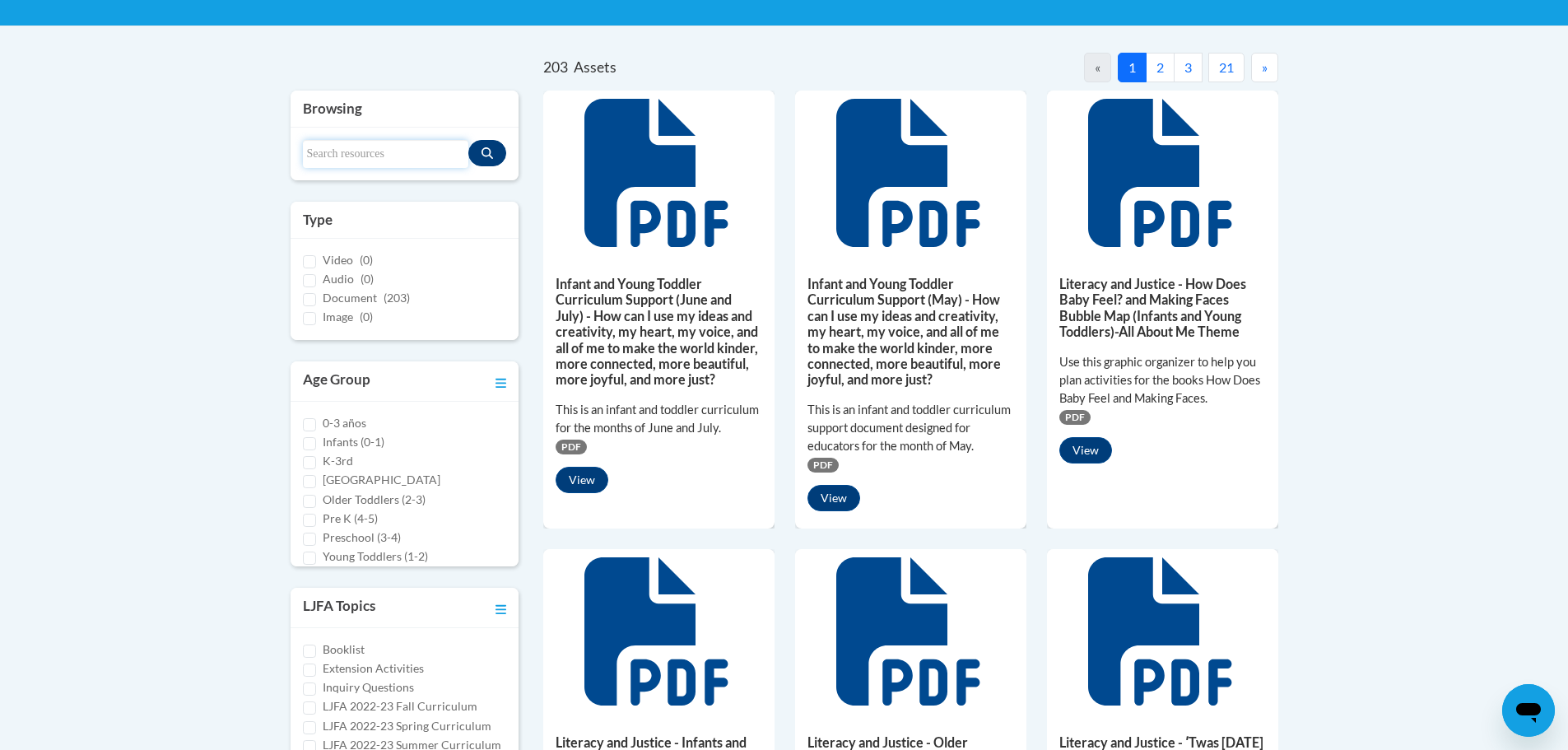
click at [403, 150] on input "Search resources" at bounding box center [386, 154] width 166 height 28
click at [488, 152] on icon "Search resources" at bounding box center [487, 154] width 12 height 12
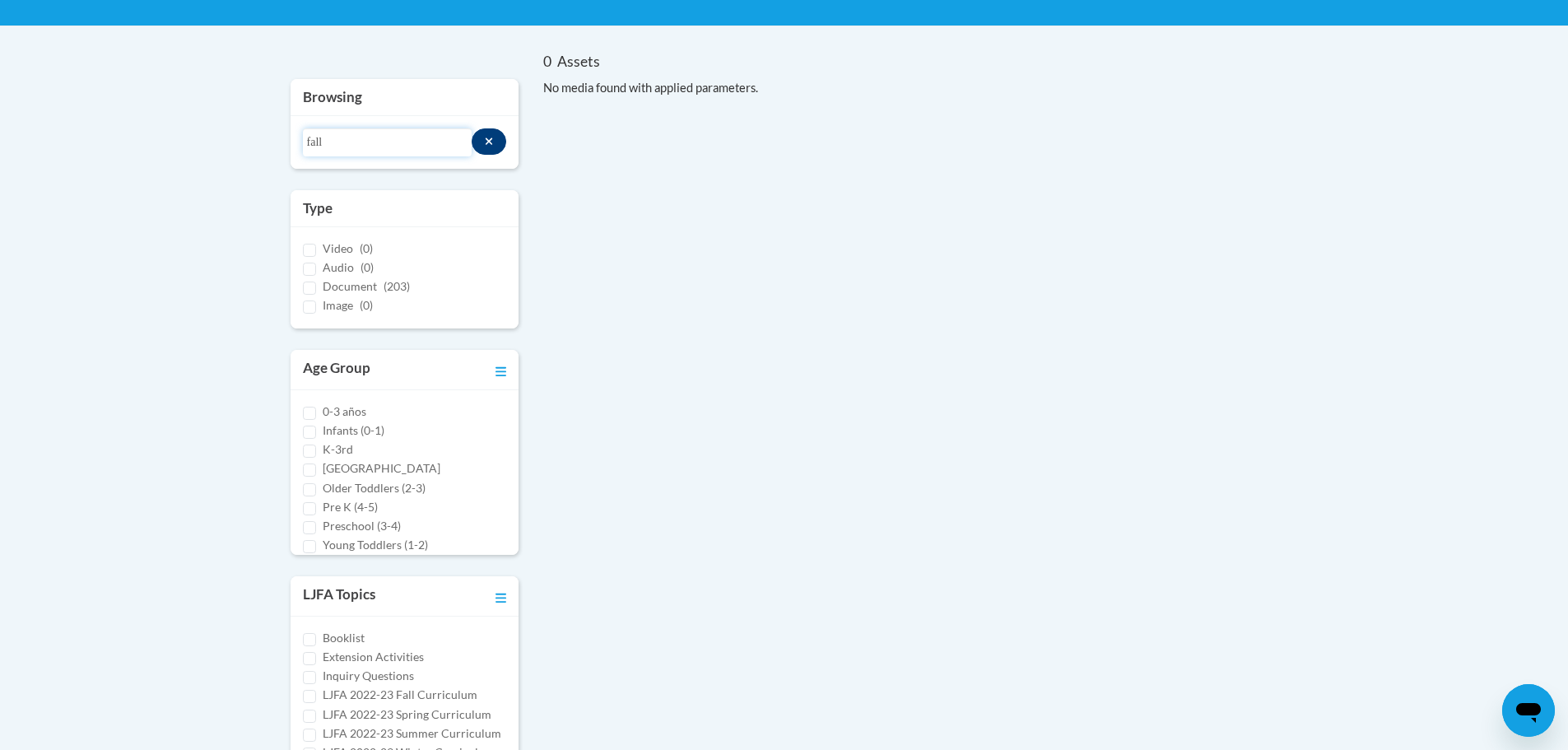
drag, startPoint x: 394, startPoint y: 133, endPoint x: 231, endPoint y: 133, distance: 163.0
click at [231, 133] on body "This site uses cookies to help improve your learning experience. By continuing …" at bounding box center [784, 541] width 1568 height 1717
type input "\"
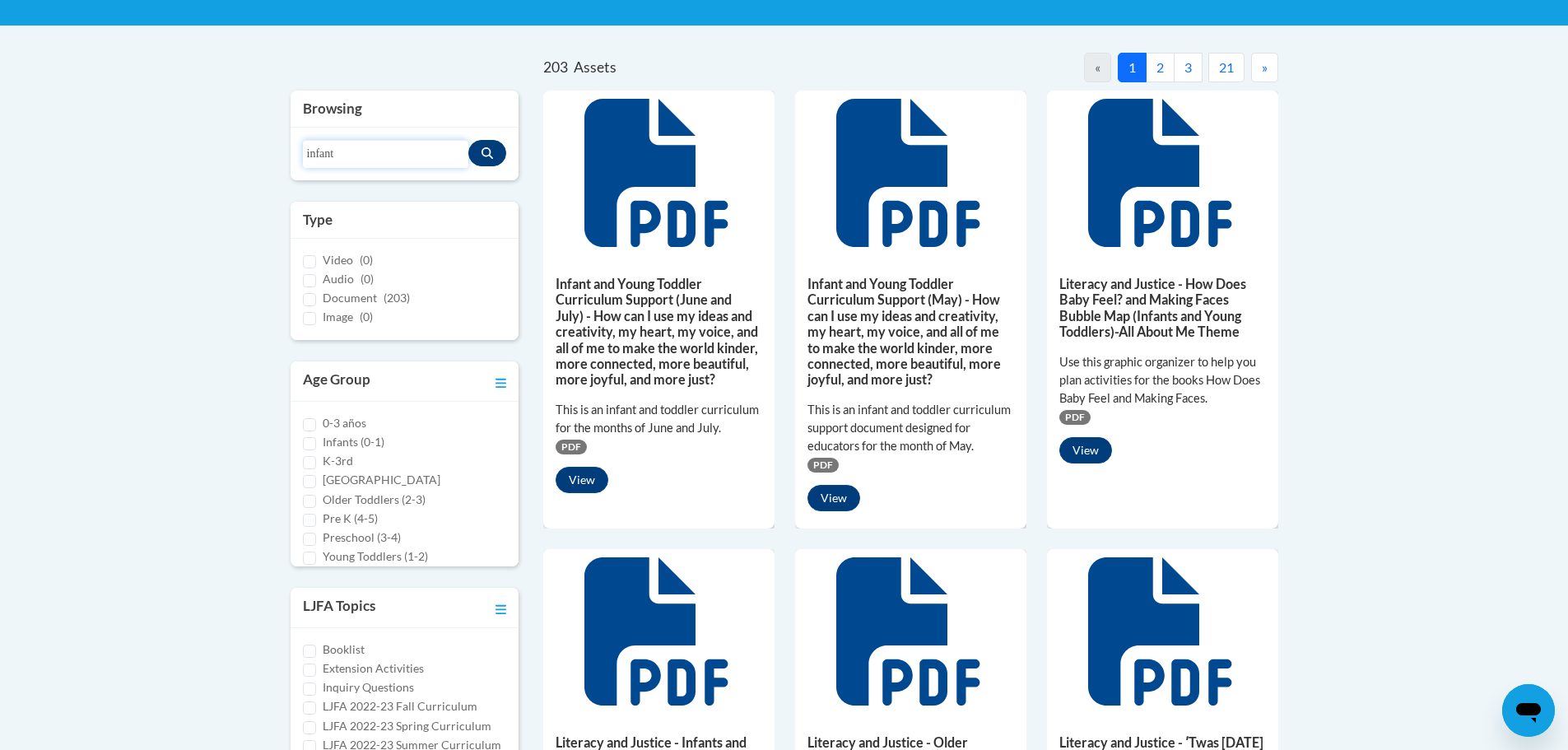
type input "infant"
click at [475, 149] on button "Search resources" at bounding box center [487, 153] width 38 height 26
drag, startPoint x: 368, startPoint y: 149, endPoint x: 282, endPoint y: 149, distance: 86.0
click at [284, 149] on div "Browsing Search resources infant Type Video (0) Audio (0) Document (203) Image …" at bounding box center [405, 566] width 254 height 950
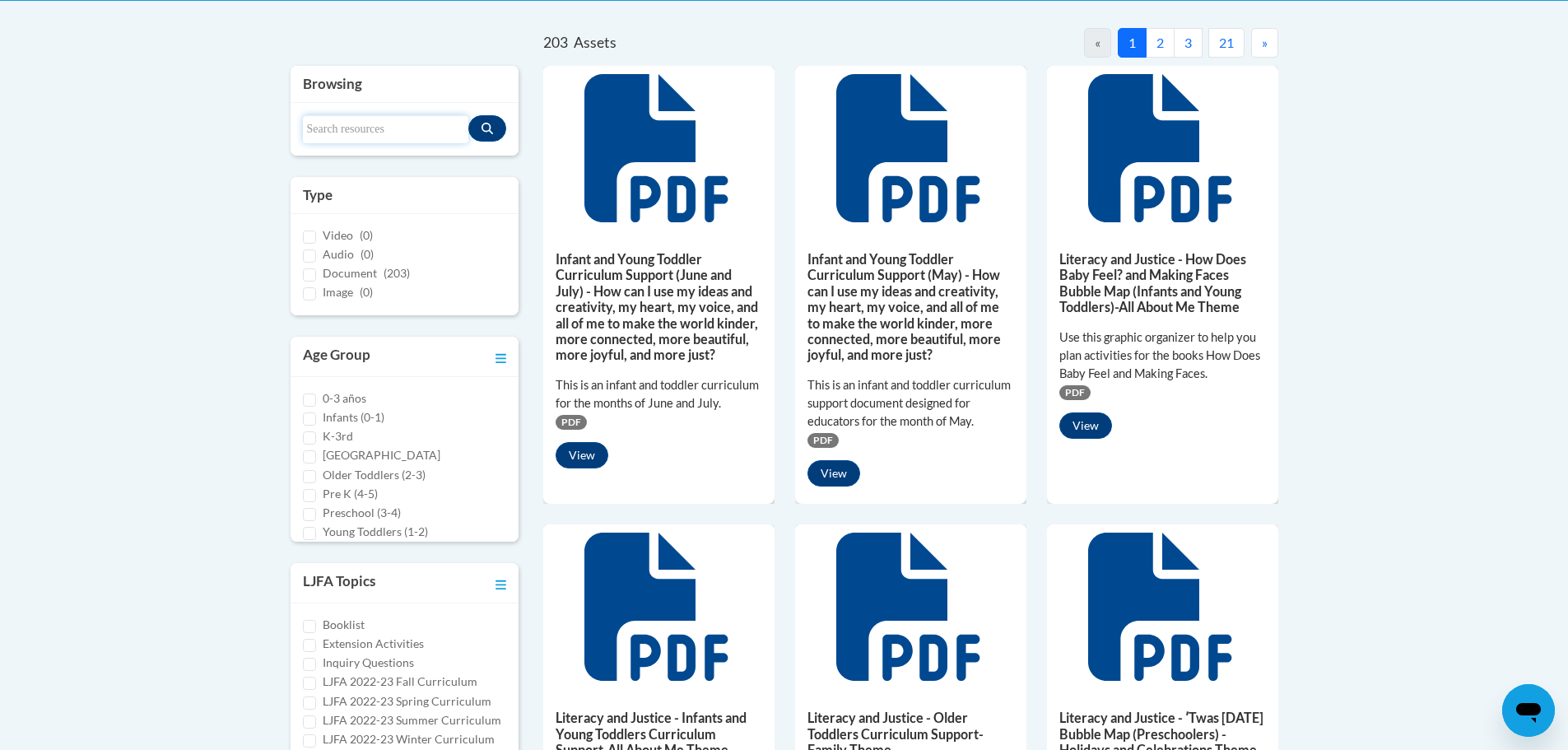
scroll to position [234, 0]
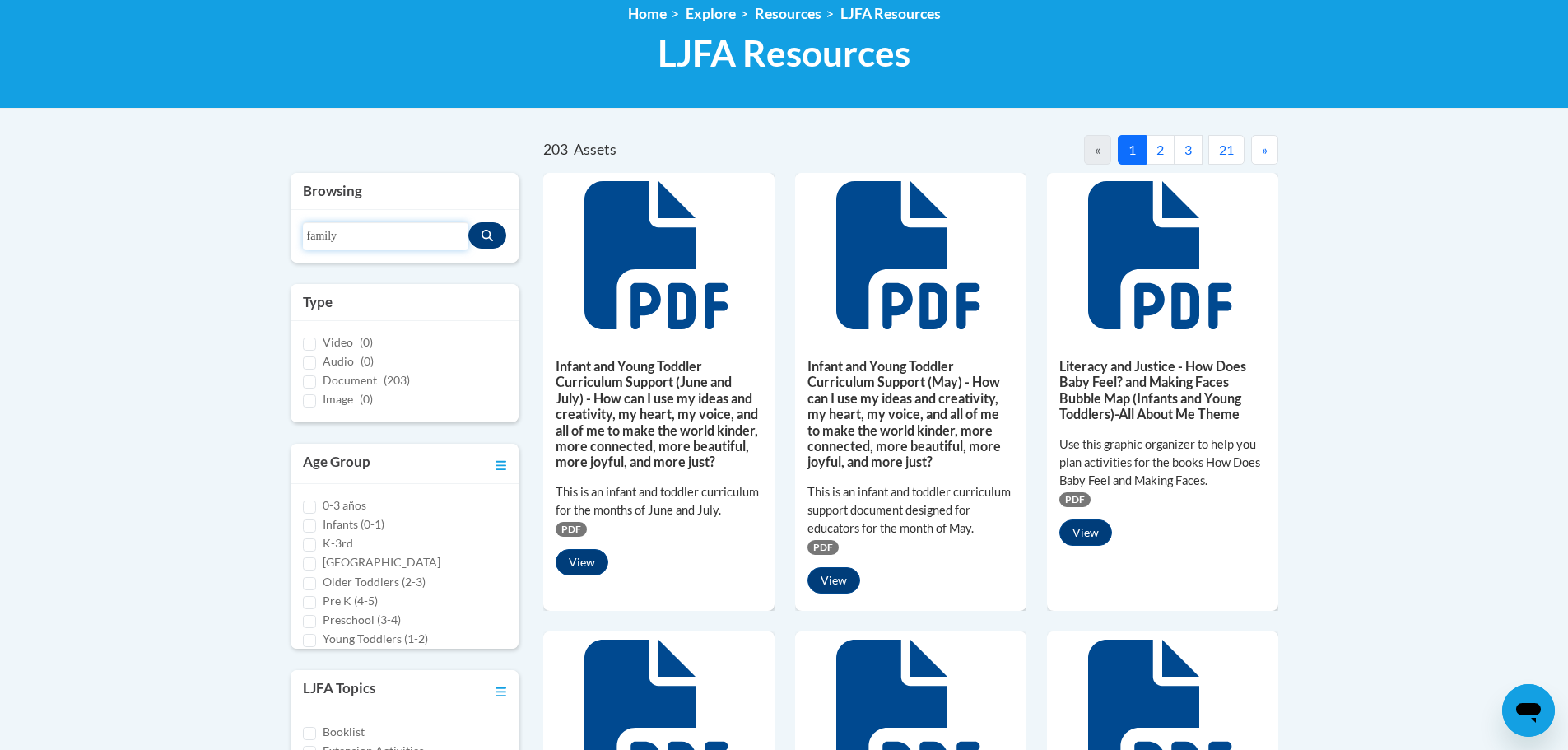
type input "family"
click at [486, 239] on icon "Search resources" at bounding box center [487, 236] width 12 height 12
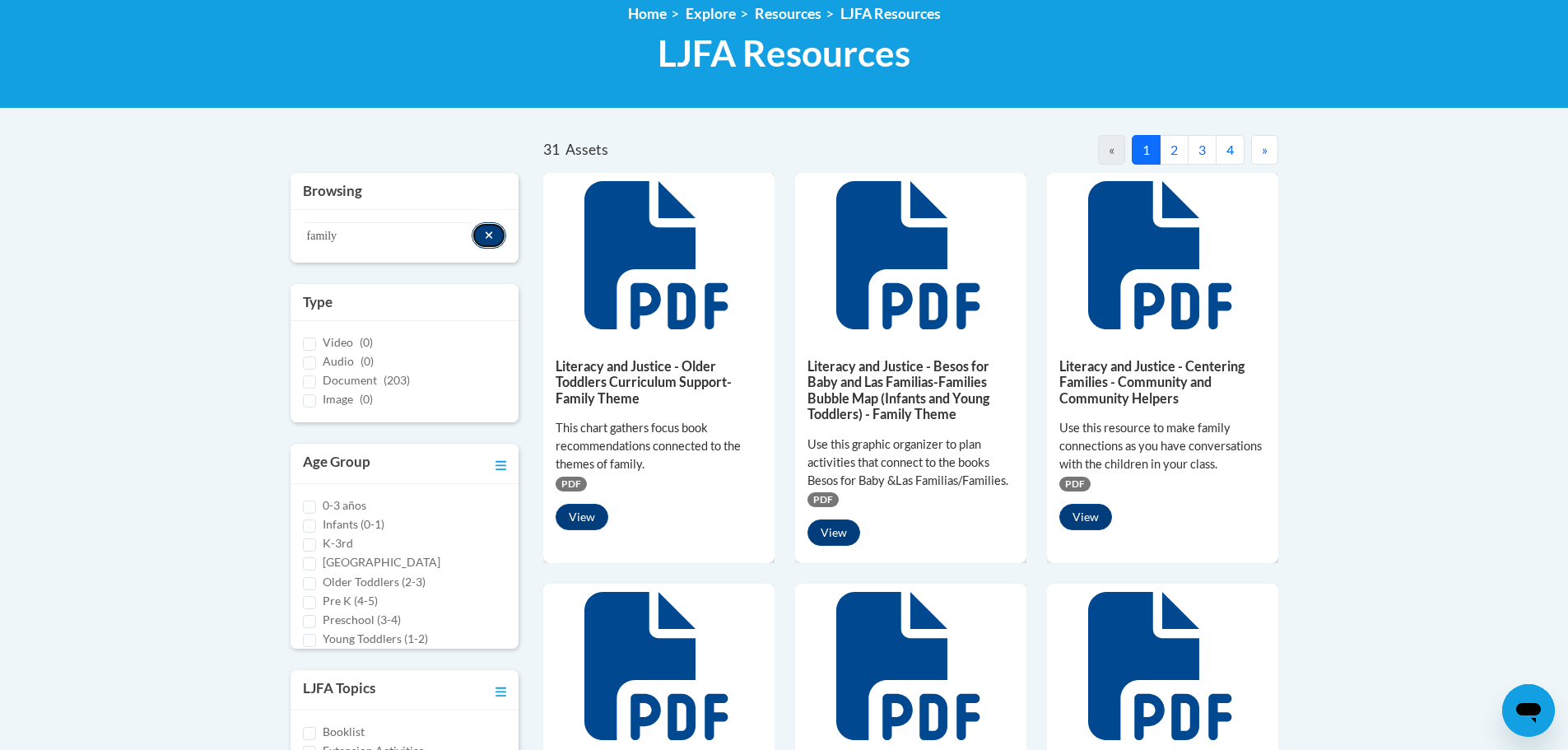
click at [480, 240] on button "Search resources" at bounding box center [490, 235] width 36 height 26
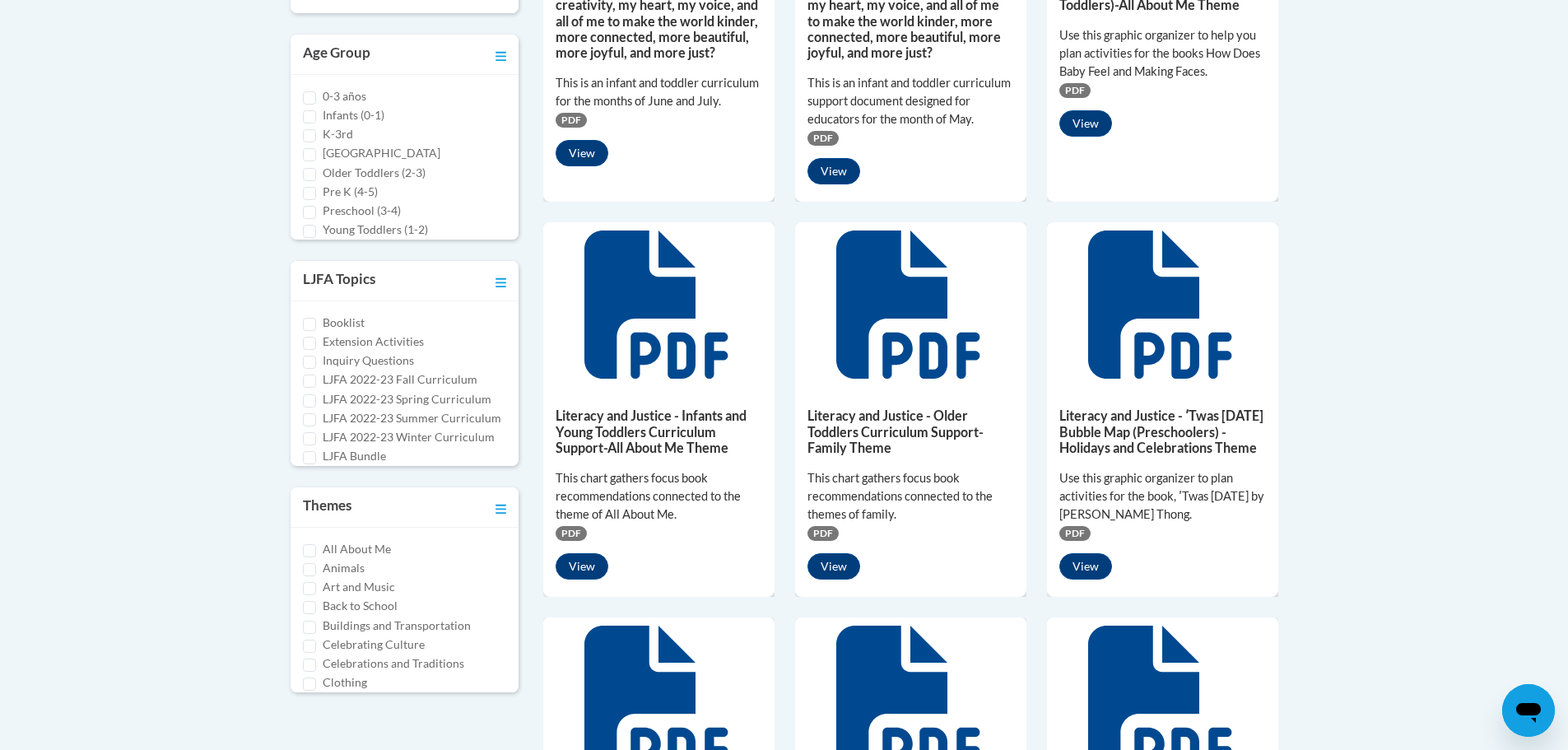
scroll to position [646, 0]
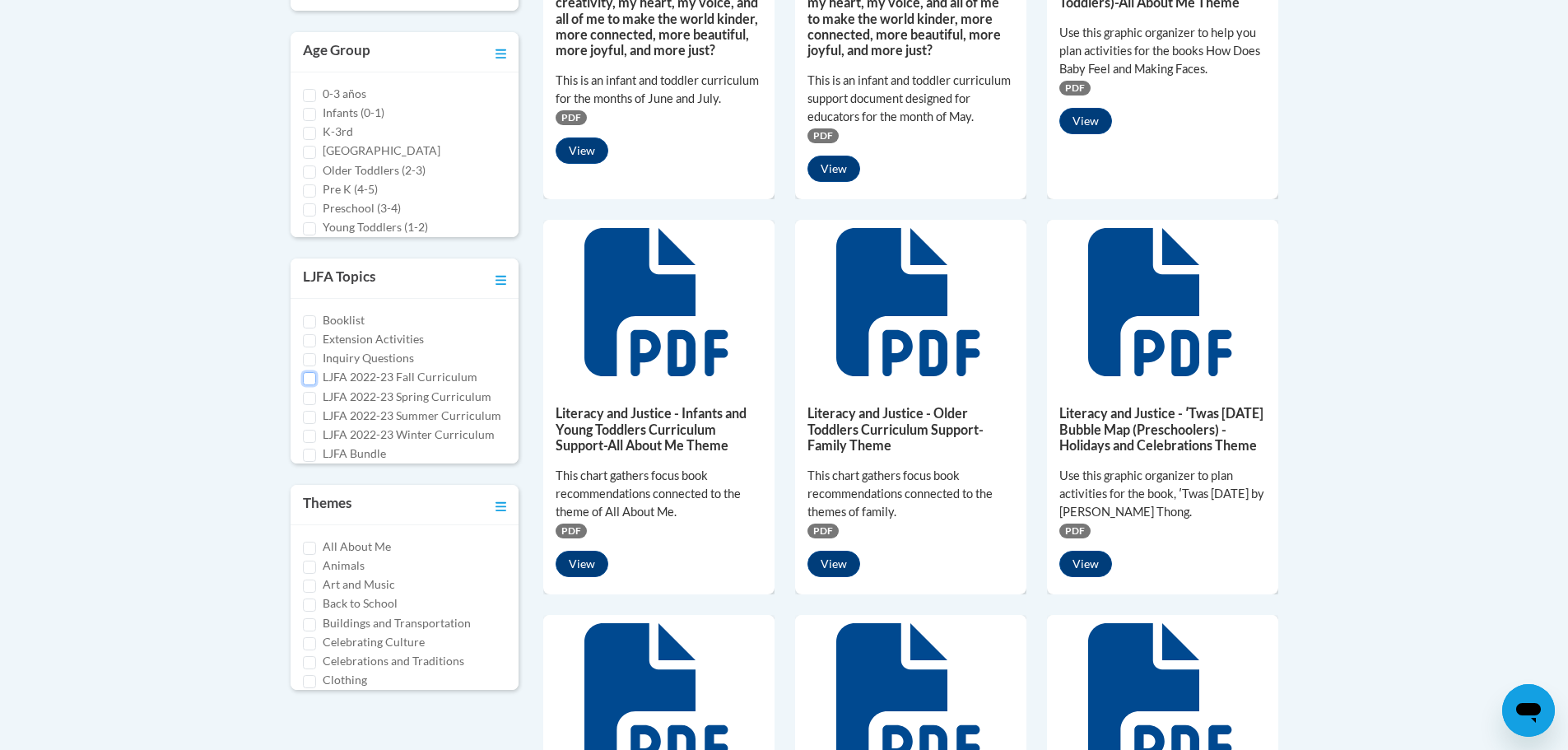
click at [312, 378] on input "LJFA 2022-23 Fall Curriculum" at bounding box center [310, 379] width 14 height 14
checkbox input "true"
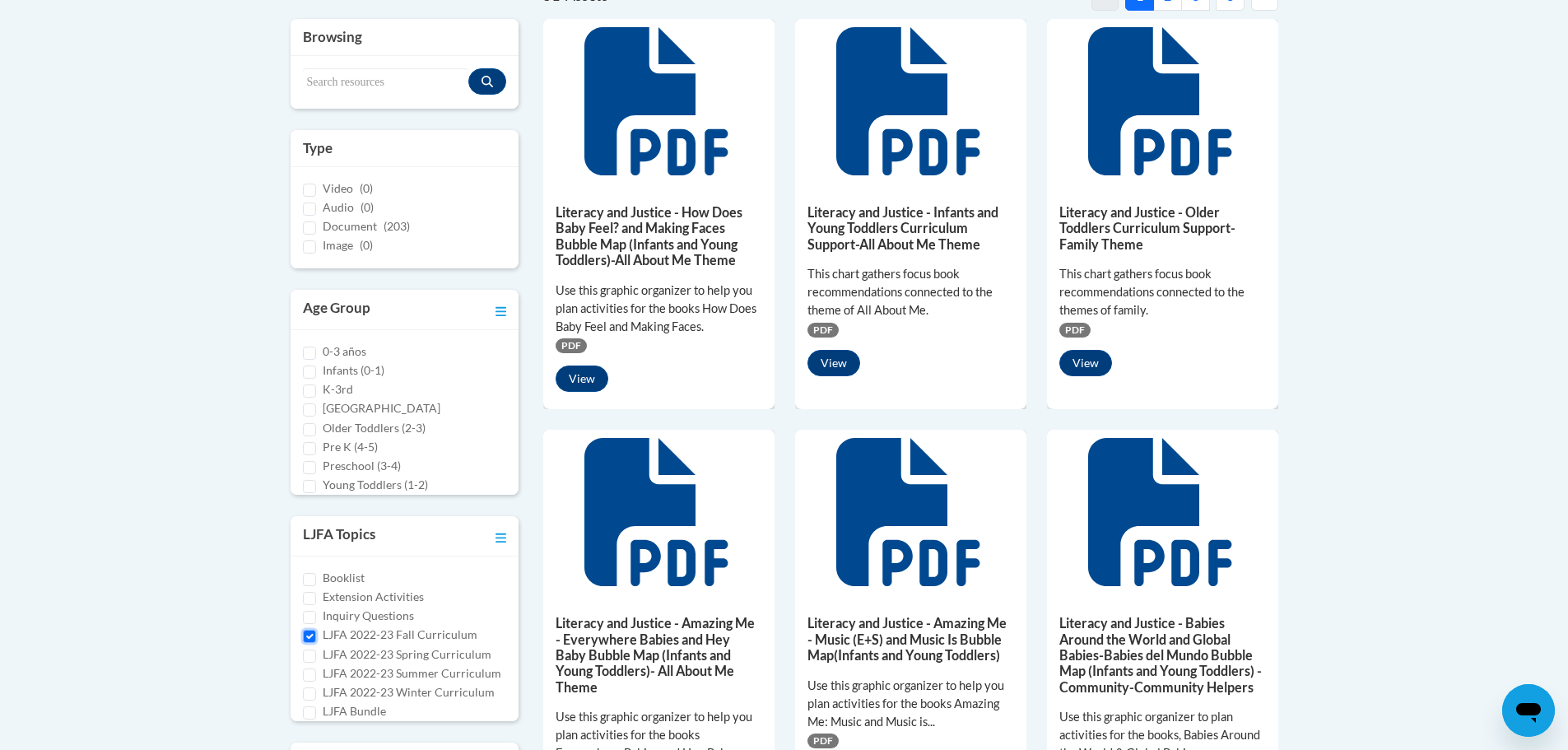
scroll to position [399, 0]
